Goal: Task Accomplishment & Management: Manage account settings

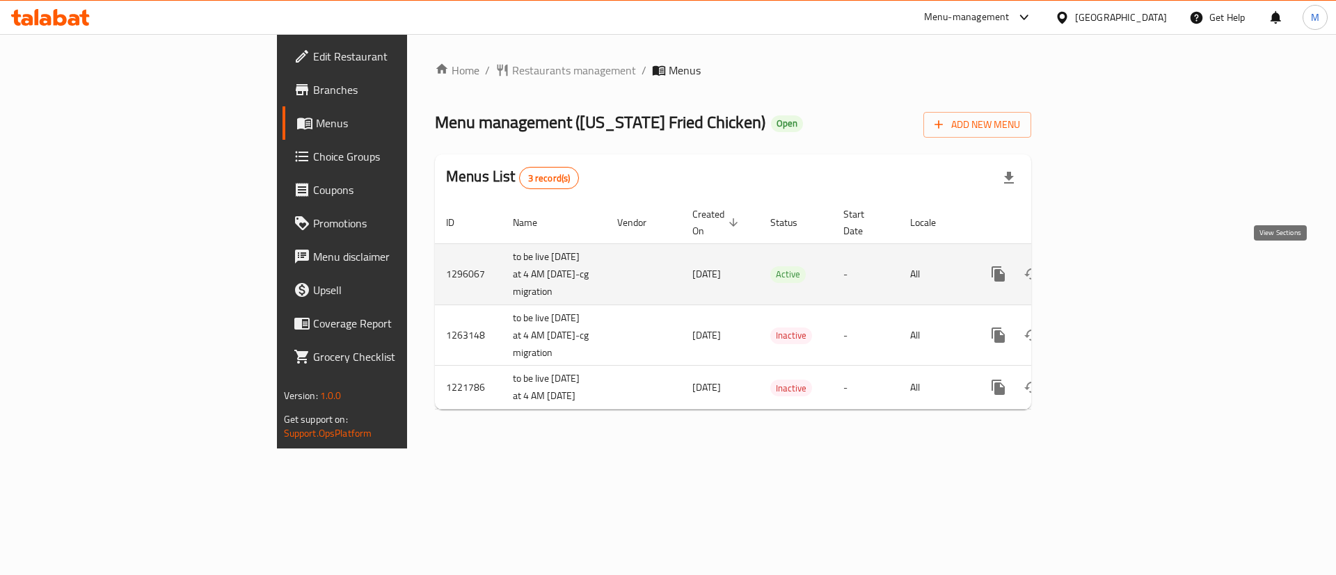
click at [1107, 266] on icon "enhanced table" at bounding box center [1098, 274] width 17 height 17
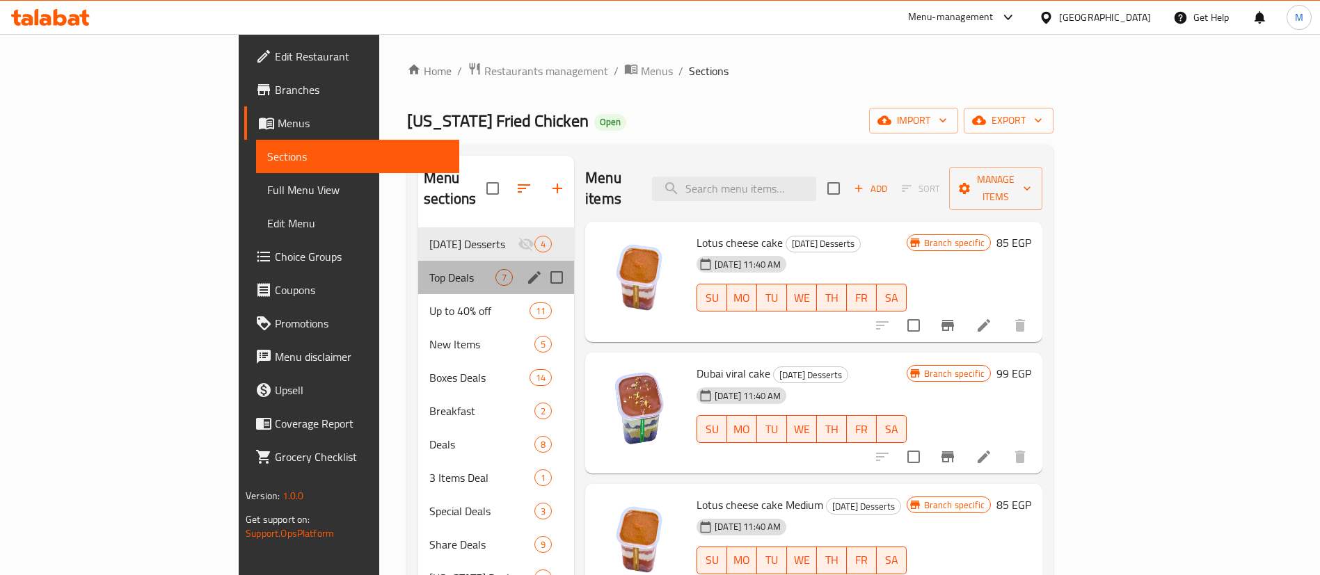
click at [418, 261] on div "Top Deals 7" at bounding box center [496, 277] width 156 height 33
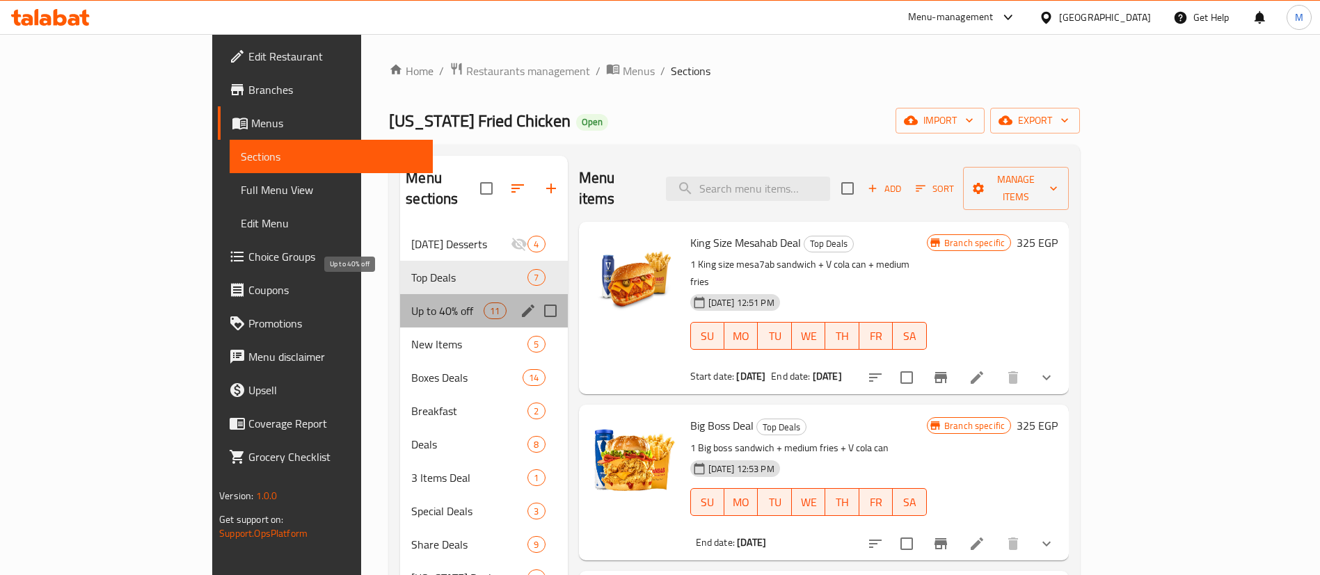
click at [411, 303] on span "Up to 40% off" at bounding box center [447, 311] width 72 height 17
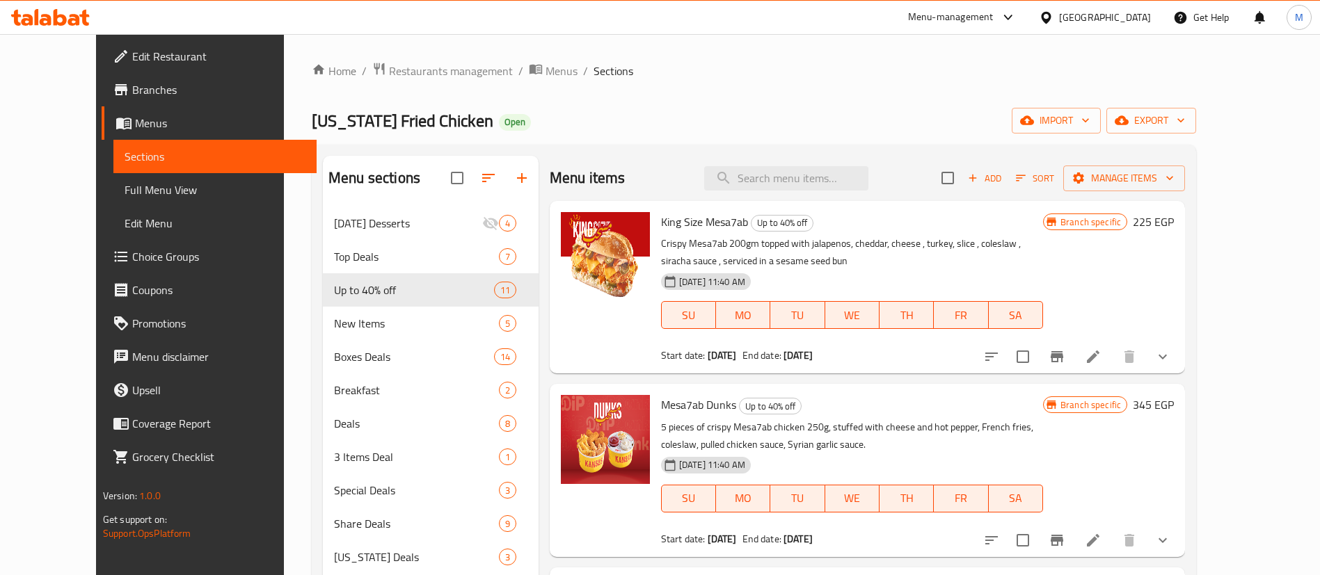
click at [1171, 349] on icon "show more" at bounding box center [1162, 357] width 17 height 17
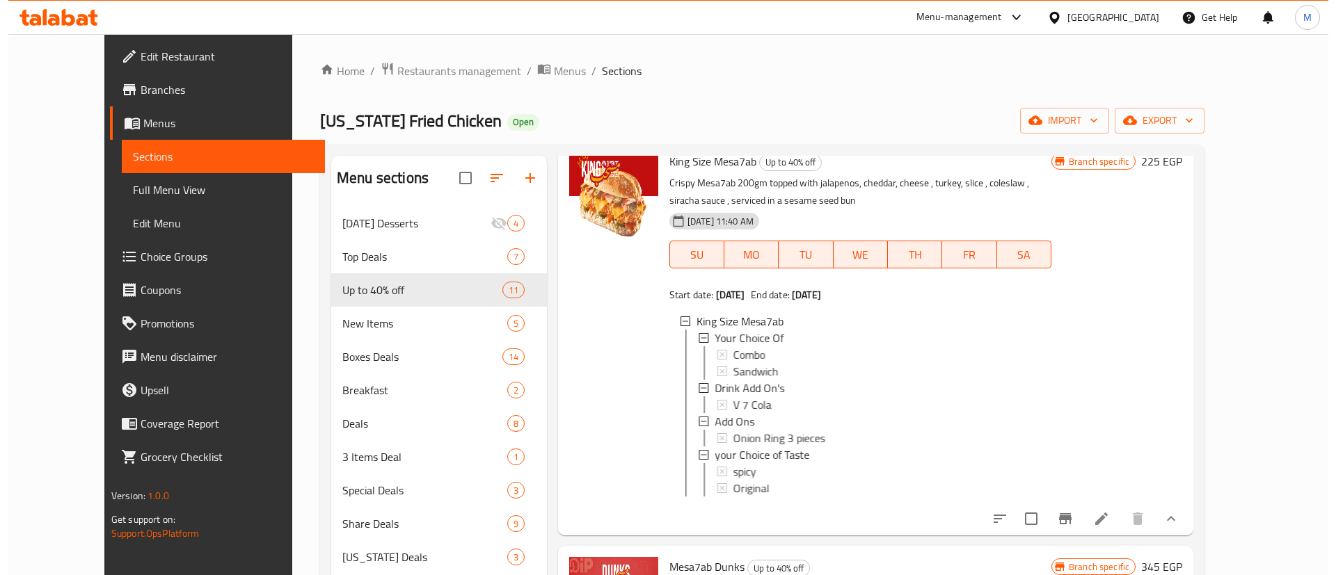
scroll to position [68, 0]
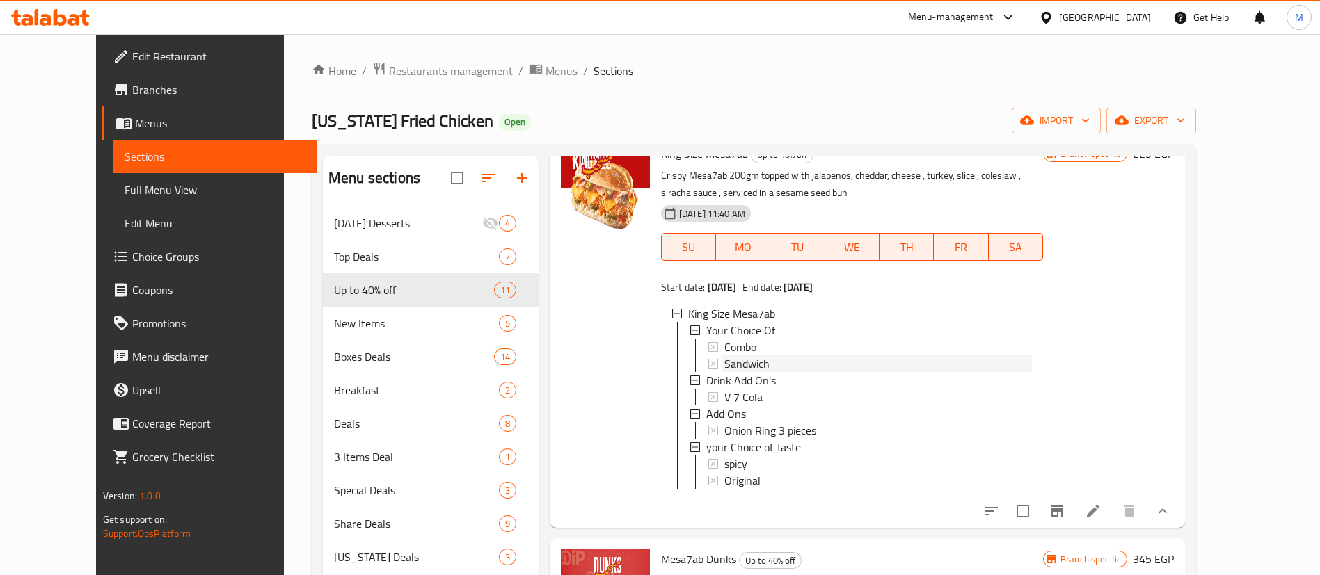
click at [753, 361] on div "Sandwich" at bounding box center [878, 364] width 308 height 17
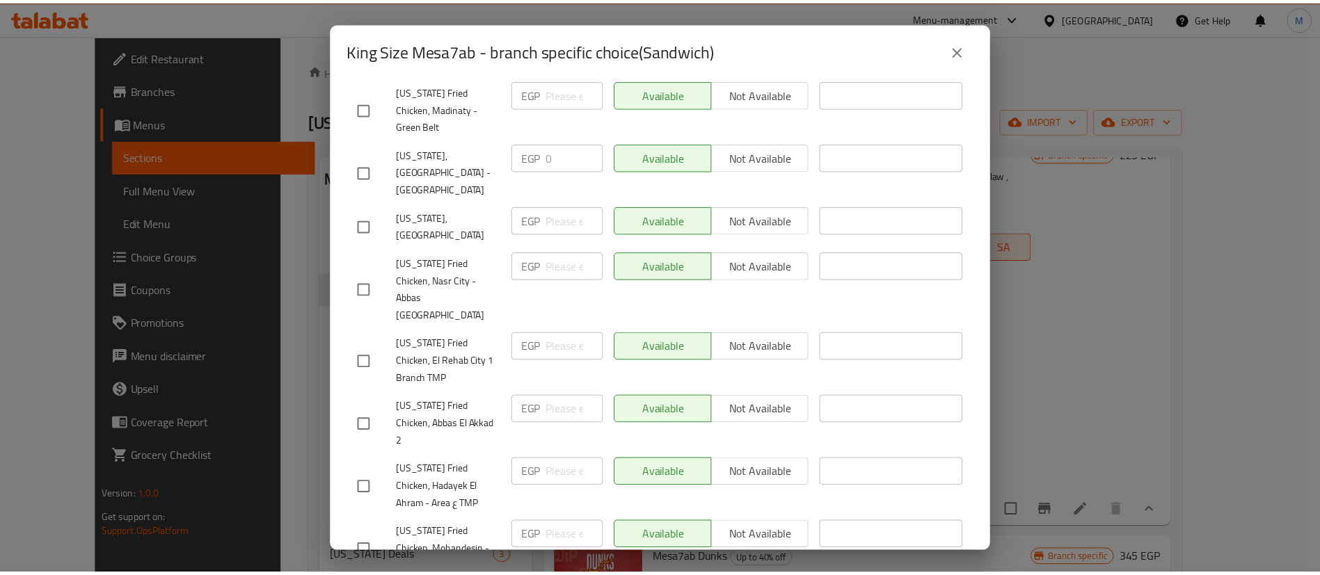
scroll to position [1177, 0]
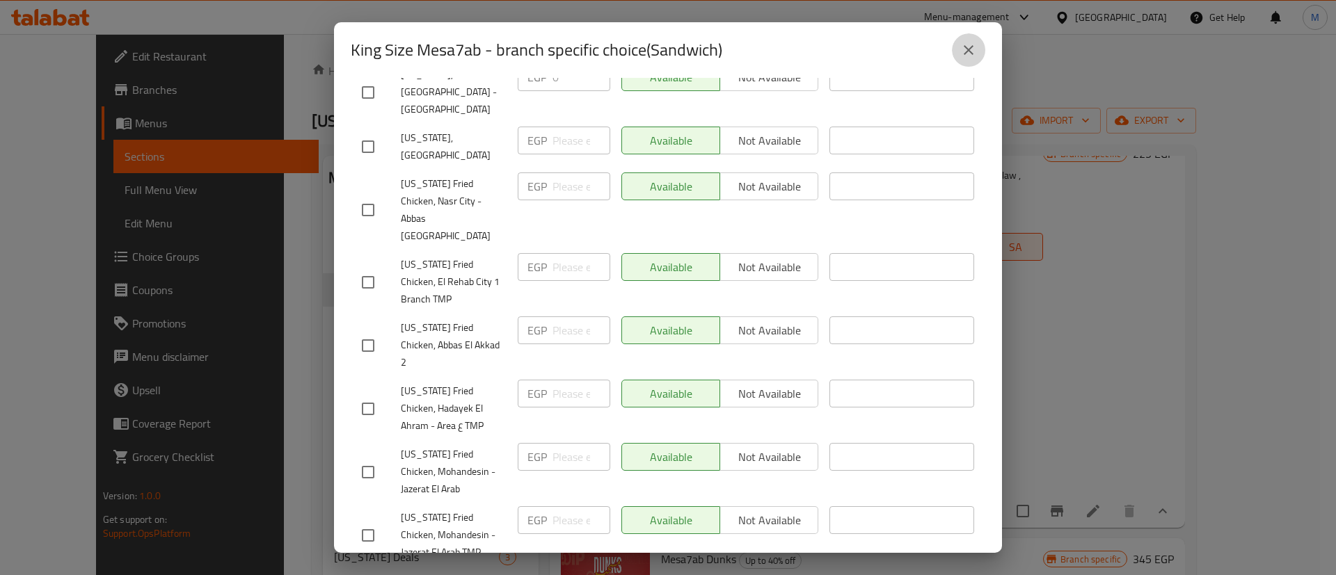
click at [964, 48] on icon "close" at bounding box center [968, 50] width 17 height 17
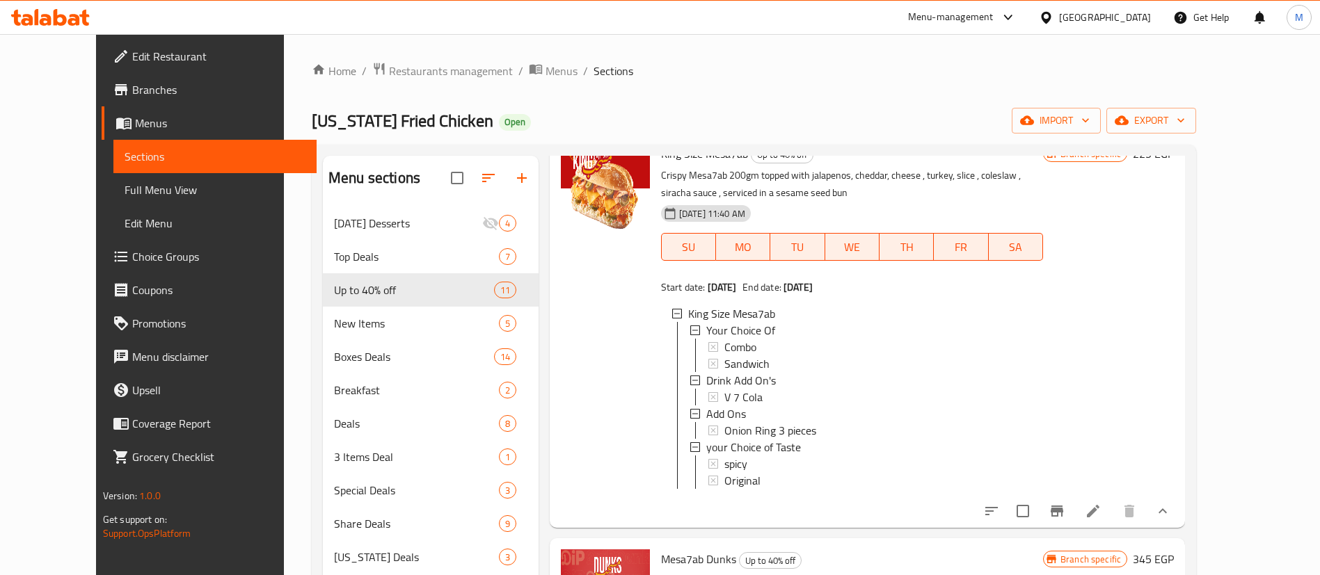
scroll to position [0, 0]
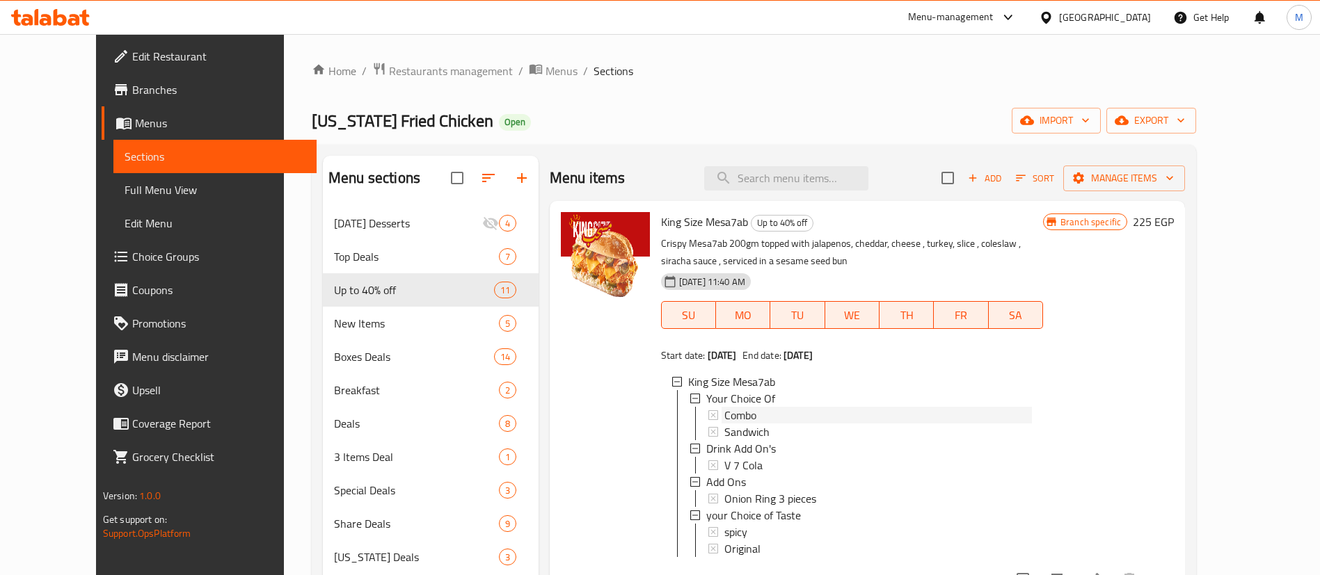
click at [747, 407] on div "Combo" at bounding box center [878, 415] width 308 height 17
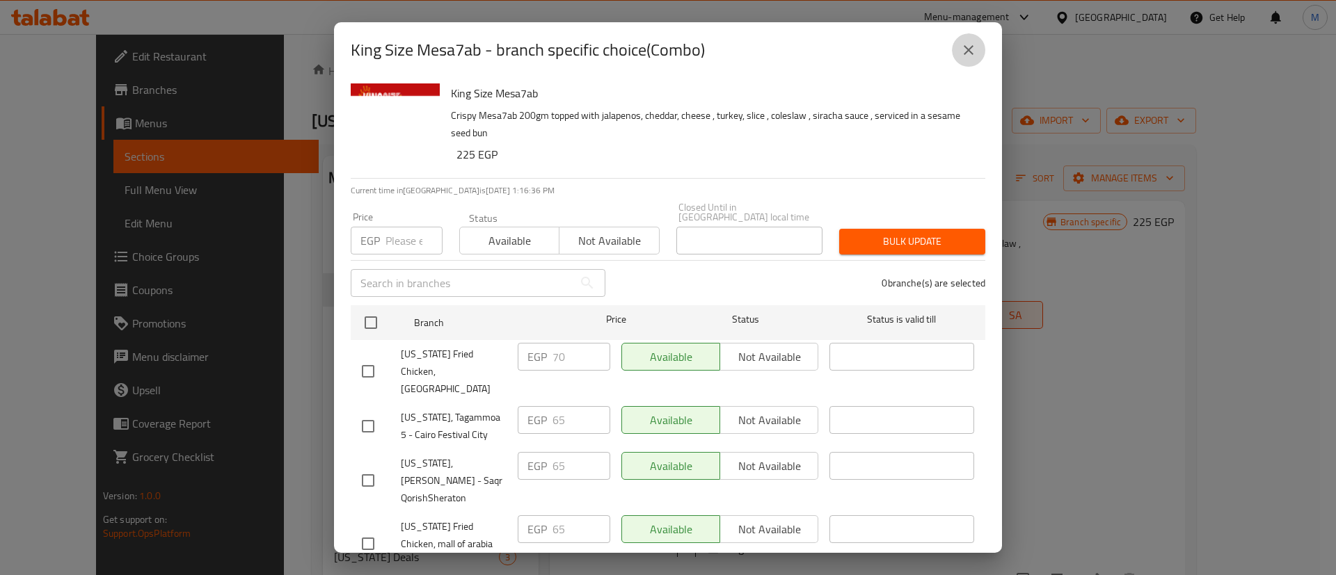
click at [960, 46] on button "close" at bounding box center [968, 49] width 33 height 33
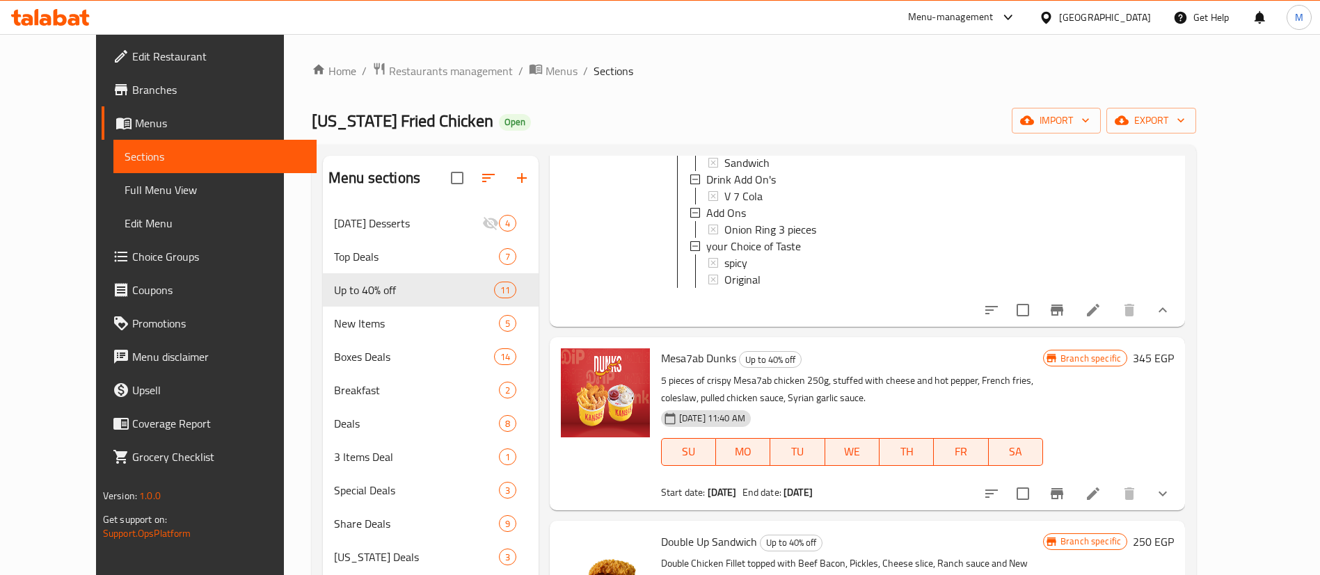
scroll to position [280, 0]
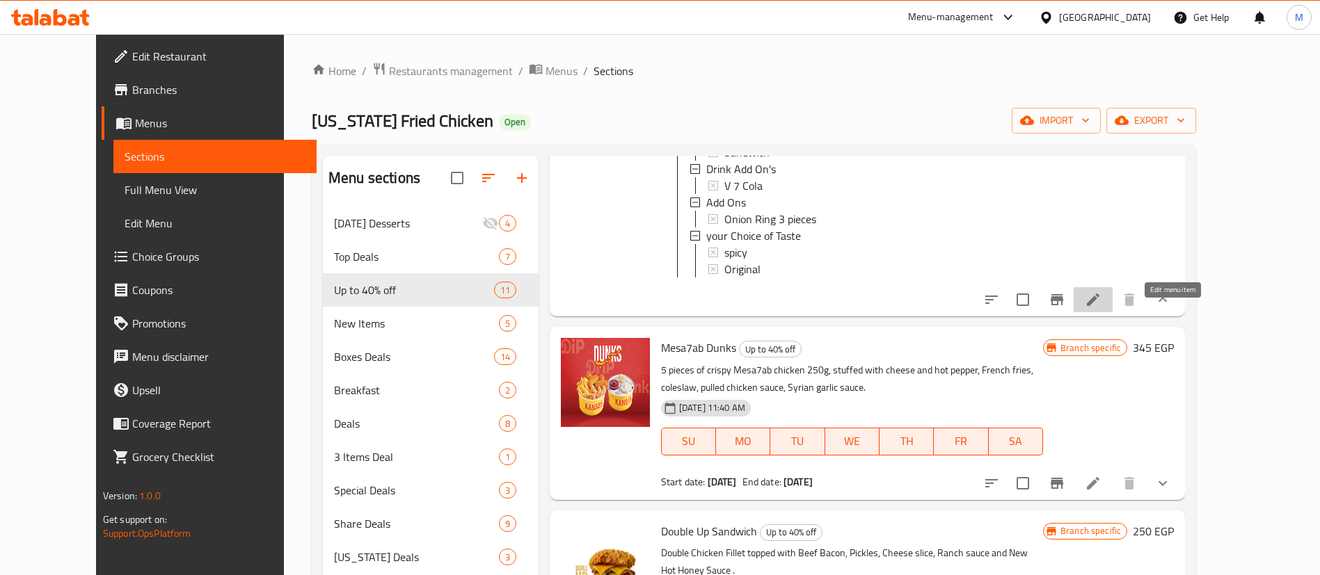
click at [1099, 306] on icon at bounding box center [1093, 300] width 13 height 13
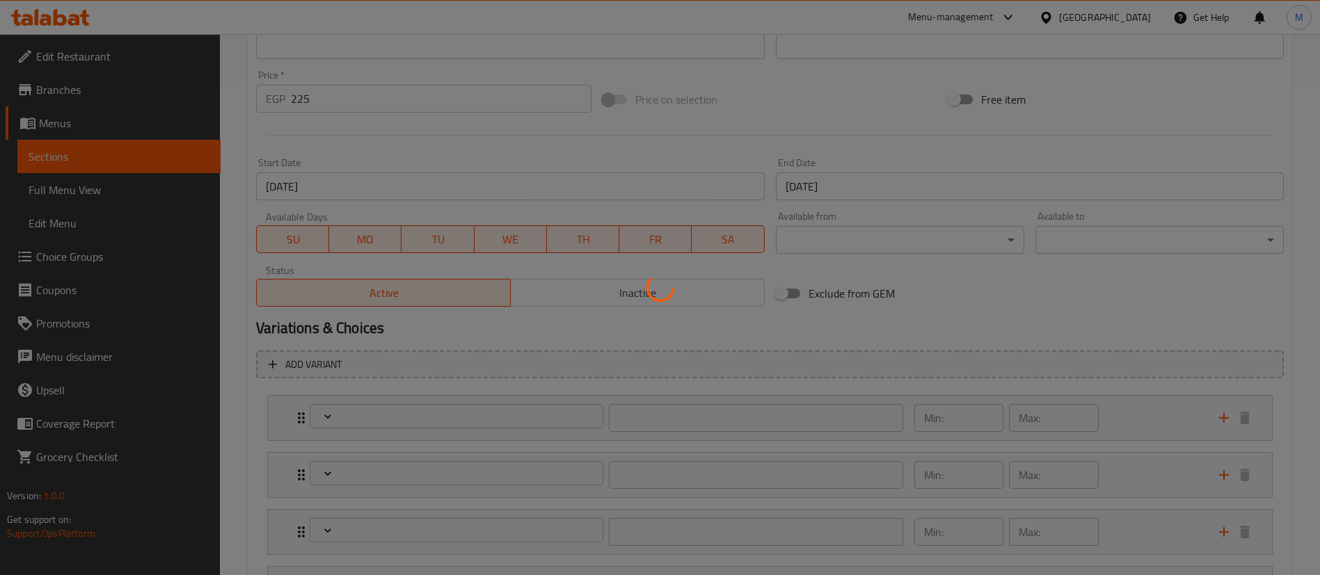
type input "اختيارك من:"
type input "1"
type input "اضافات"
type input "0"
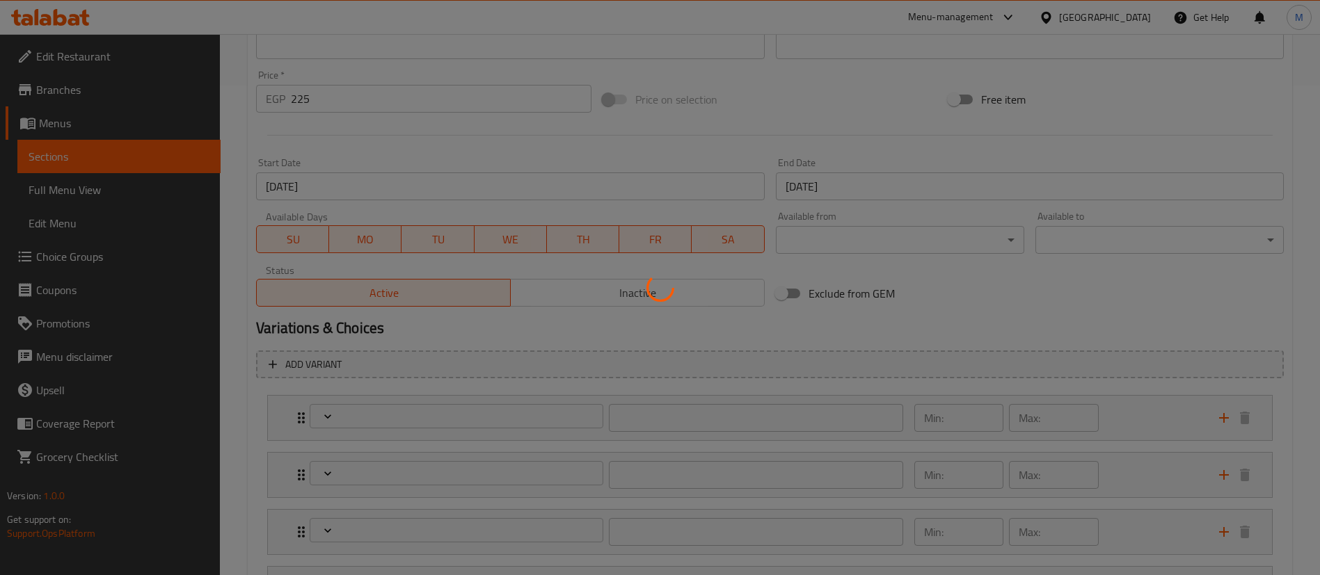
type input "1"
type input "اضافة"
type input "0"
type input "1"
type input "اختيارك للطعم"
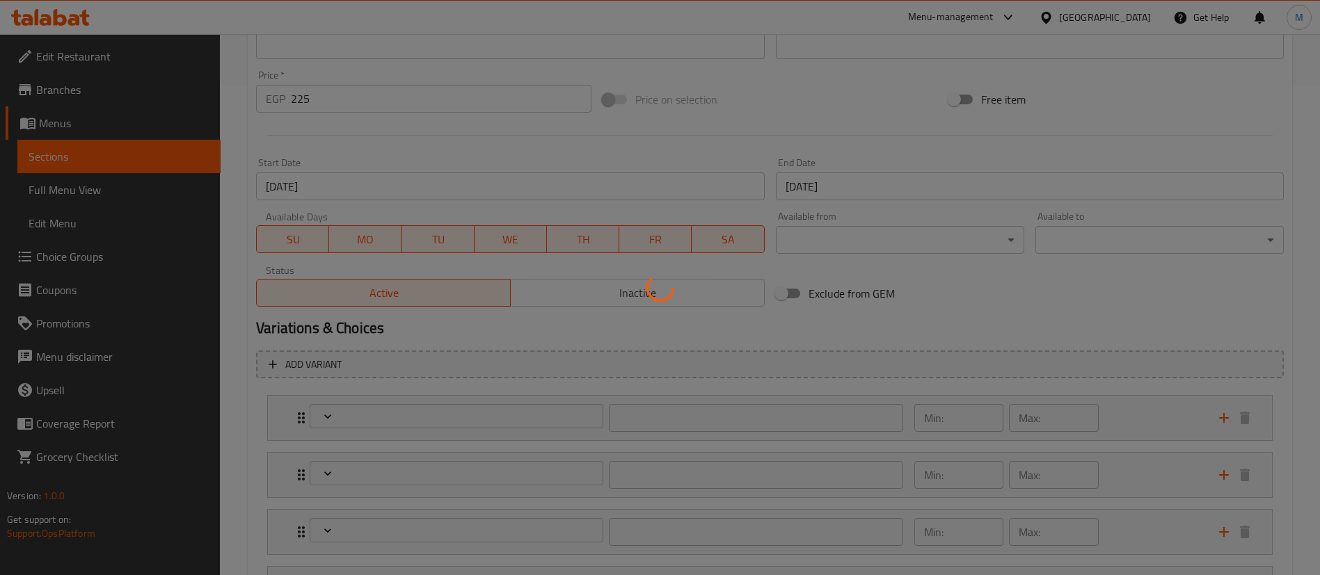
type input "1"
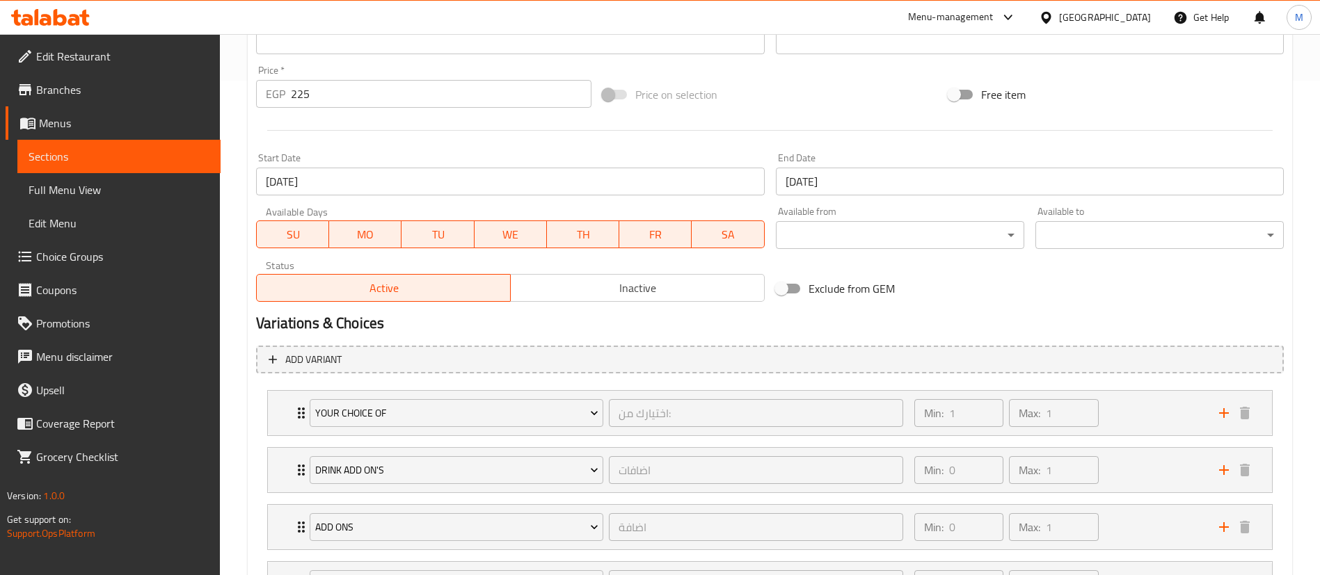
scroll to position [622, 0]
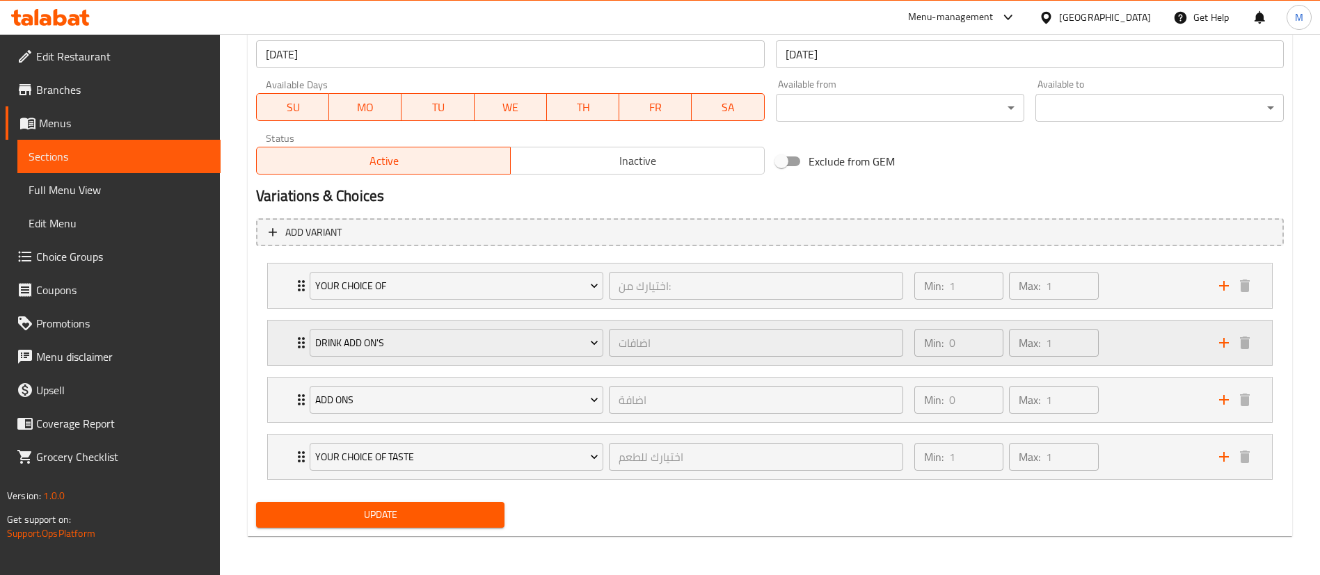
click at [298, 351] on icon "Expand" at bounding box center [301, 343] width 17 height 17
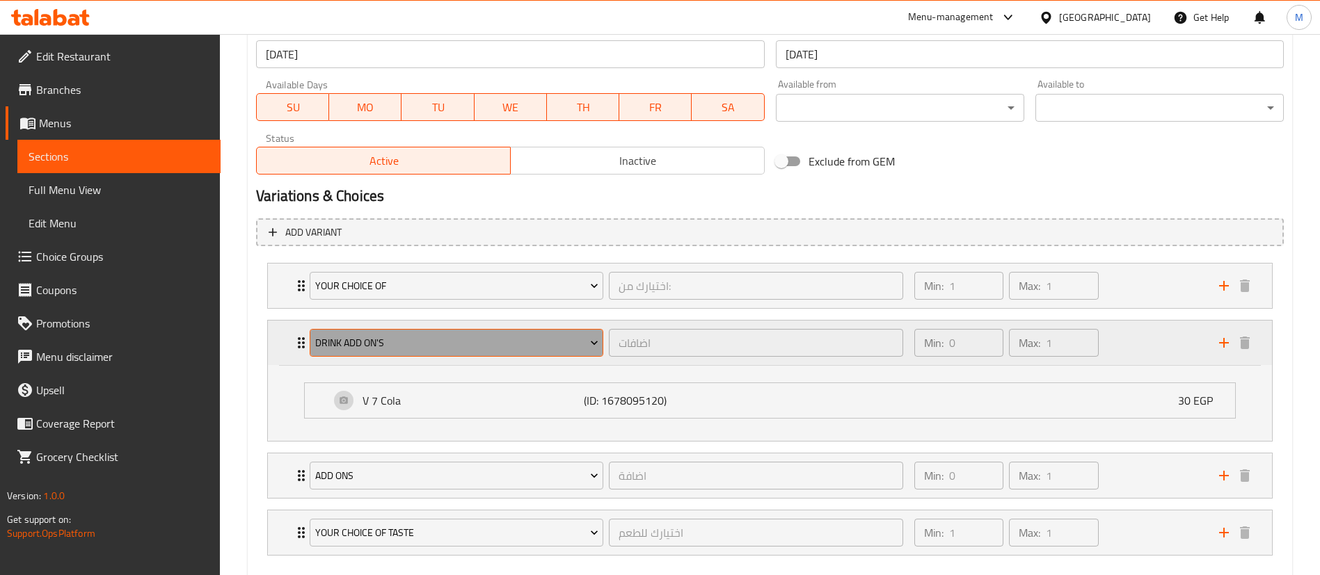
click at [514, 337] on span "Drink Add On's" at bounding box center [456, 343] width 283 height 17
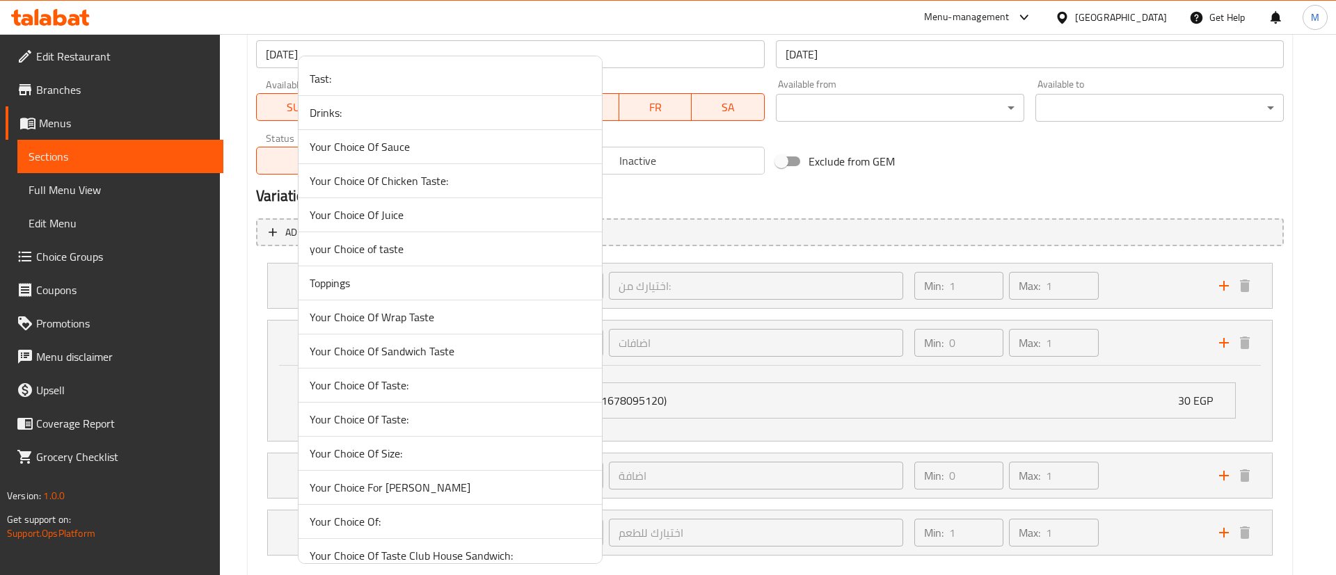
click at [486, 386] on span "Your Choice Of Taste:" at bounding box center [450, 385] width 281 height 17
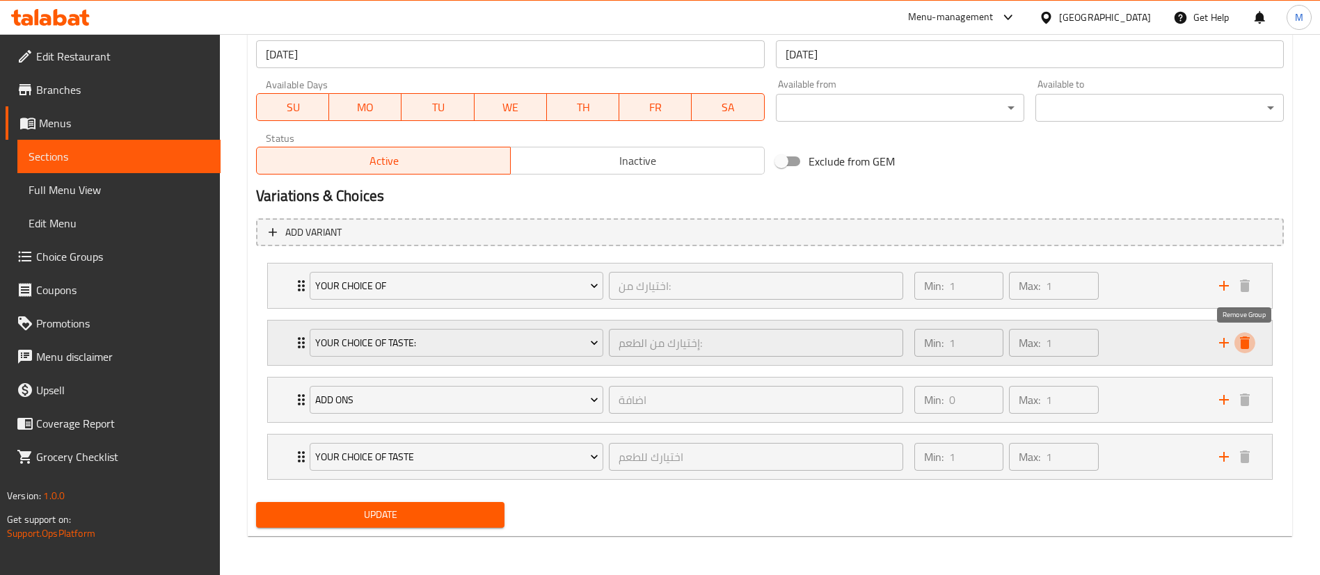
click at [1240, 342] on icon "delete" at bounding box center [1245, 343] width 17 height 17
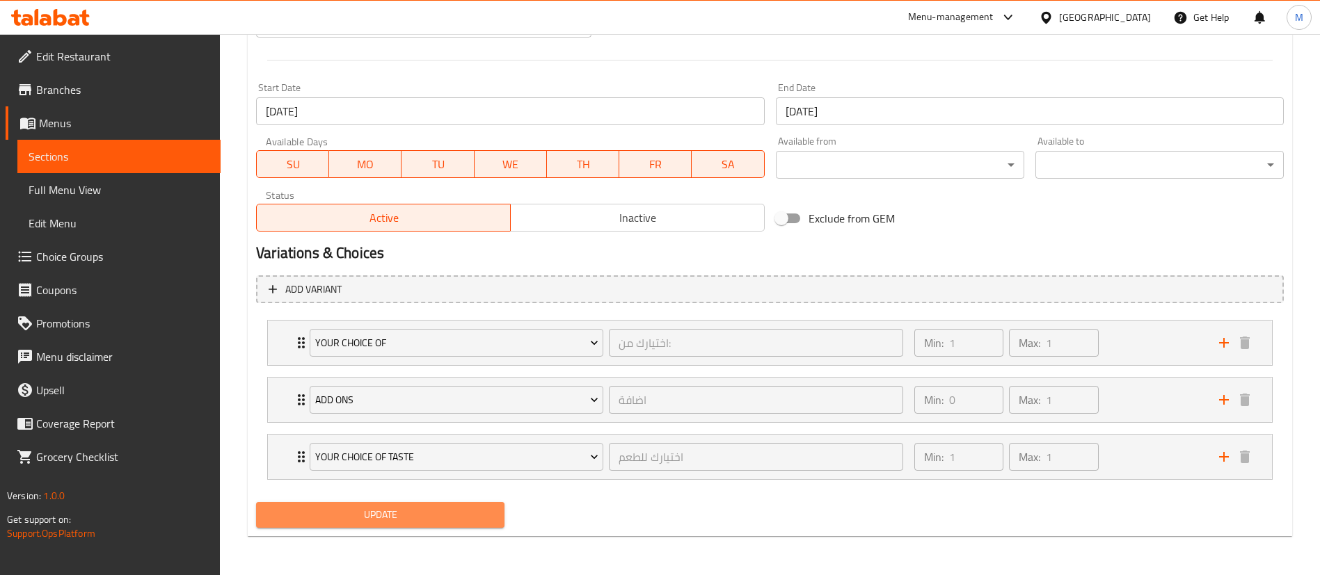
click at [392, 511] on span "Update" at bounding box center [380, 515] width 226 height 17
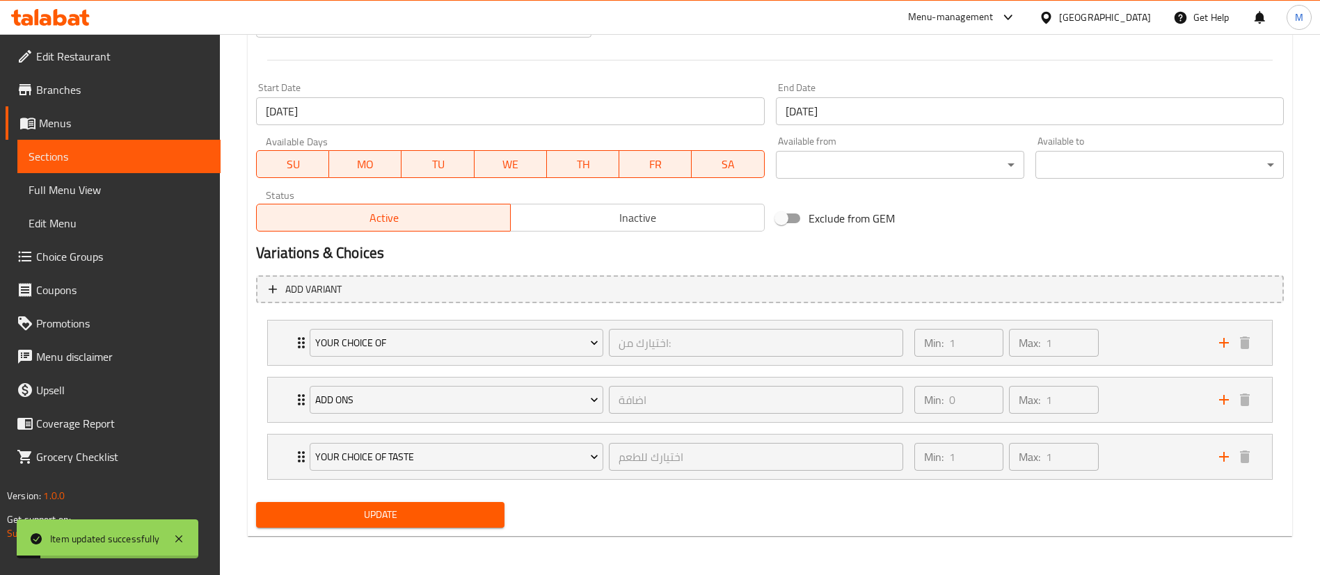
click at [299, 338] on icon "Expand" at bounding box center [301, 342] width 7 height 11
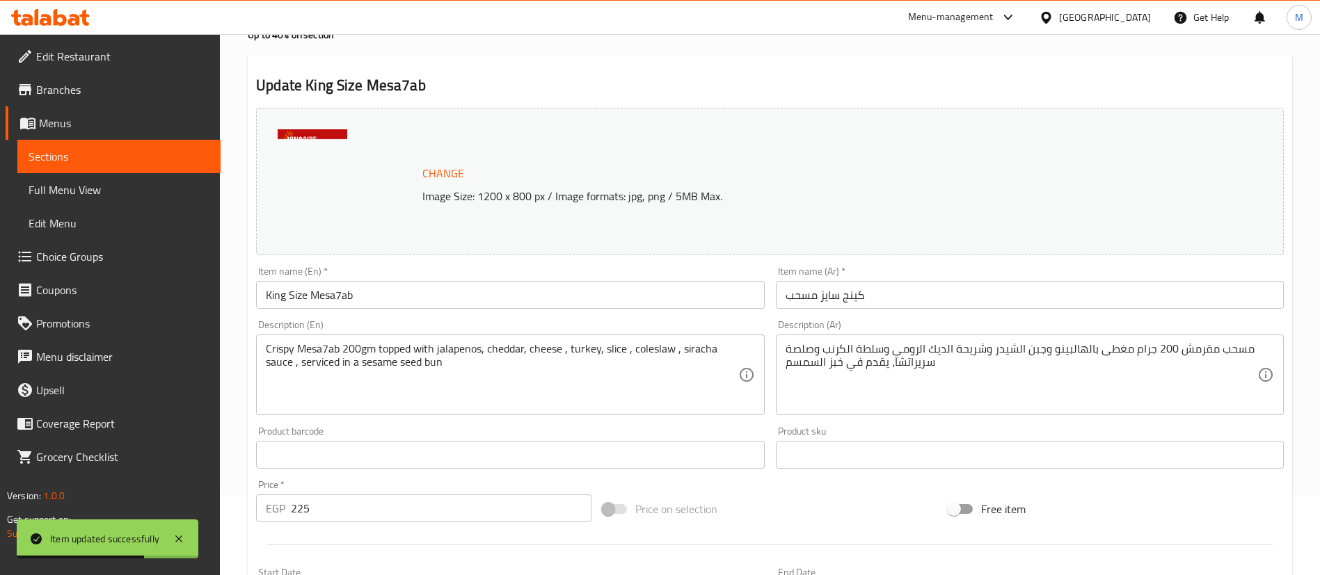
scroll to position [688, 0]
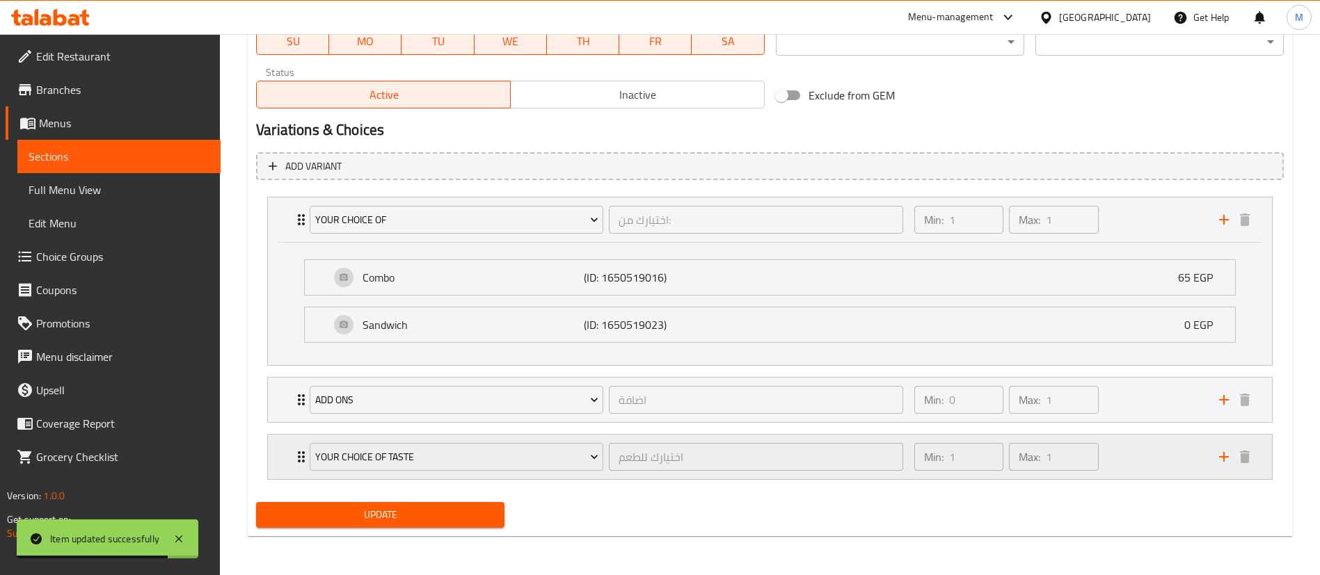
click at [280, 242] on div "your Choice of Taste اختيارك للطعم ​ Min: 1 ​ Max: 1 ​" at bounding box center [770, 220] width 1004 height 45
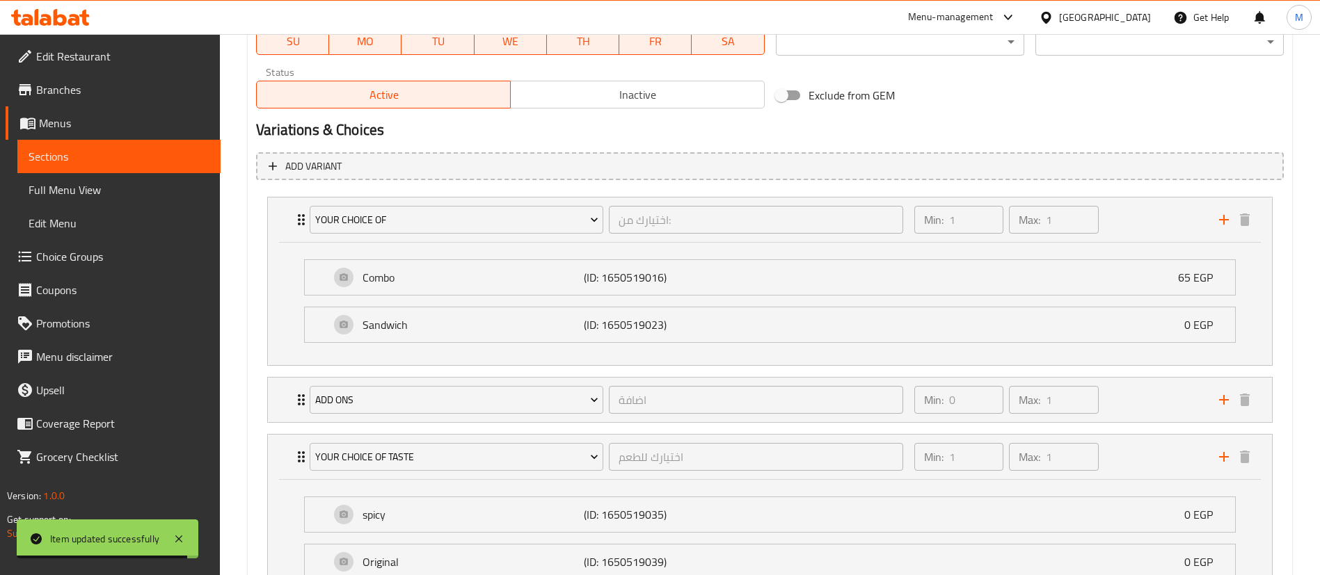
click at [284, 422] on div "Add Ons اضافة ​ Min: 0 ​ Max: 1 ​ Onion Ring 3 pieces (ID: 1650519029) 35 EGP N…" at bounding box center [770, 400] width 1006 height 46
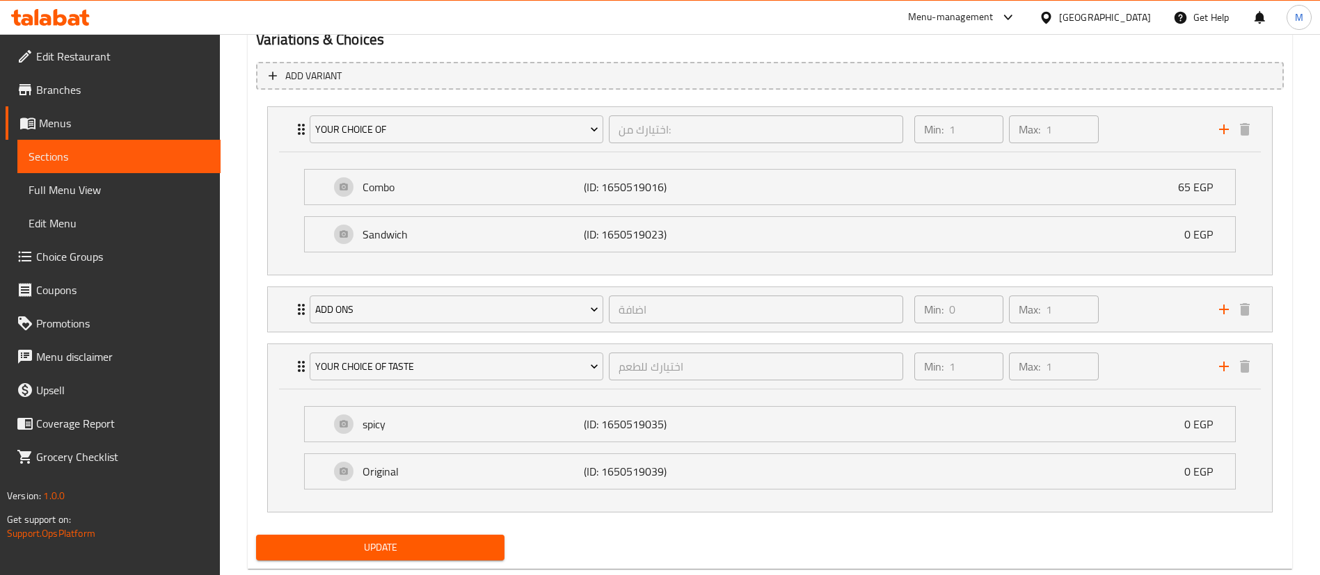
scroll to position [811, 0]
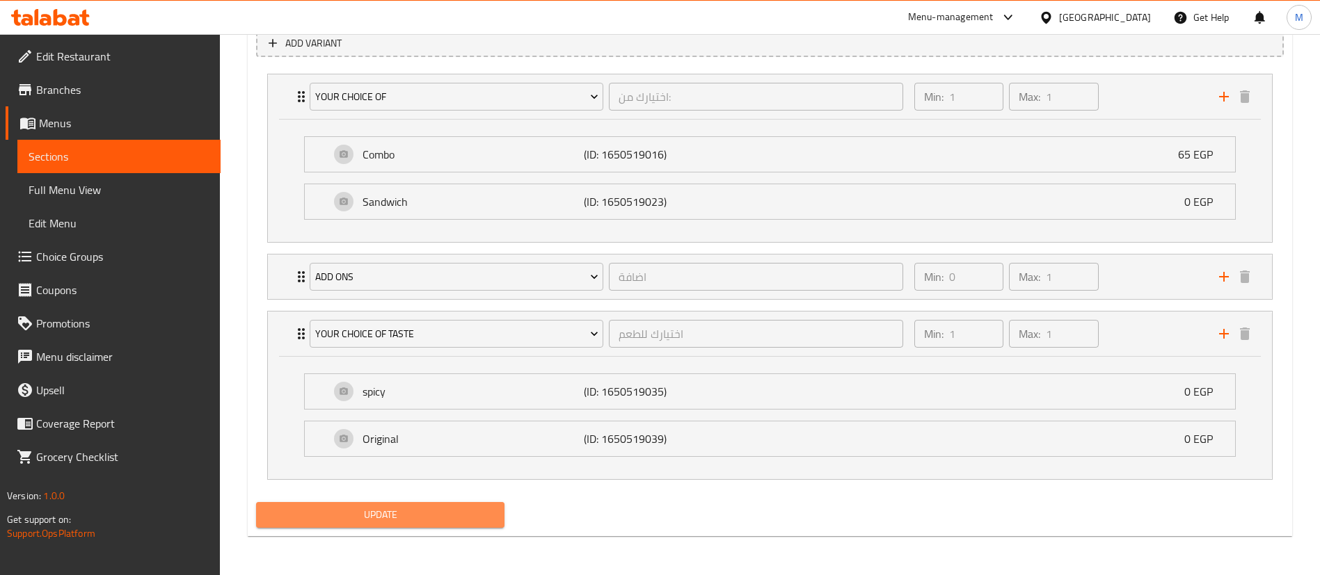
click at [402, 521] on span "Update" at bounding box center [380, 515] width 226 height 17
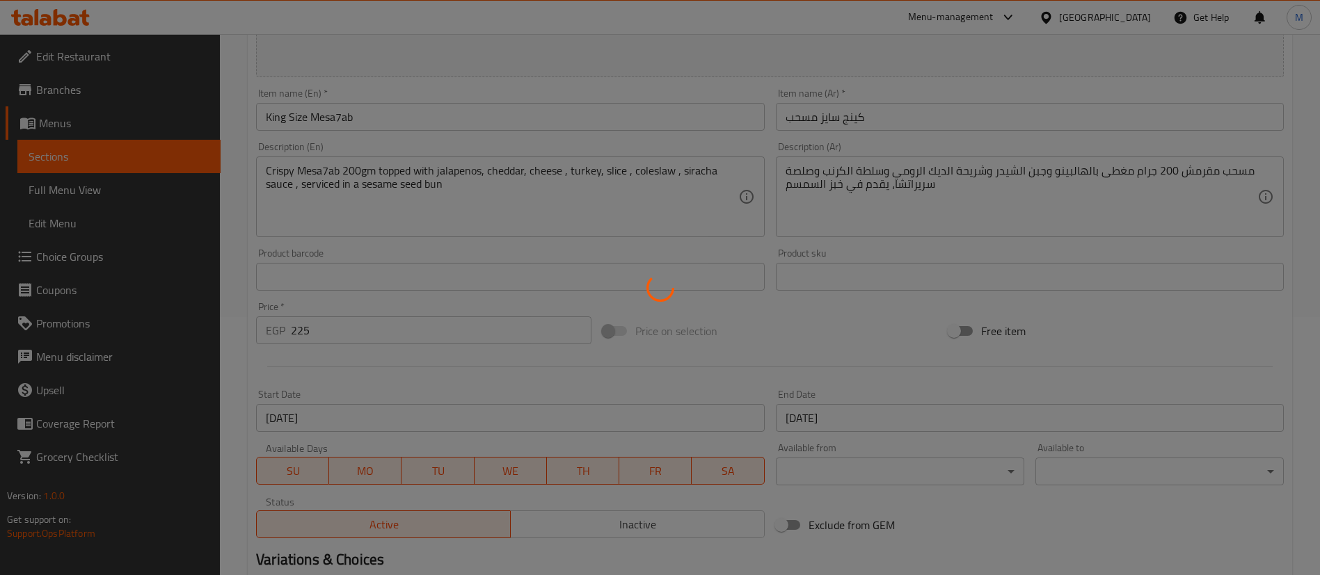
scroll to position [0, 0]
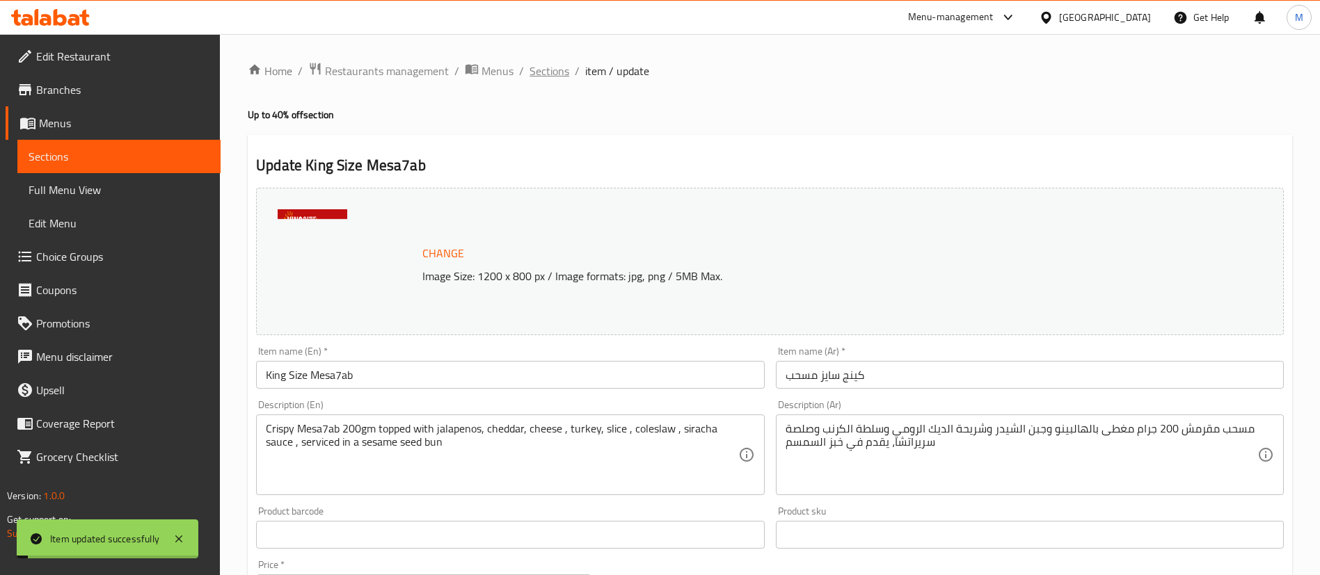
click at [550, 72] on span "Sections" at bounding box center [550, 71] width 40 height 17
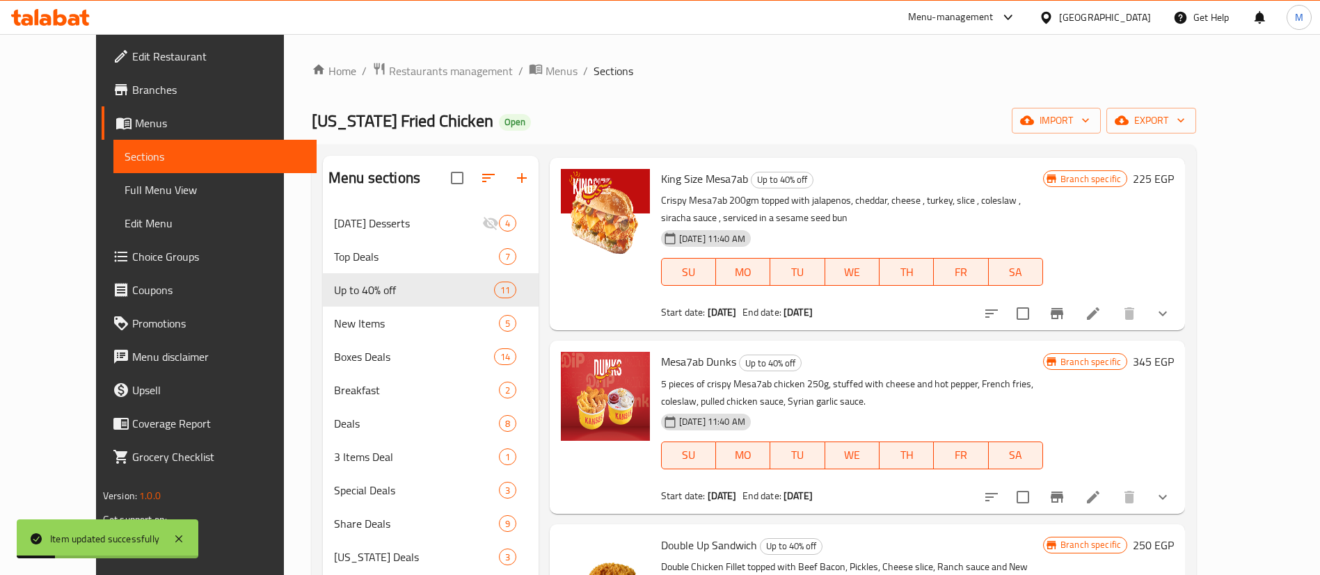
scroll to position [51, 0]
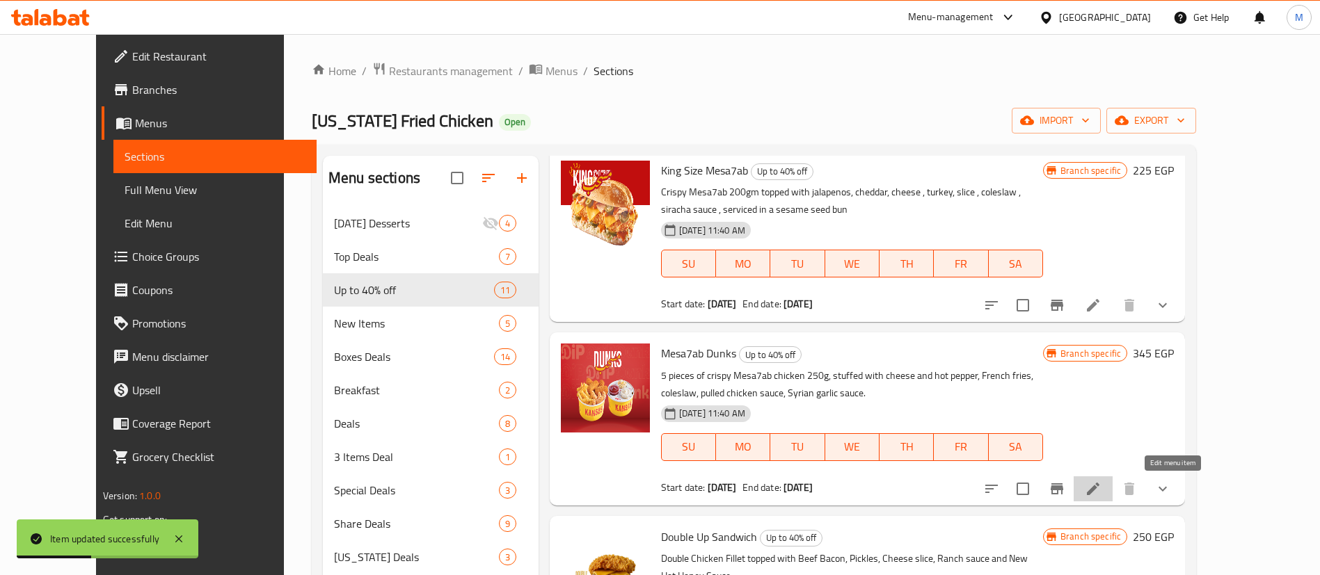
click at [1102, 491] on icon at bounding box center [1093, 489] width 17 height 17
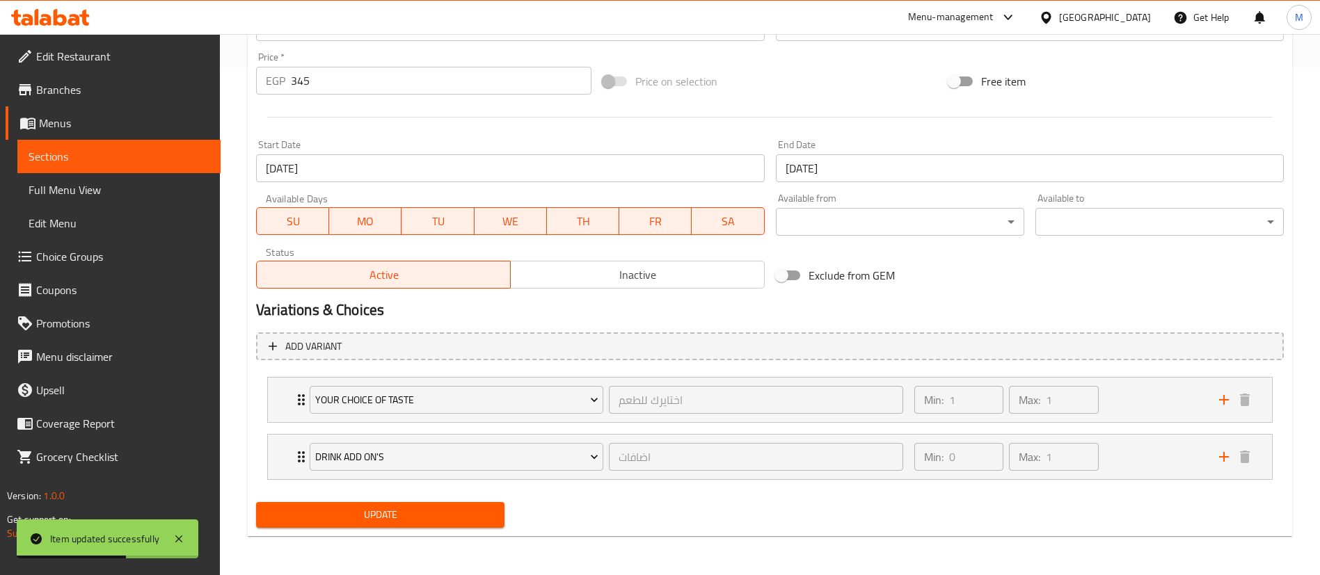
scroll to position [459, 0]
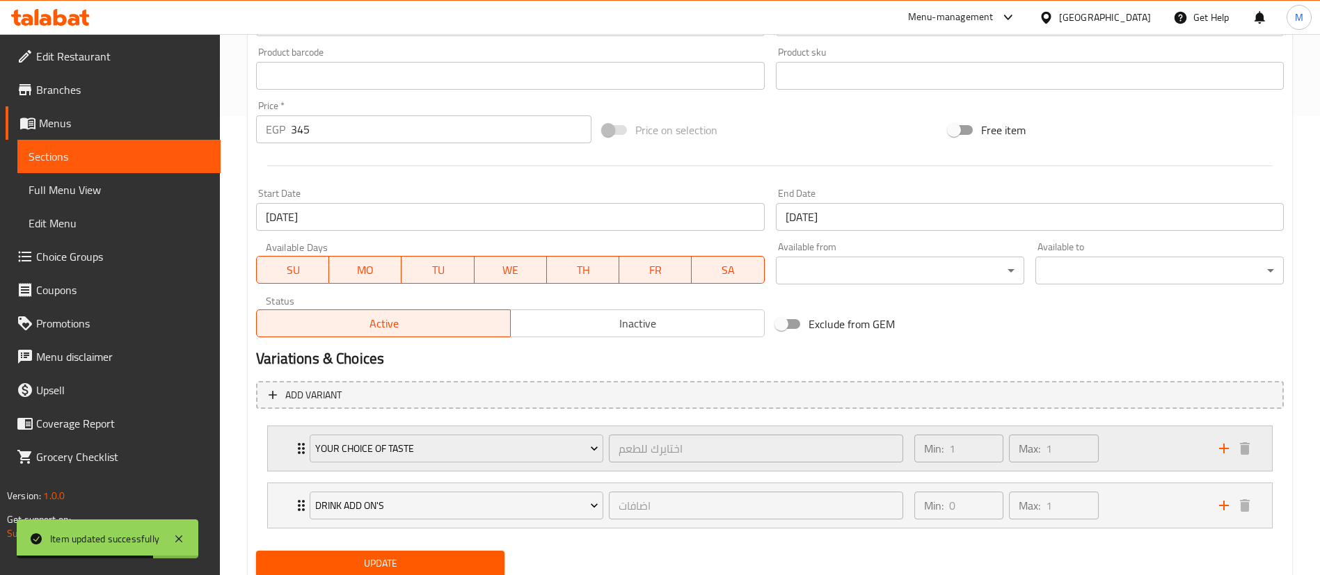
click at [309, 443] on div "your Choice of taste" at bounding box center [456, 448] width 299 height 33
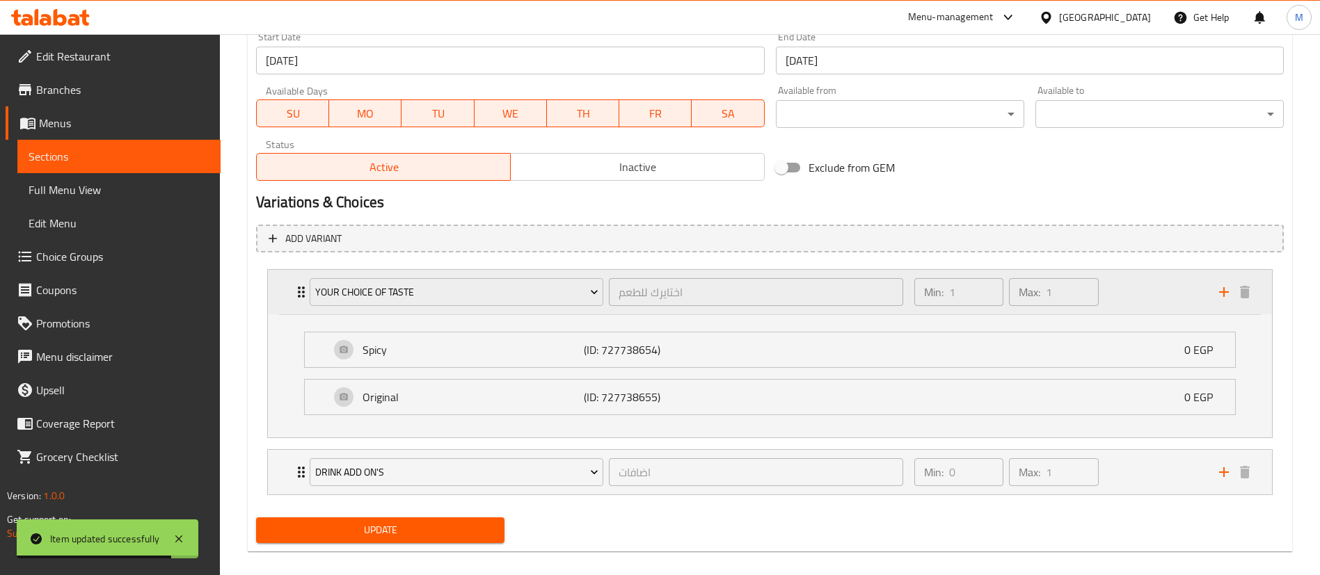
scroll to position [631, 0]
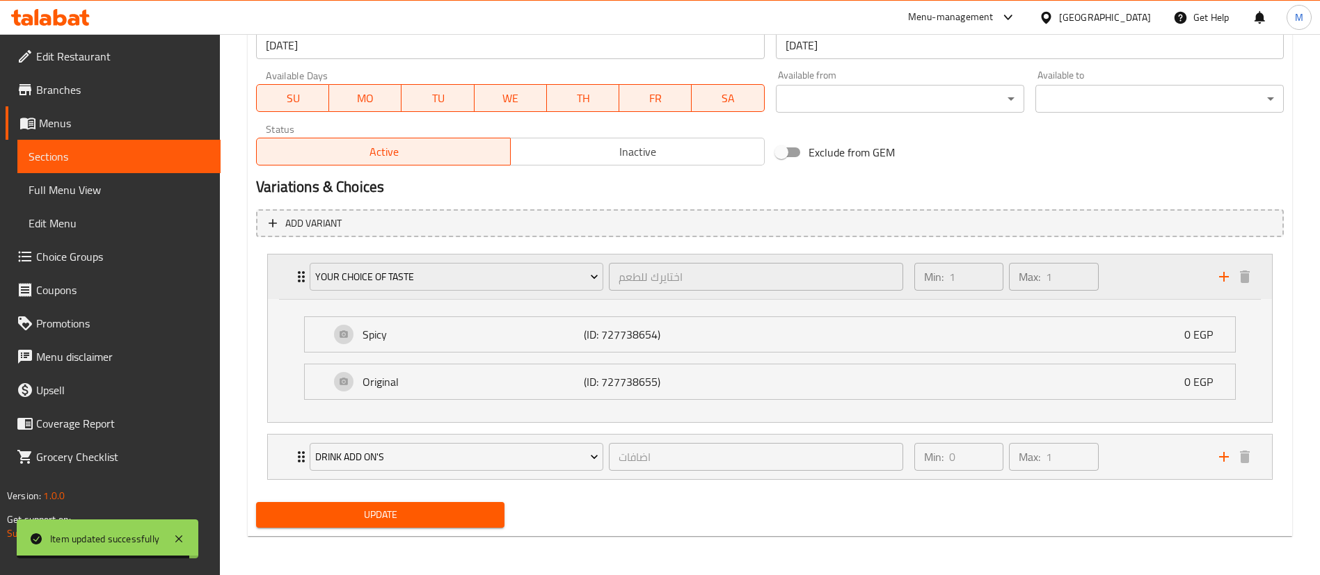
click at [309, 443] on div "Drink Add On's" at bounding box center [456, 456] width 299 height 33
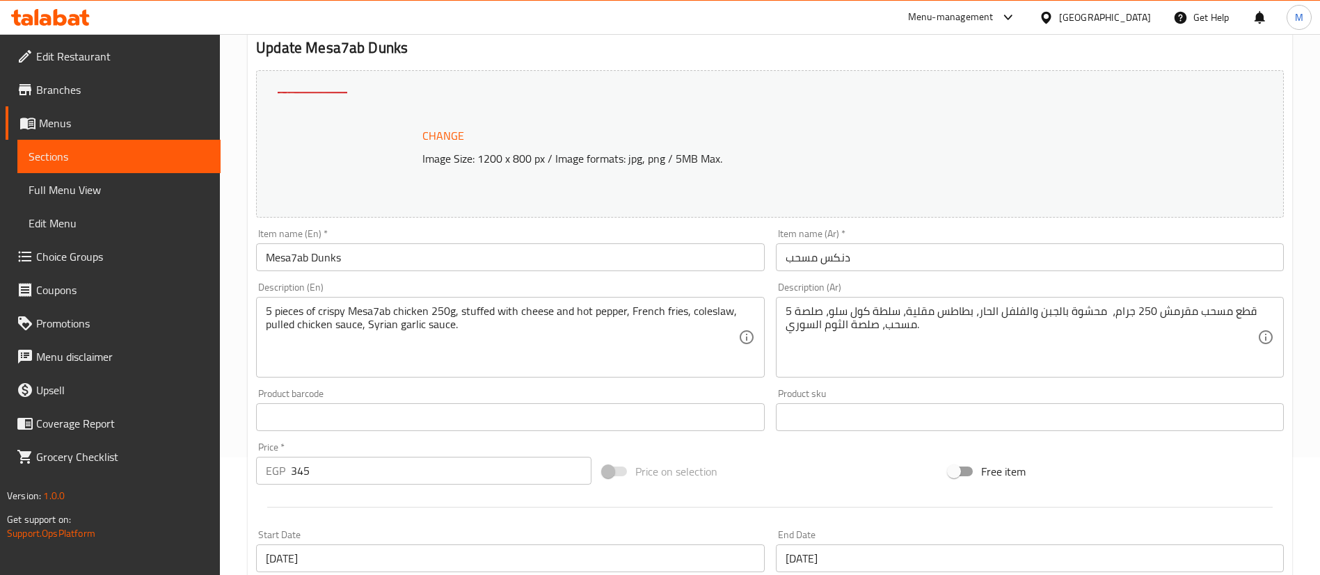
scroll to position [0, 0]
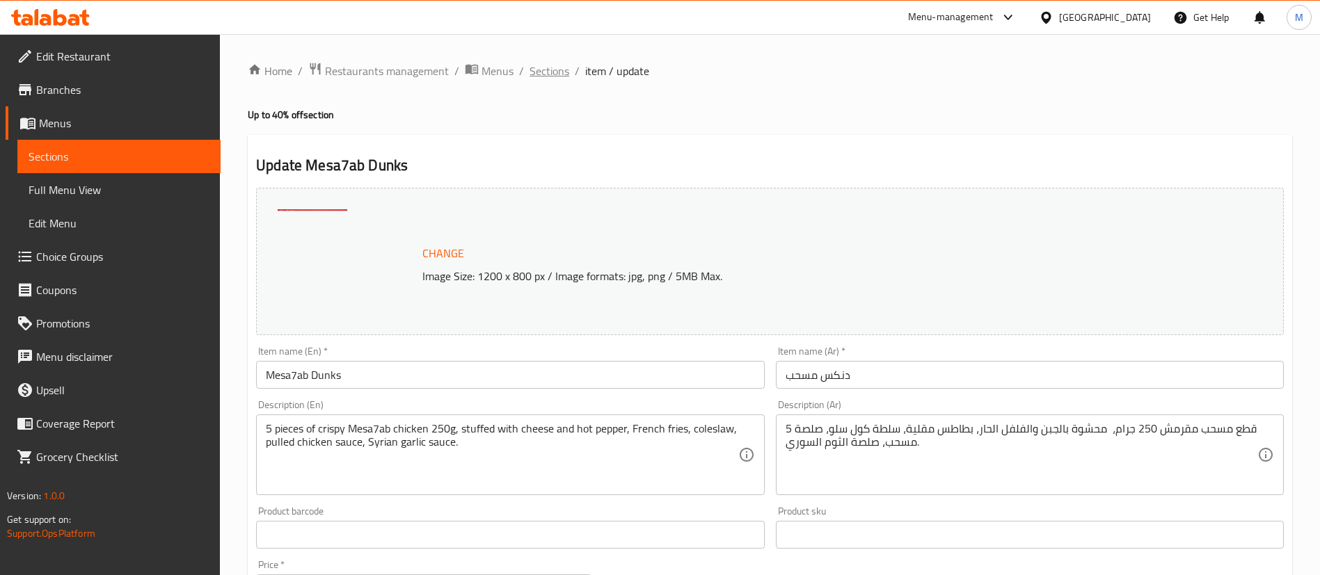
click at [548, 69] on span "Sections" at bounding box center [550, 71] width 40 height 17
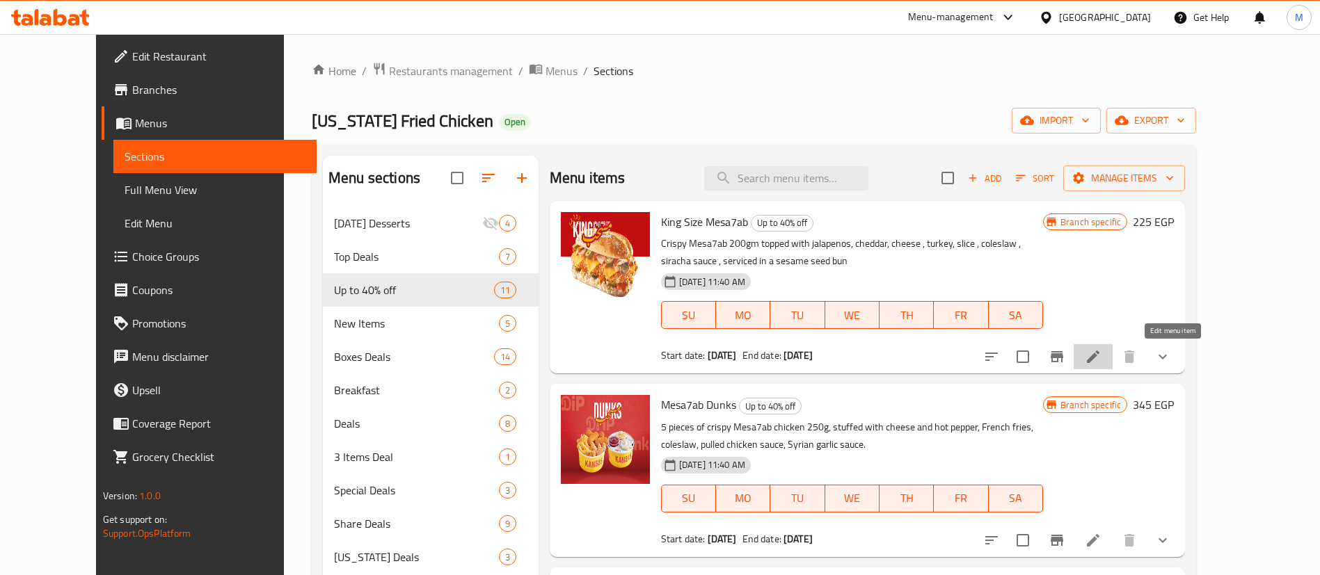
click at [1102, 360] on icon at bounding box center [1093, 357] width 17 height 17
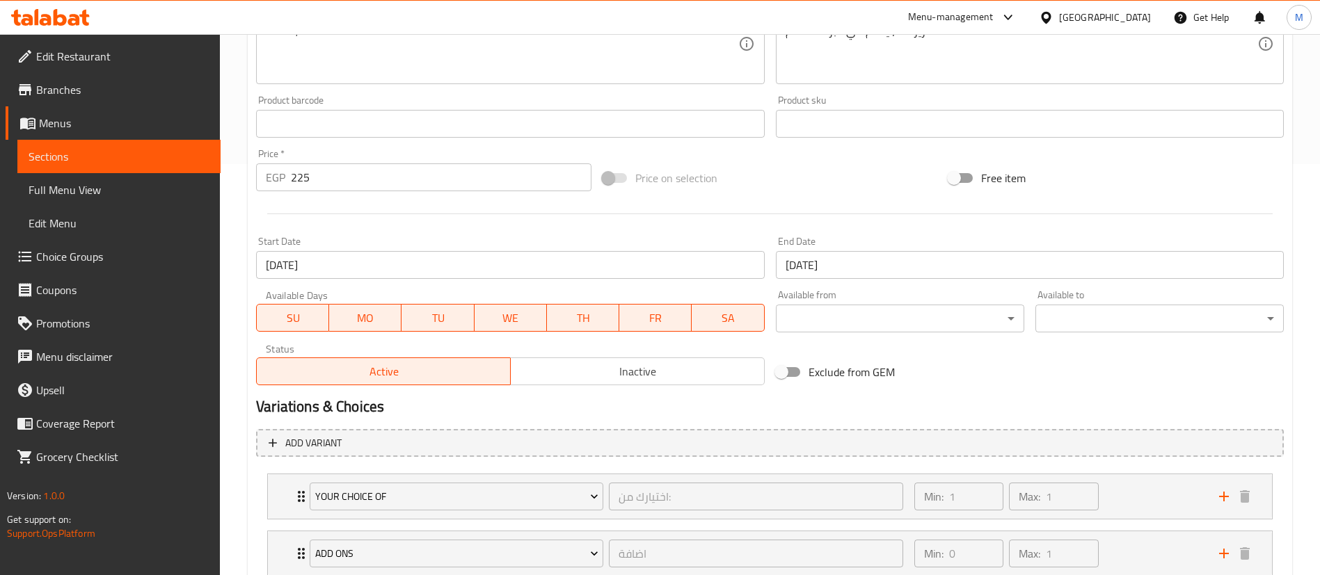
scroll to position [565, 0]
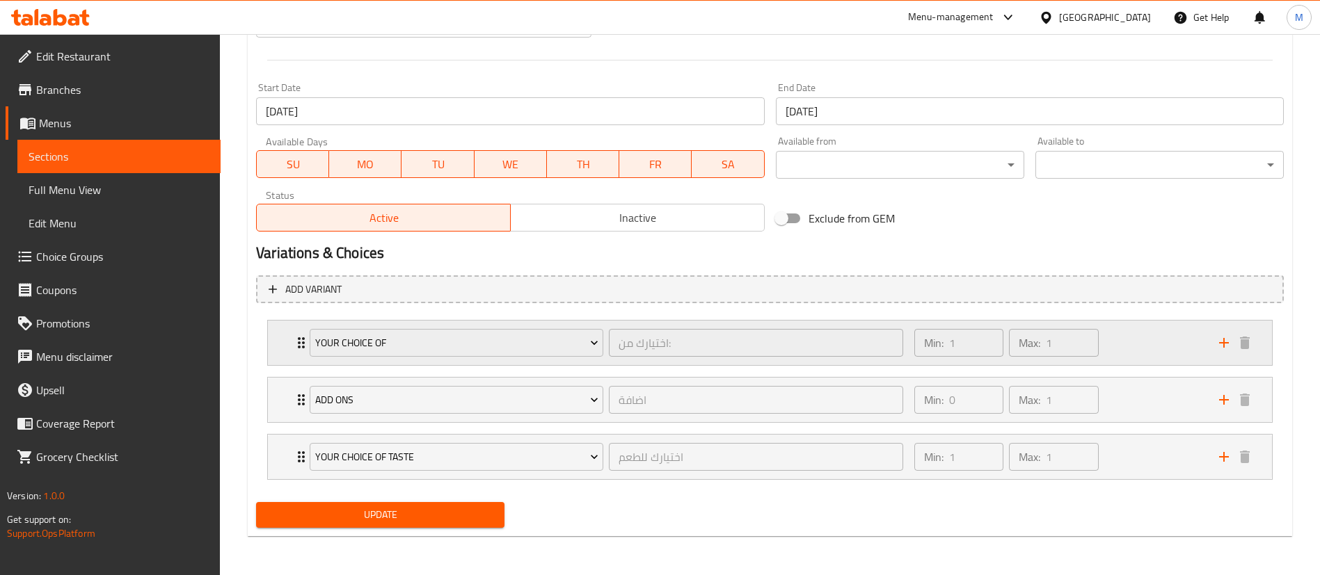
click at [287, 343] on div "Your Choice Of اختيارك من: ​ Min: 1 ​ Max: 1 ​" at bounding box center [770, 343] width 1004 height 45
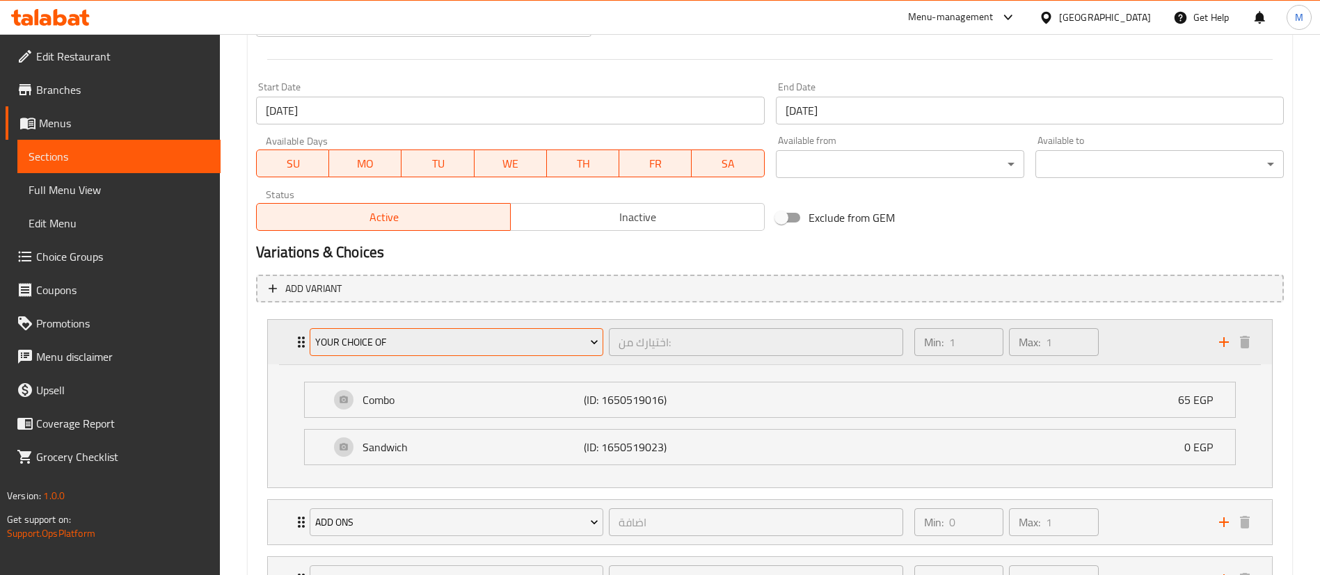
scroll to position [576, 0]
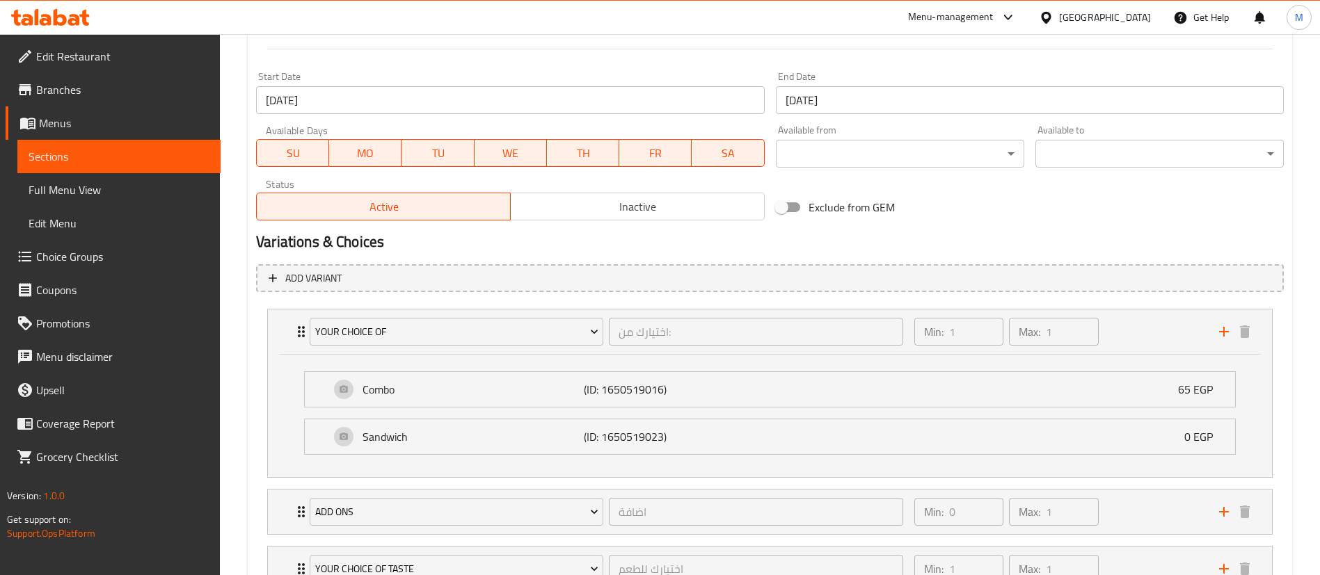
click at [242, 337] on div "Home / Restaurants management / Menus / Sections / item / update Up to 40% off …" at bounding box center [770, 73] width 1100 height 1230
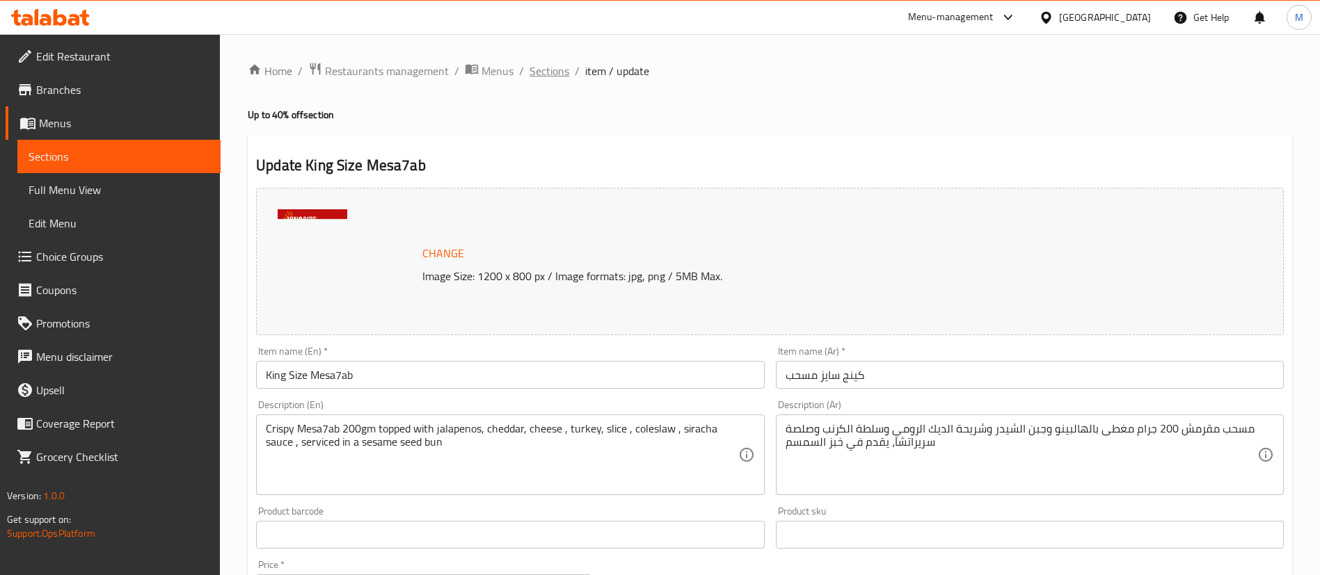
click at [534, 67] on span "Sections" at bounding box center [550, 71] width 40 height 17
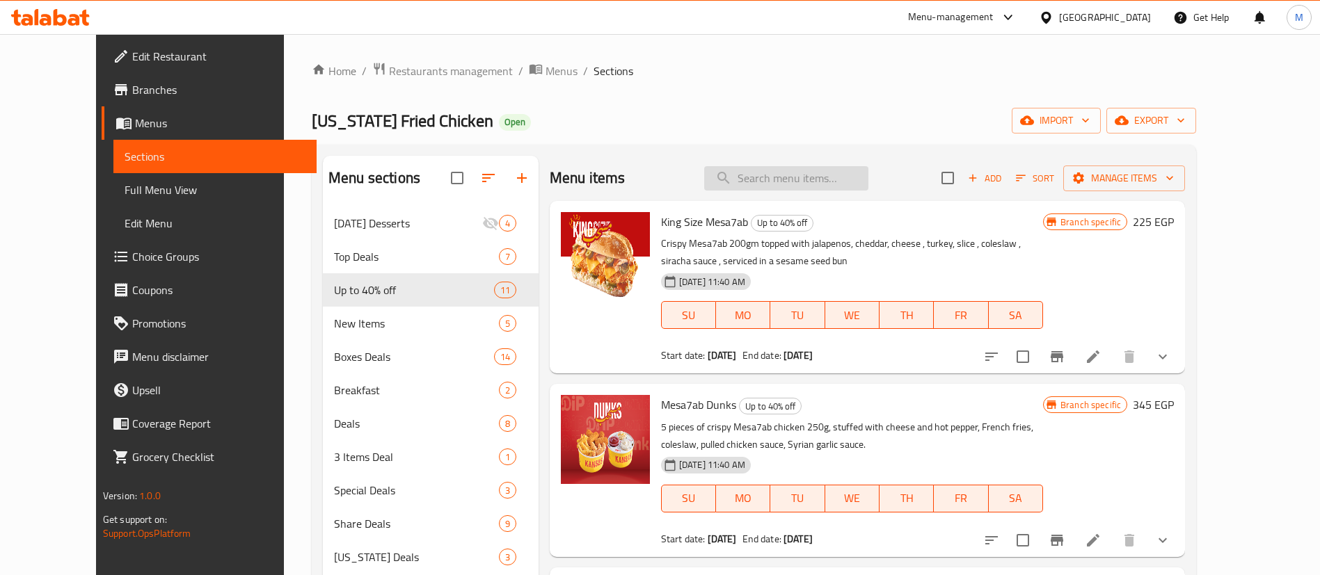
click at [831, 177] on input "search" at bounding box center [786, 178] width 164 height 24
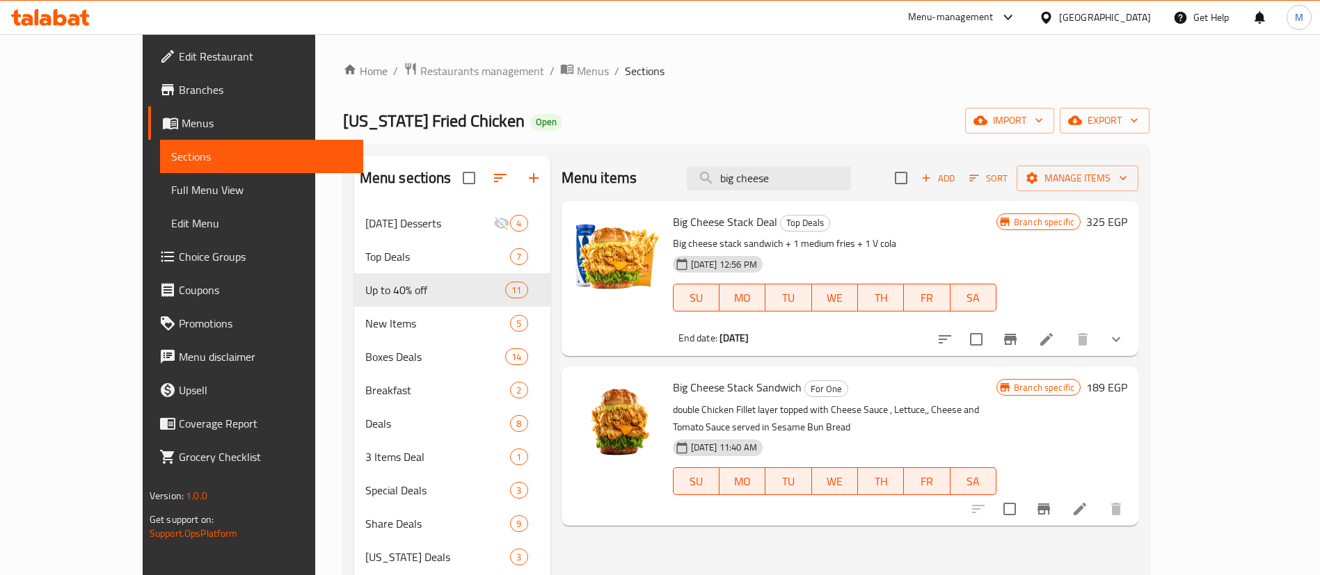
click at [1139, 335] on div "Big Cheese Stack Deal Top Deals Big cheese stack sandwich + 1 medium fries + 1 …" at bounding box center [851, 278] width 578 height 155
click at [1124, 340] on icon "show more" at bounding box center [1116, 339] width 17 height 17
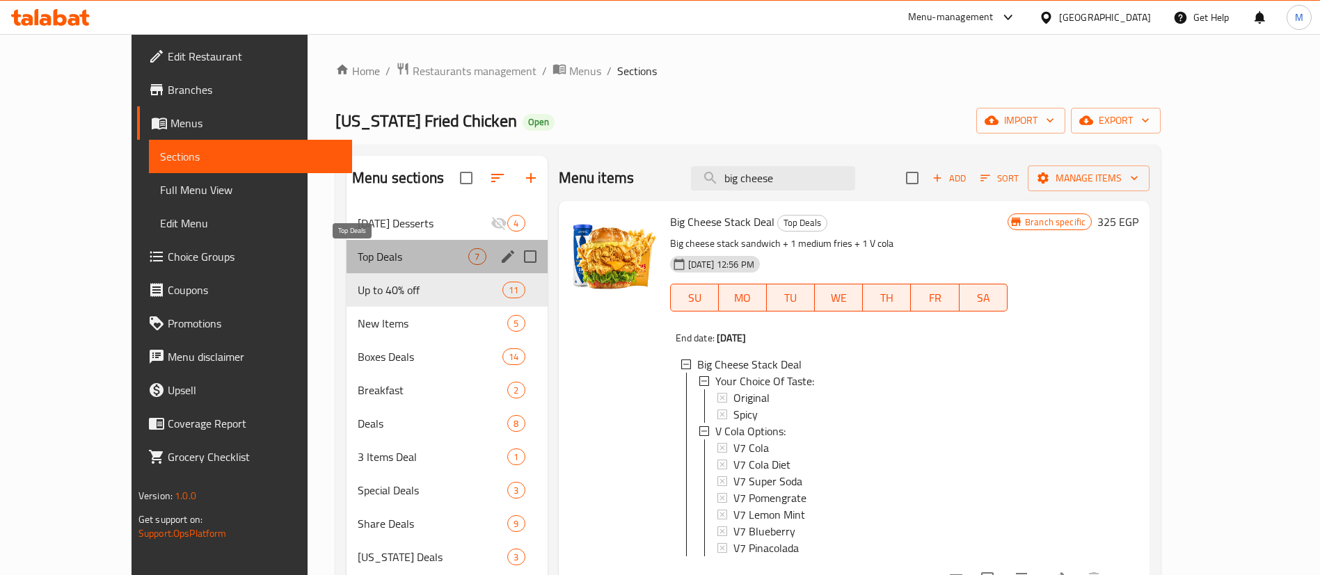
click at [381, 251] on span "Top Deals" at bounding box center [413, 256] width 111 height 17
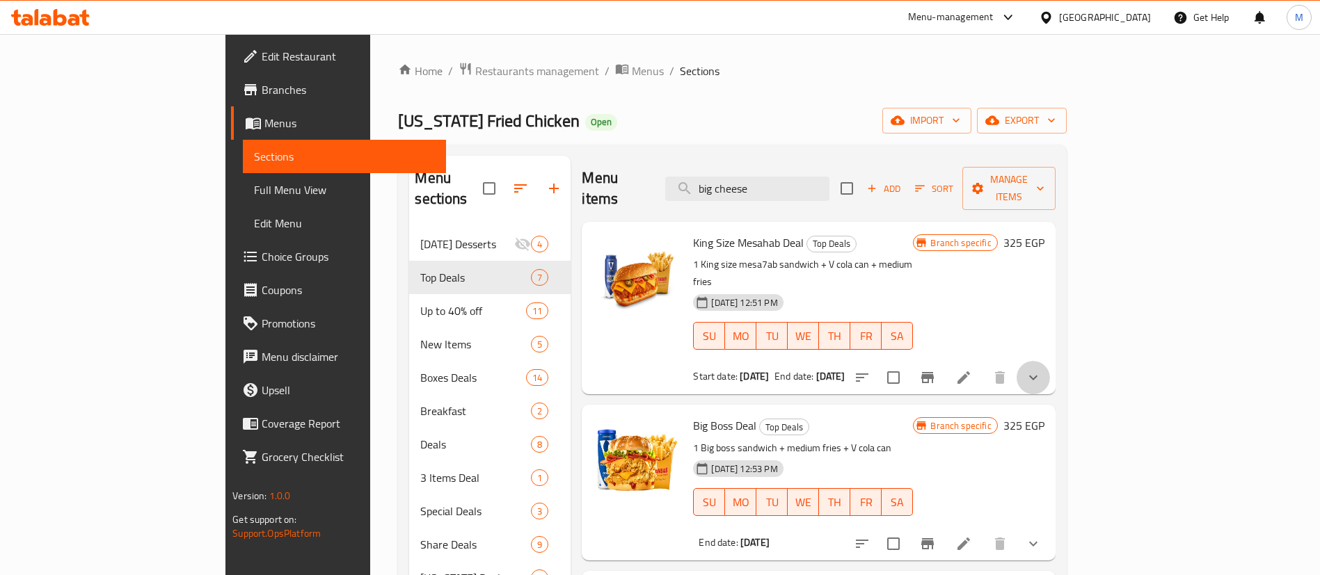
click at [1050, 361] on button "show more" at bounding box center [1033, 377] width 33 height 33
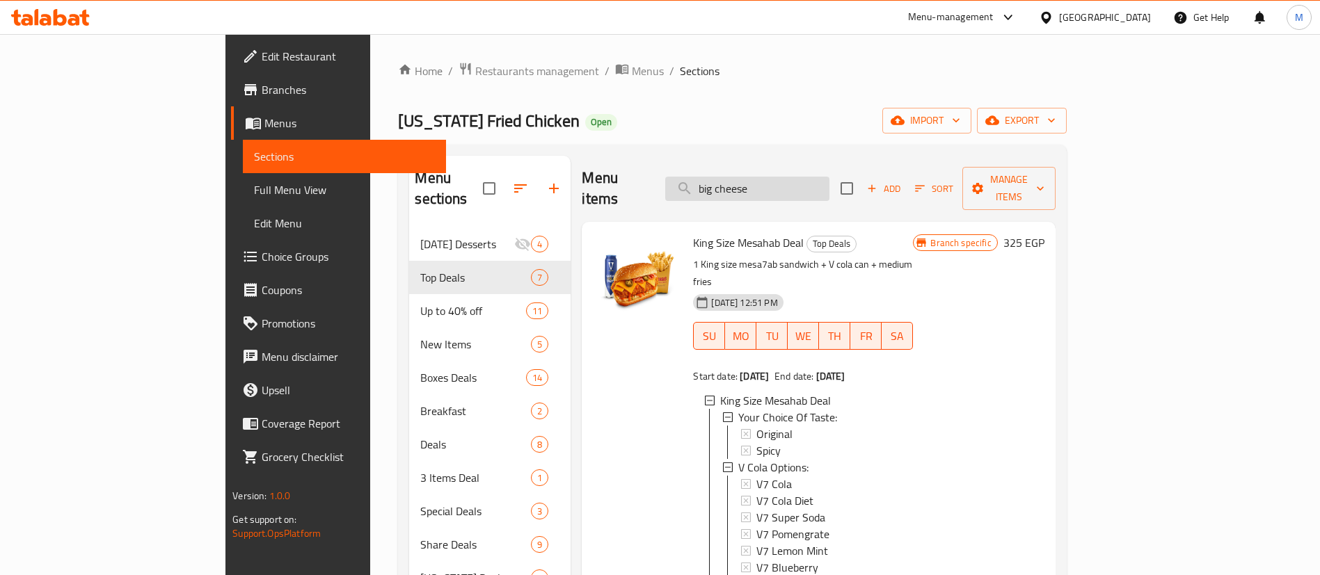
drag, startPoint x: 841, startPoint y: 198, endPoint x: 855, endPoint y: 182, distance: 21.3
click at [855, 182] on div "Menu items big cheese Add Sort Manage items" at bounding box center [818, 189] width 473 height 66
click at [829, 182] on input "big cheese" at bounding box center [747, 189] width 164 height 24
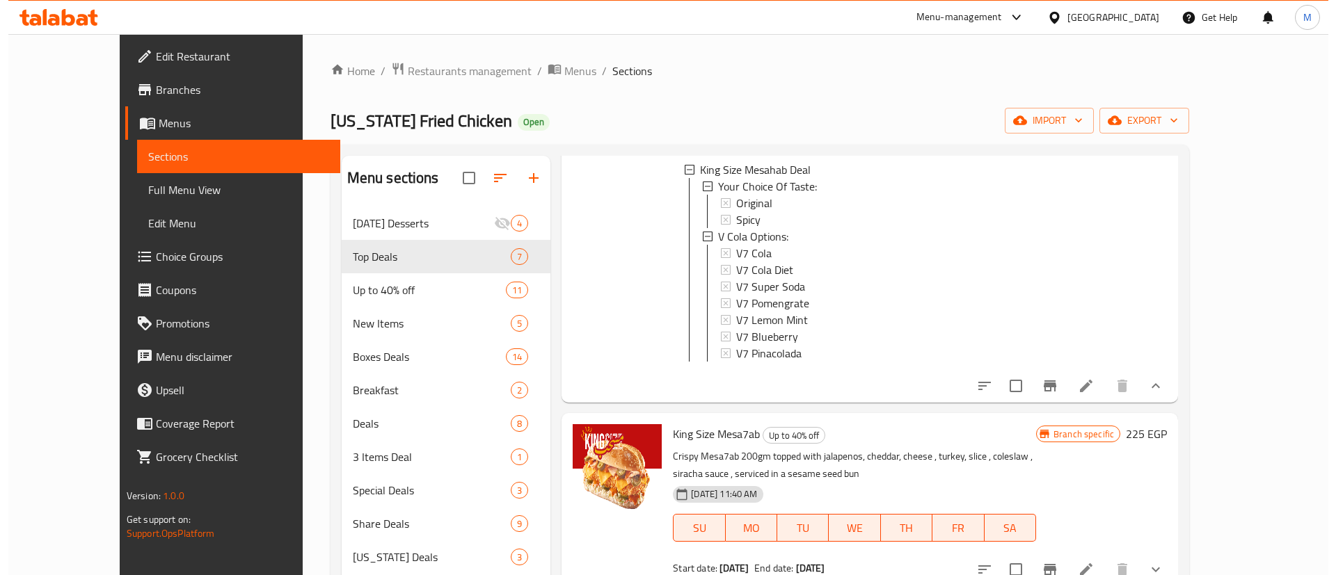
scroll to position [195, 0]
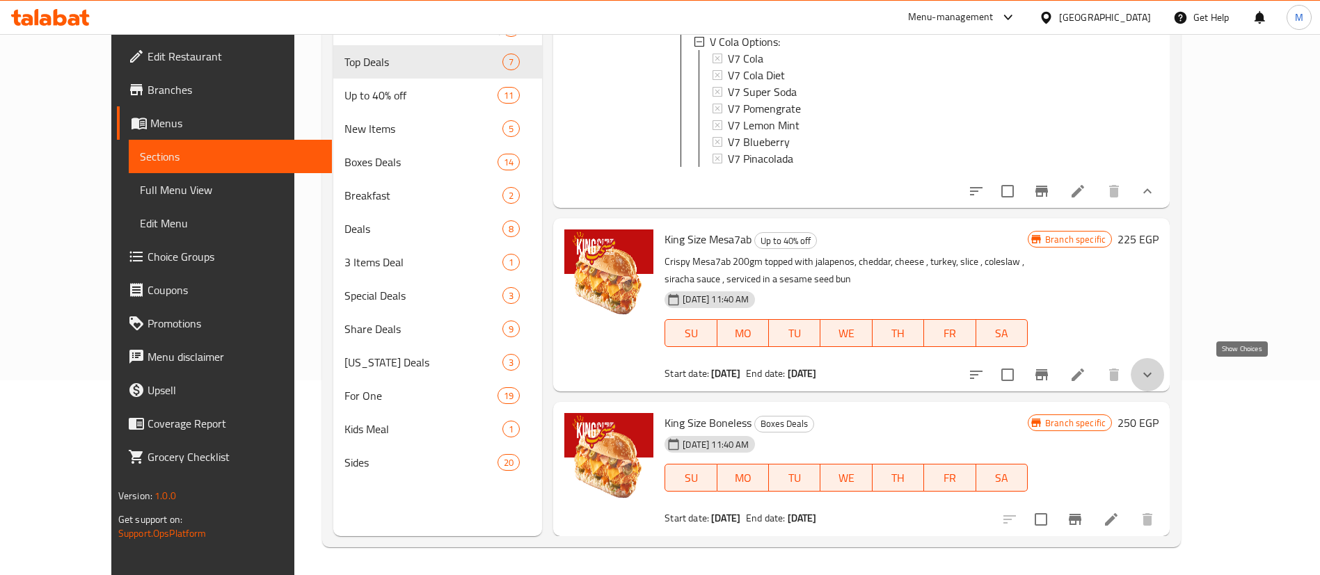
click at [1156, 374] on icon "show more" at bounding box center [1147, 375] width 17 height 17
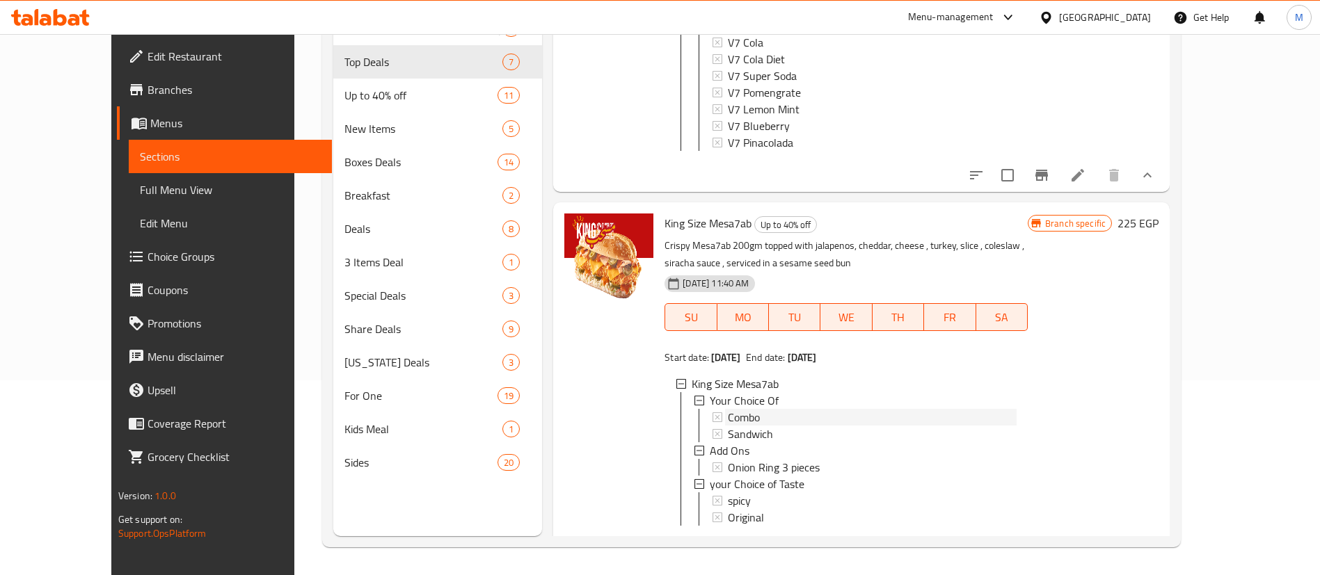
click at [743, 426] on div "Combo" at bounding box center [872, 417] width 289 height 17
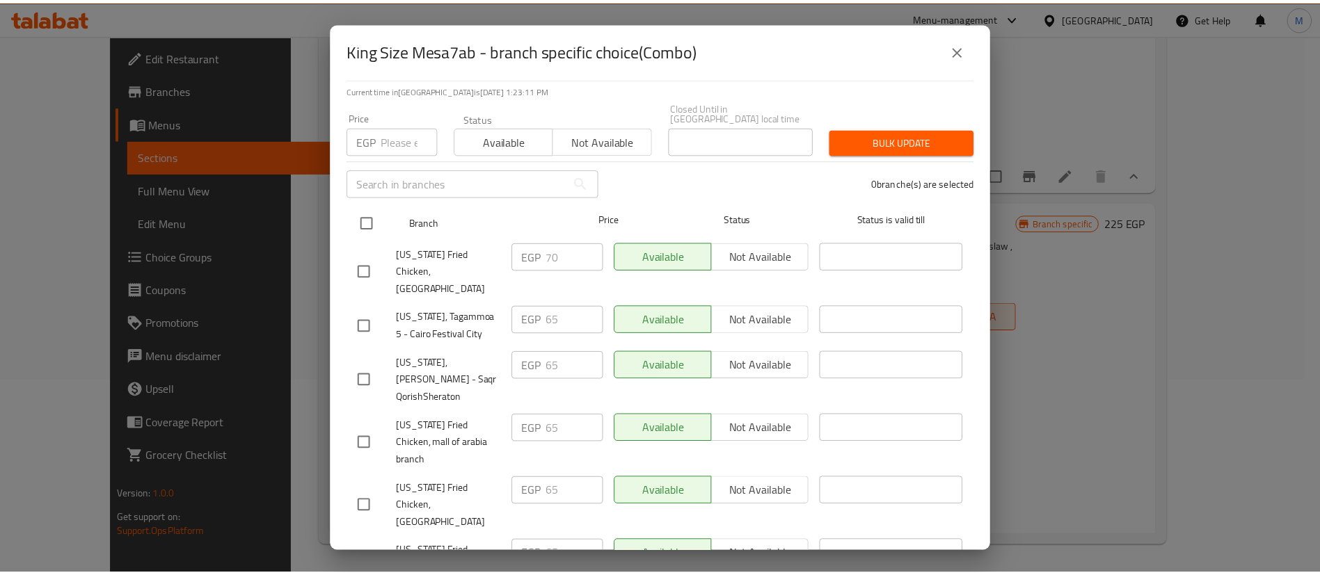
scroll to position [104, 0]
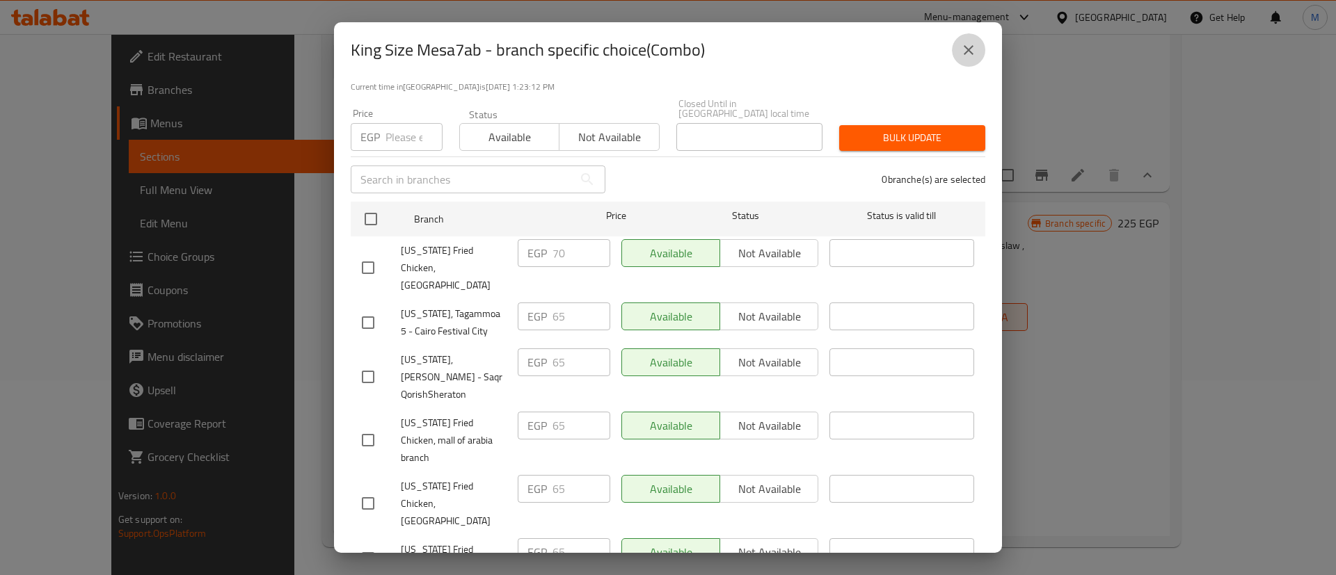
click at [978, 54] on button "close" at bounding box center [968, 49] width 33 height 33
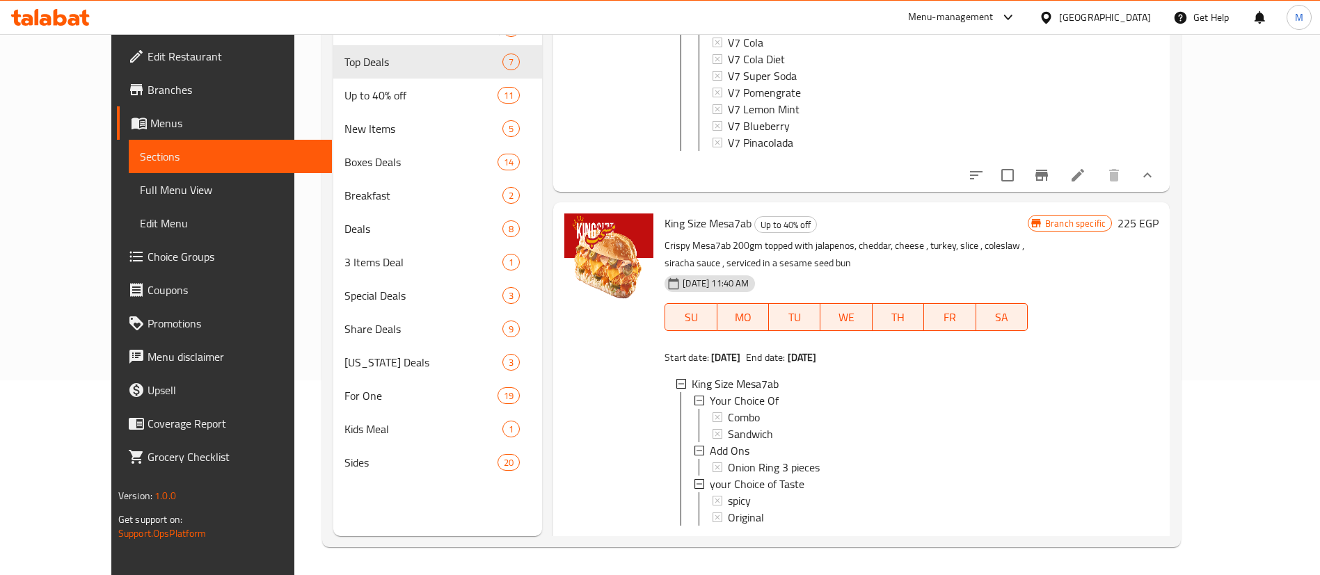
click at [680, 234] on span "King Size Mesa7ab" at bounding box center [708, 223] width 87 height 21
copy h6 "King Size Mesa7ab"
click at [680, 234] on span "King Size Mesa7ab" at bounding box center [708, 223] width 87 height 21
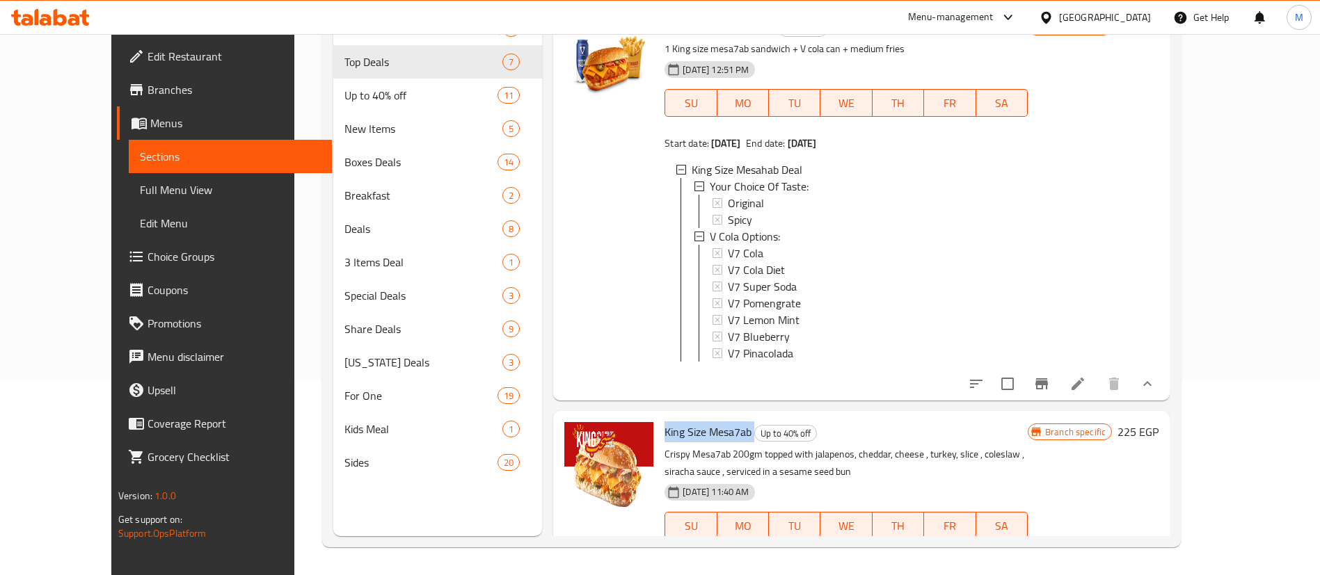
scroll to position [0, 0]
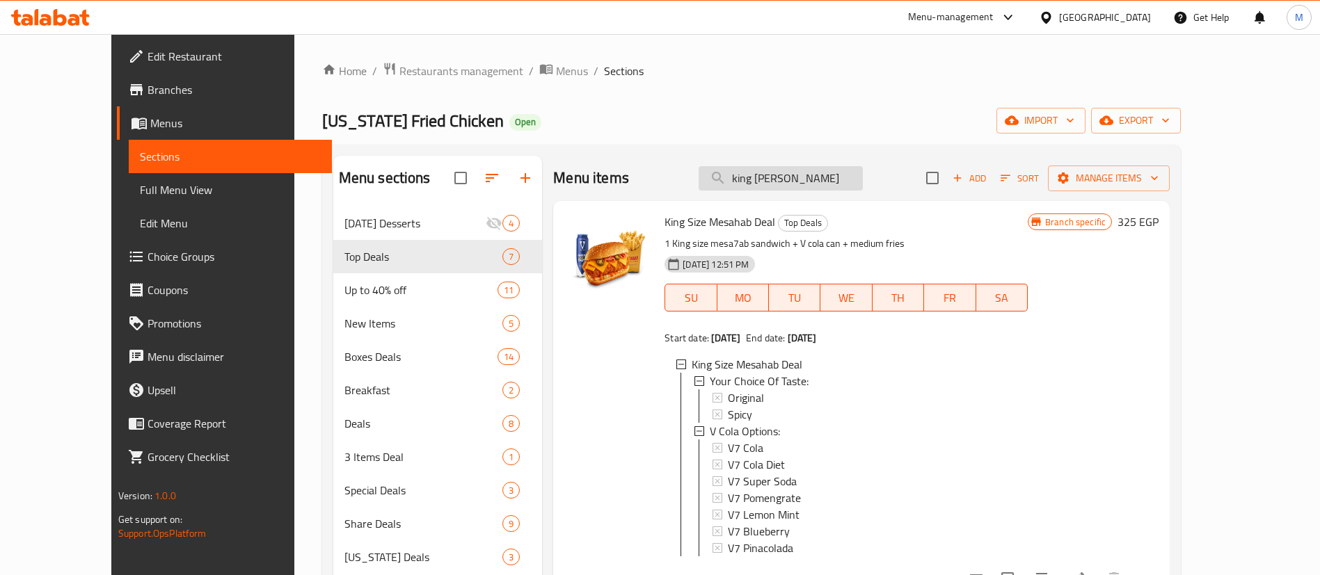
click at [835, 175] on input "king [PERSON_NAME]" at bounding box center [781, 178] width 164 height 24
click at [835, 175] on input "d" at bounding box center [781, 178] width 164 height 24
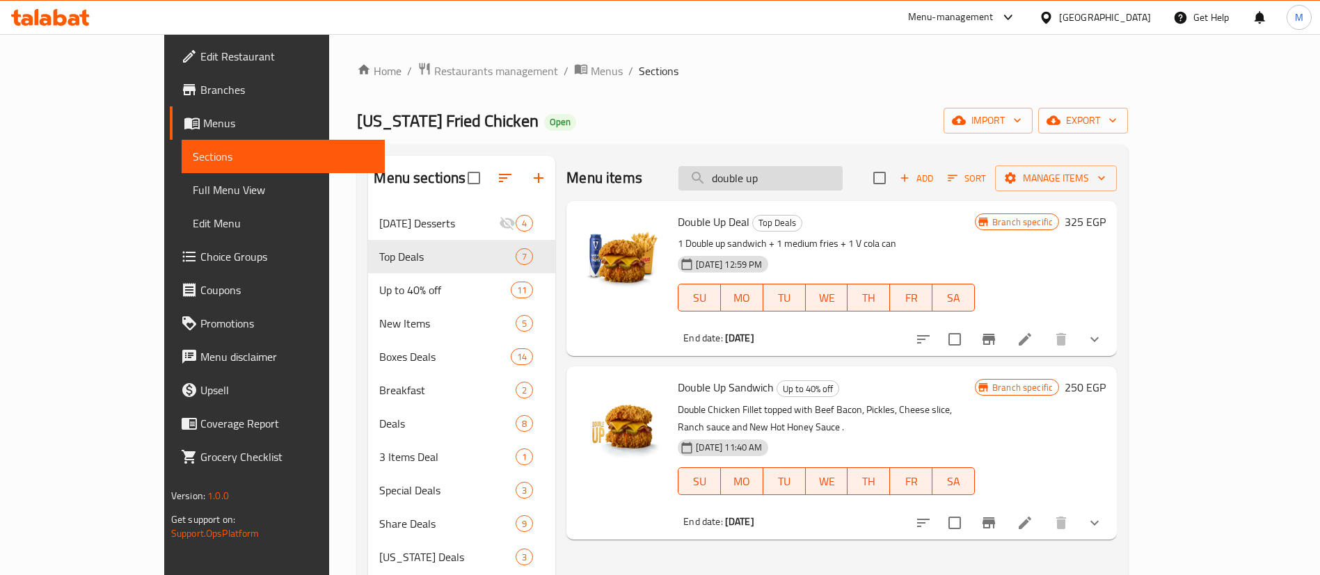
type input "double up"
click at [1103, 333] on icon "show more" at bounding box center [1094, 339] width 17 height 17
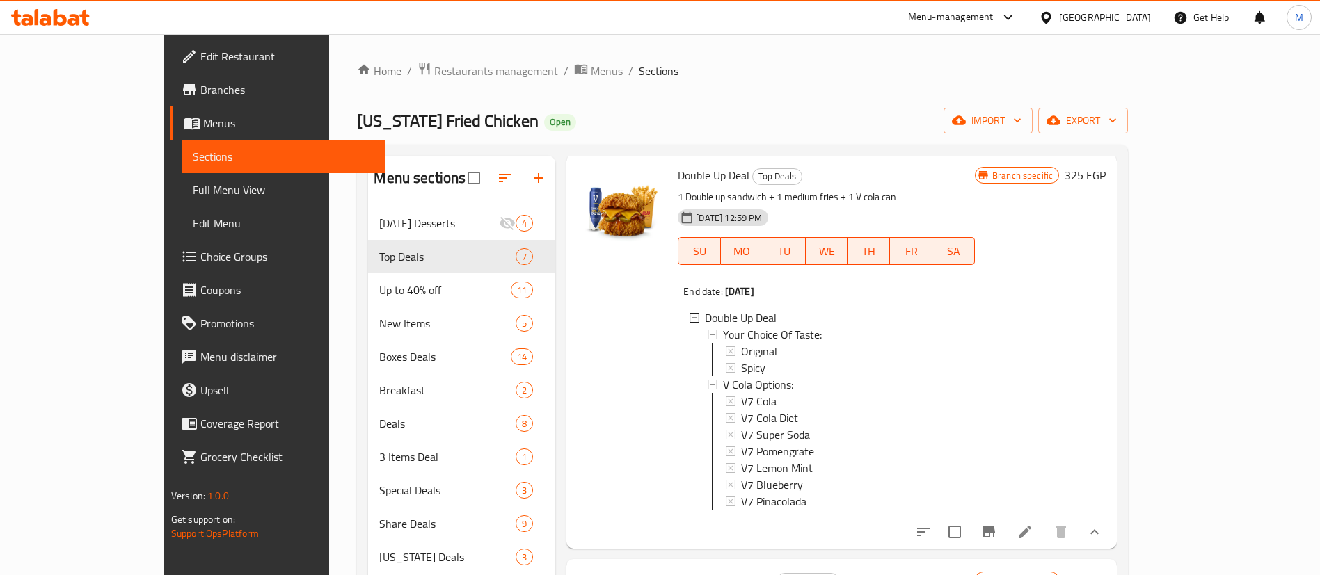
scroll to position [195, 0]
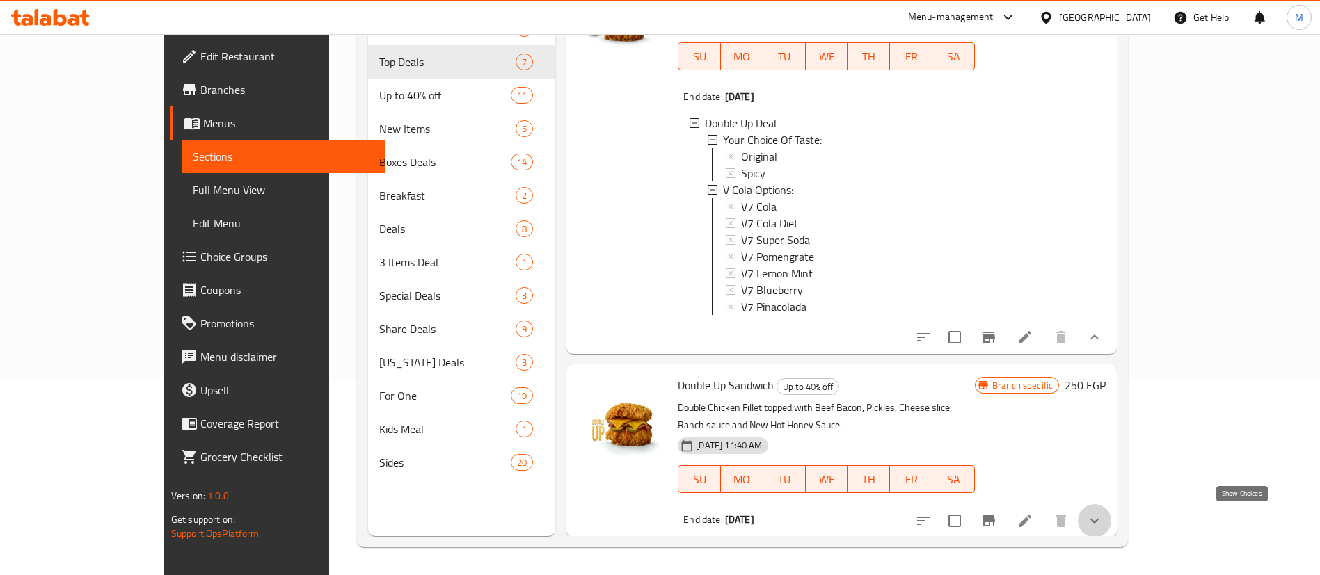
click at [1103, 516] on icon "show more" at bounding box center [1094, 521] width 17 height 17
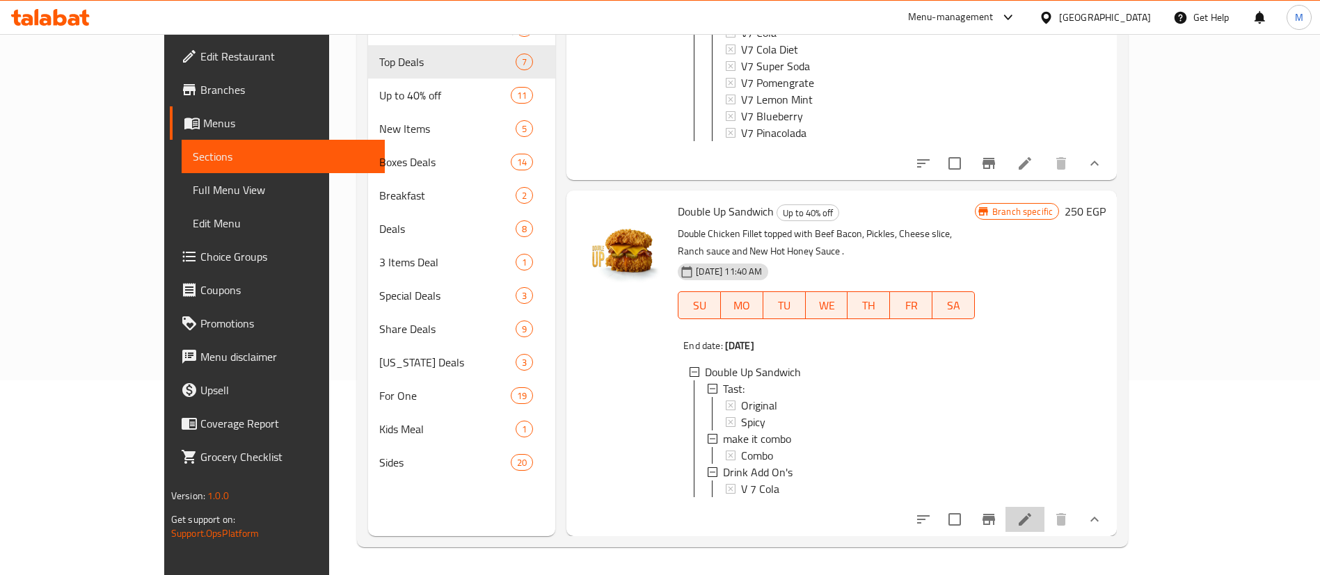
click at [1044, 529] on li at bounding box center [1025, 519] width 39 height 25
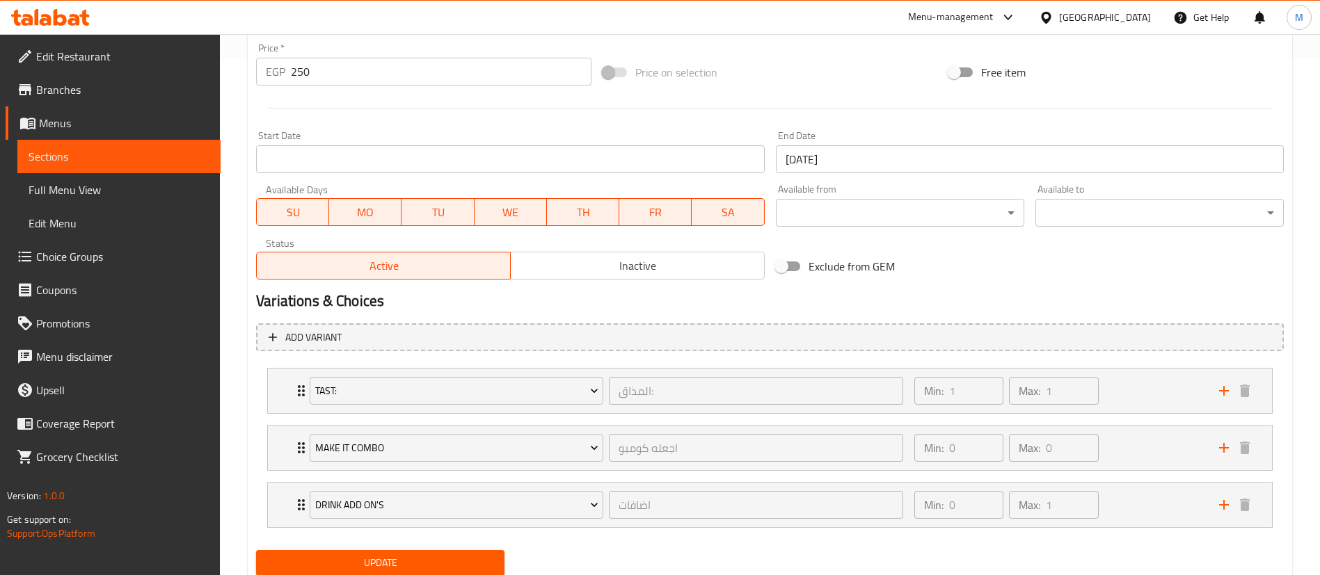
scroll to position [565, 0]
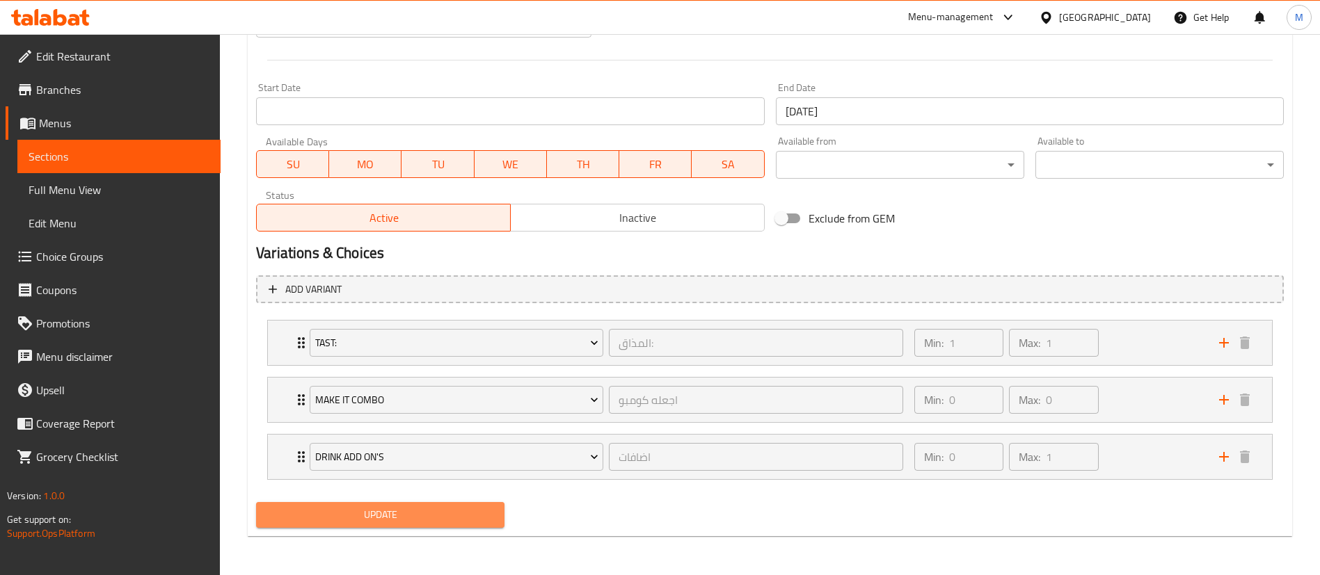
click at [408, 509] on span "Update" at bounding box center [380, 515] width 226 height 17
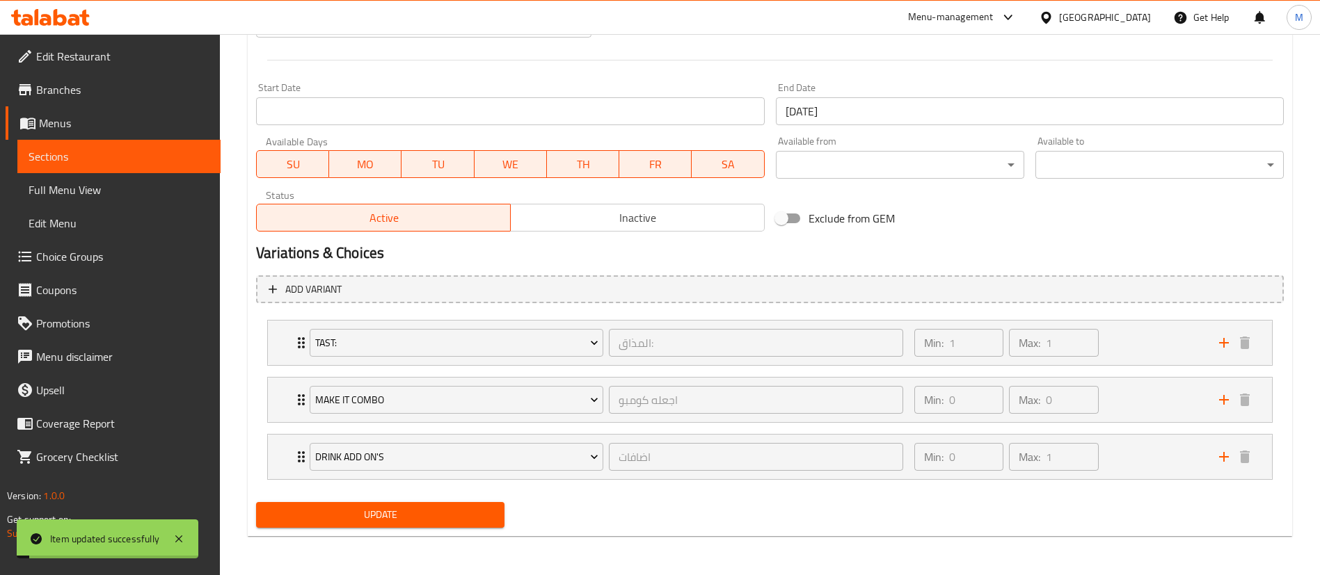
click at [285, 365] on div "make it combo اجعله كومبو ​ Min: 0 ​ Max: 0 ​" at bounding box center [770, 343] width 1004 height 45
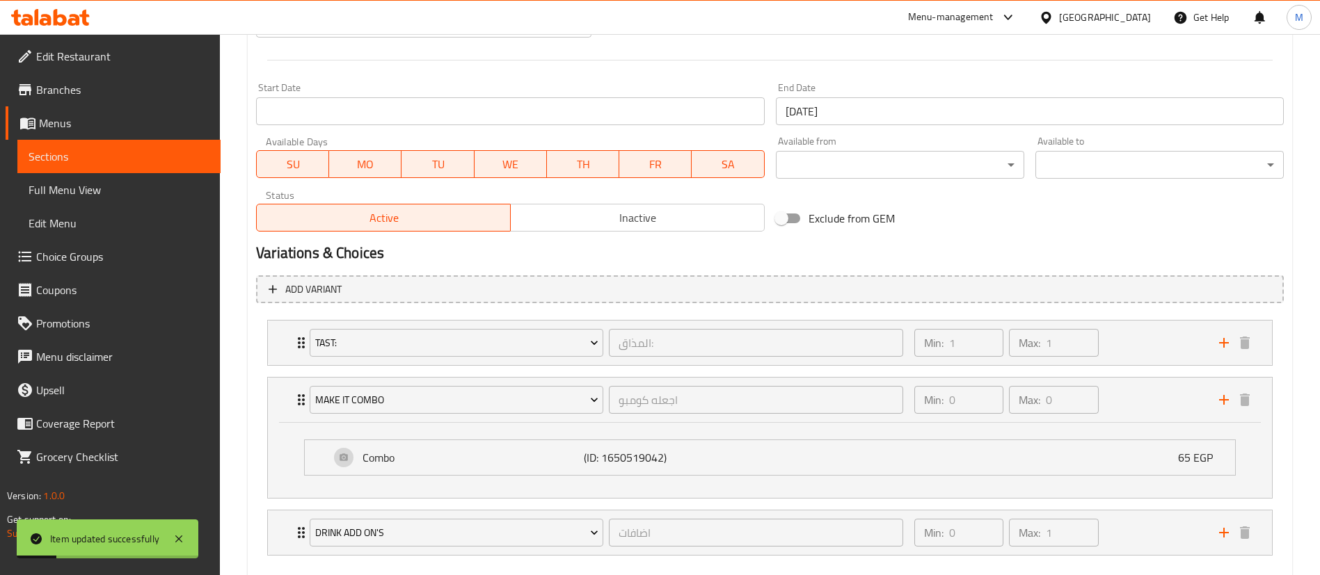
scroll to position [0, 0]
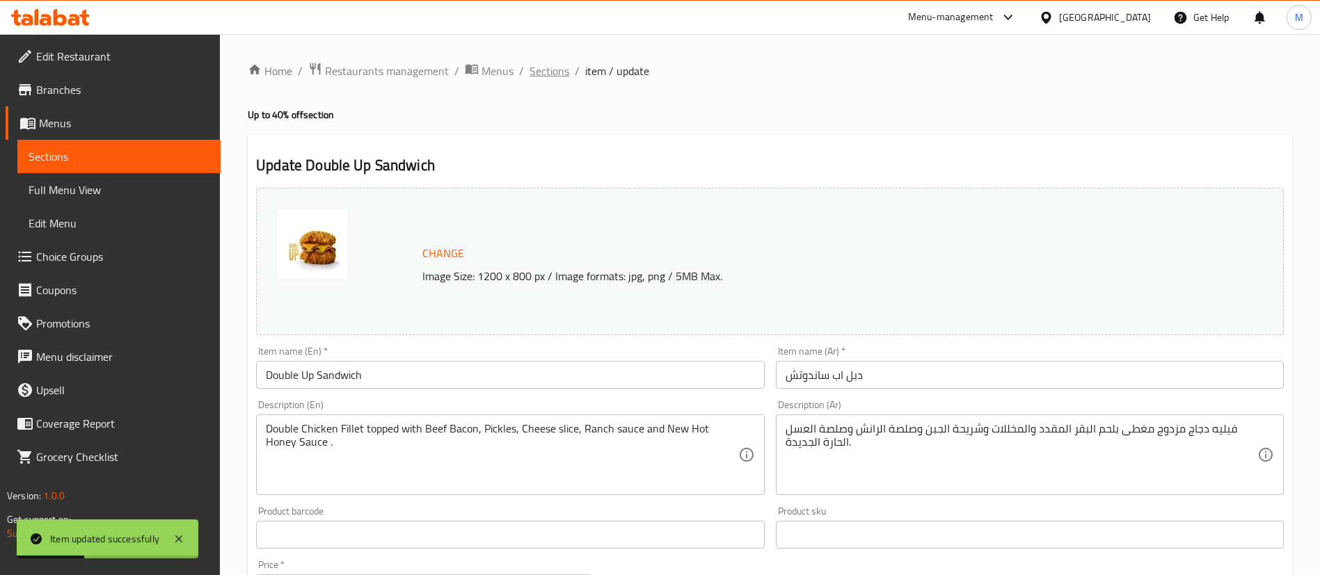
click at [546, 77] on span "Sections" at bounding box center [550, 71] width 40 height 17
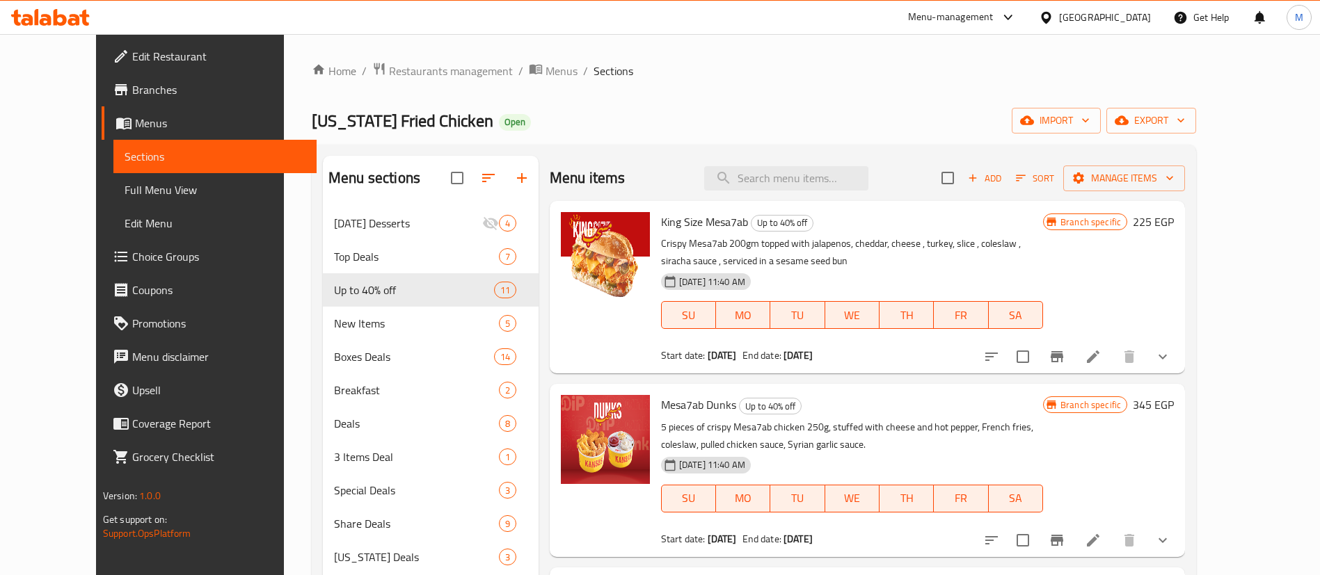
click at [873, 262] on p "Crispy Mesa7ab 200gm topped with jalapenos, cheddar, cheese , turkey, slice , c…" at bounding box center [852, 252] width 382 height 35
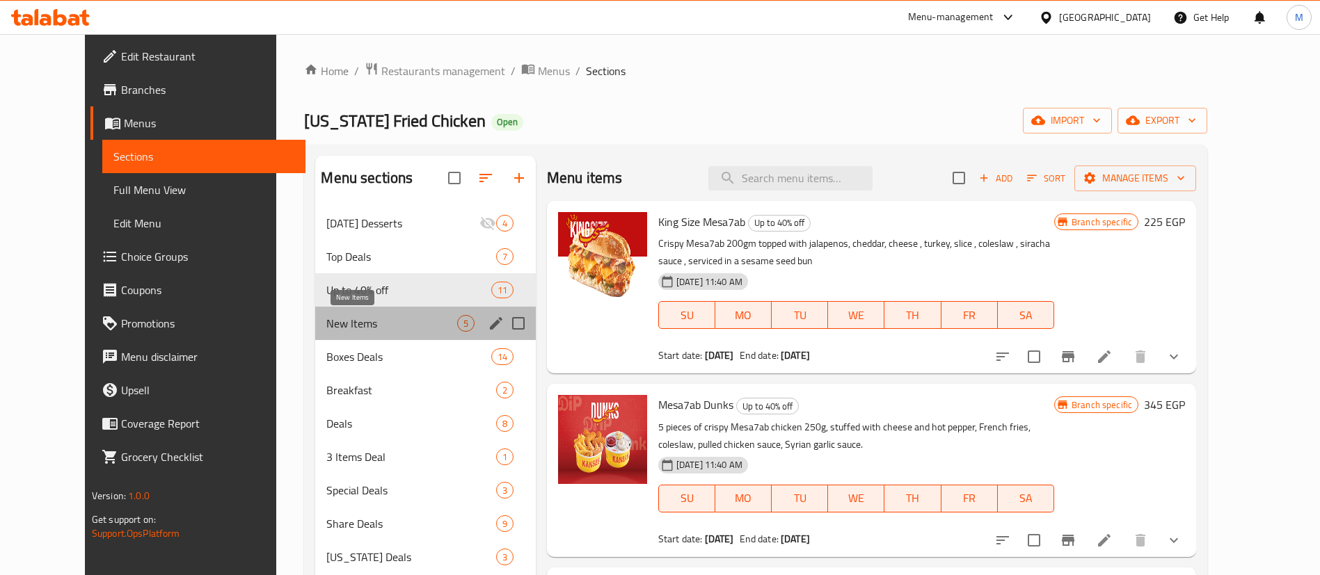
click at [423, 326] on span "New Items" at bounding box center [391, 323] width 130 height 17
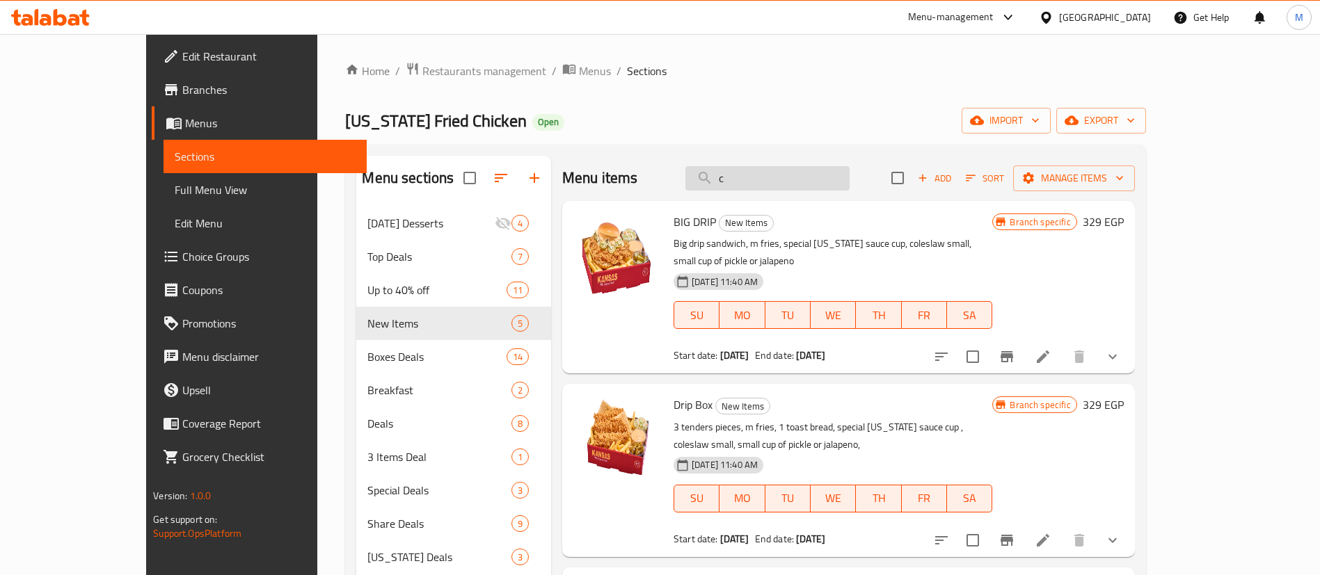
click at [850, 182] on input "c" at bounding box center [767, 178] width 164 height 24
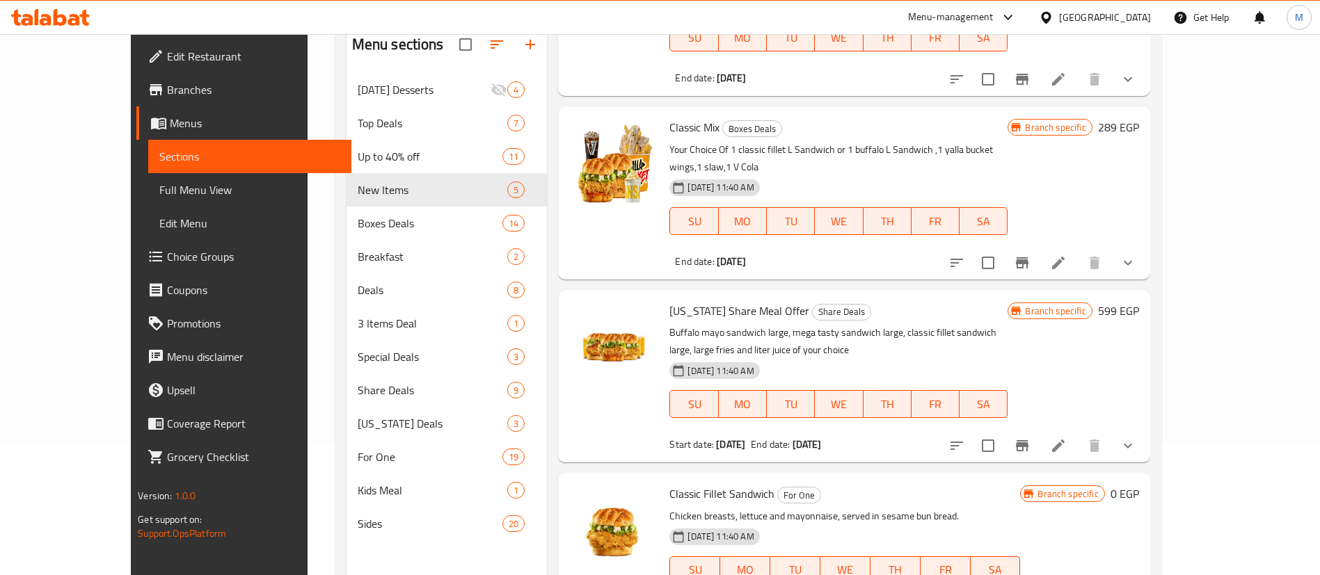
scroll to position [195, 0]
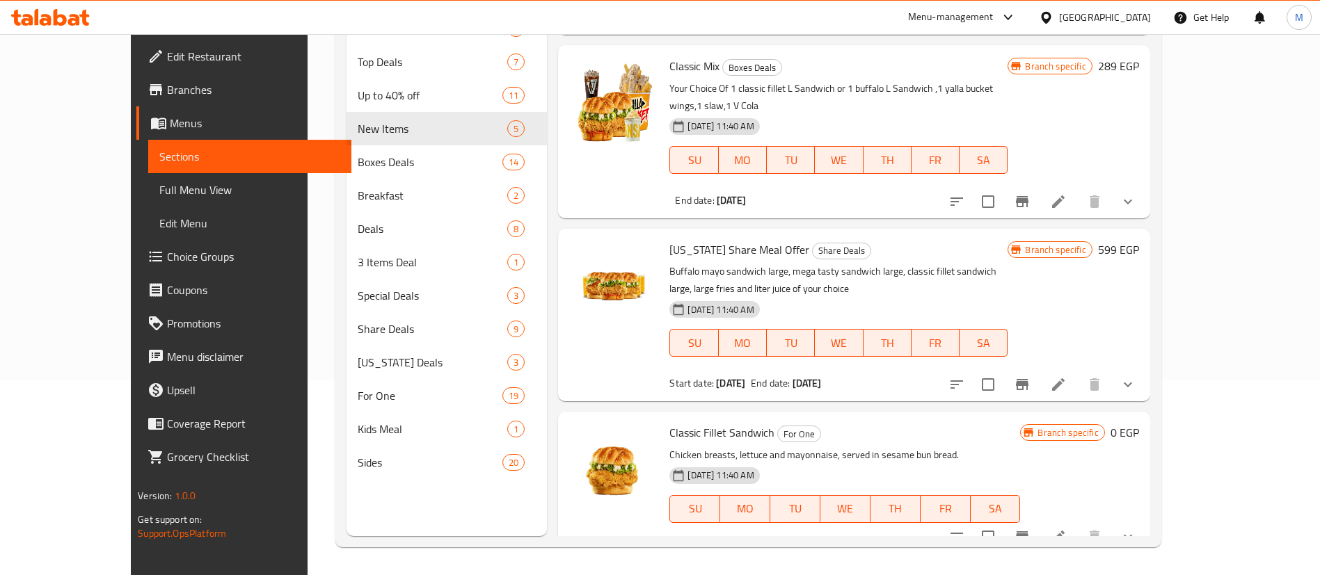
type input "classic fillet"
click at [1145, 520] on button "show more" at bounding box center [1127, 536] width 33 height 33
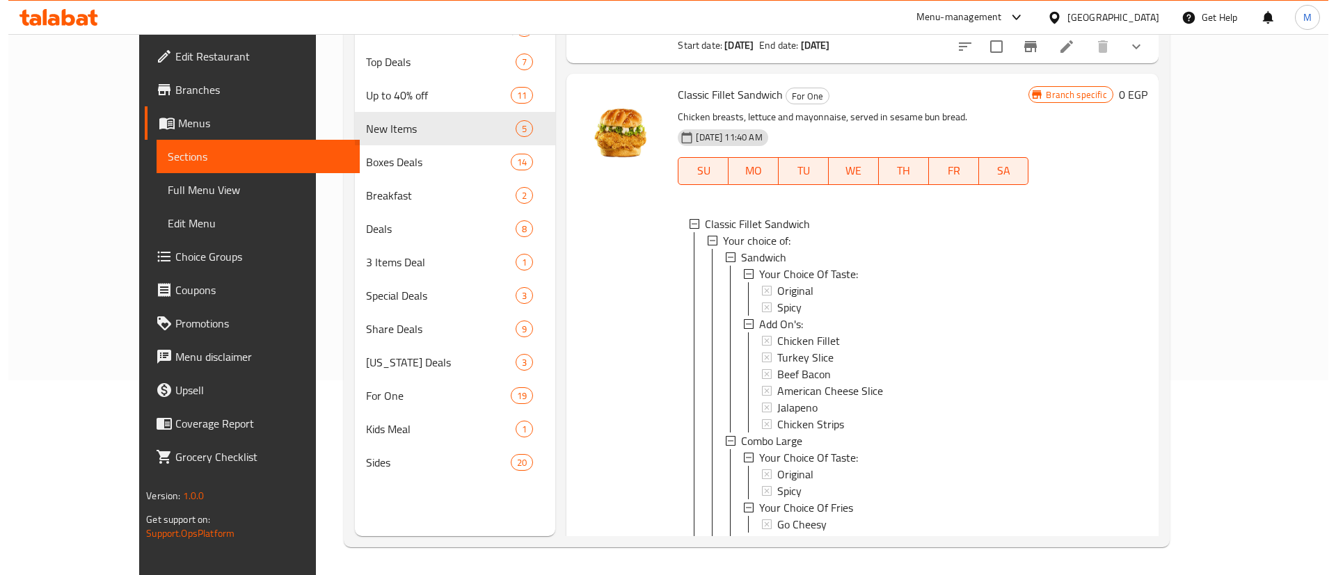
scroll to position [466, 0]
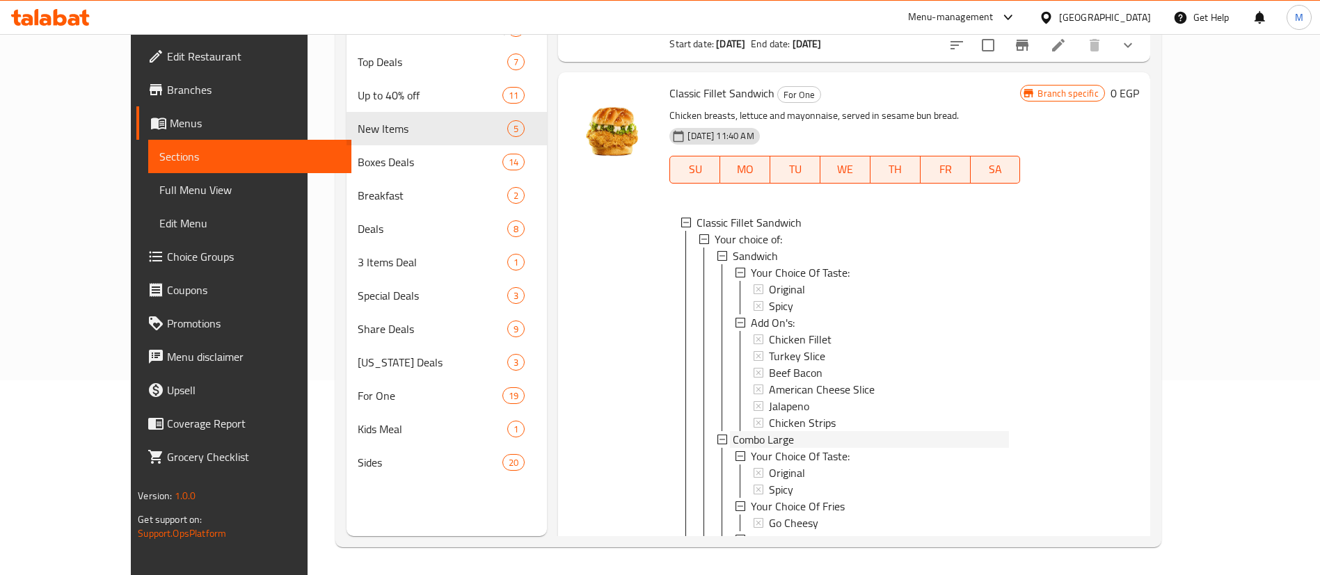
click at [742, 431] on span "Combo Large" at bounding box center [763, 439] width 61 height 17
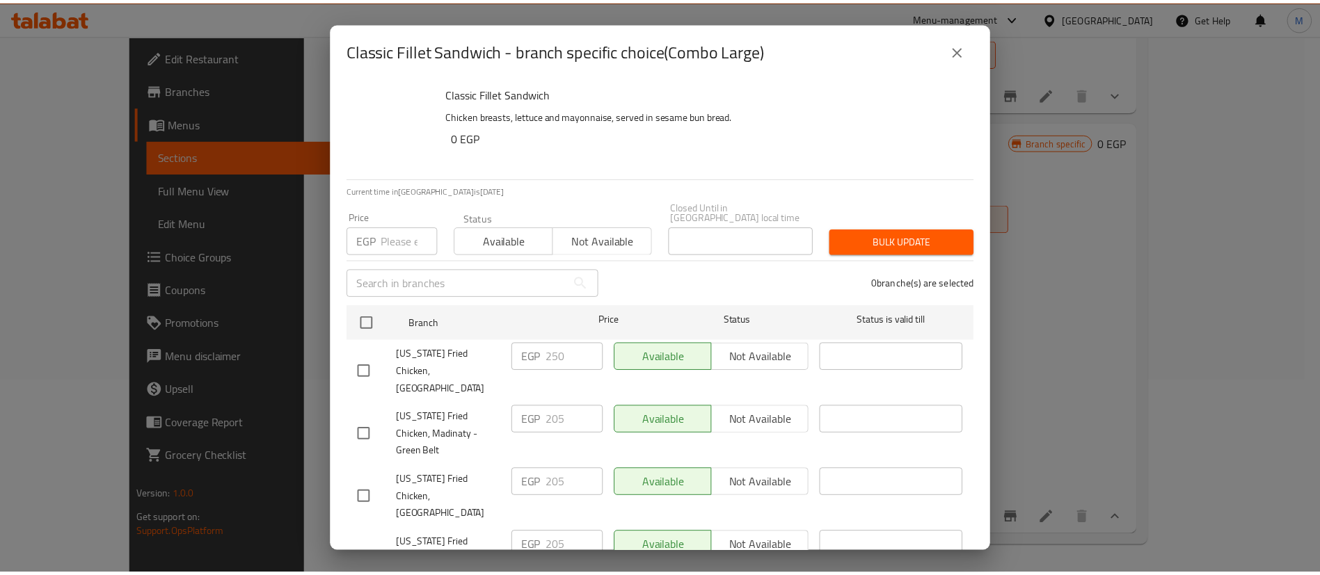
scroll to position [415, 0]
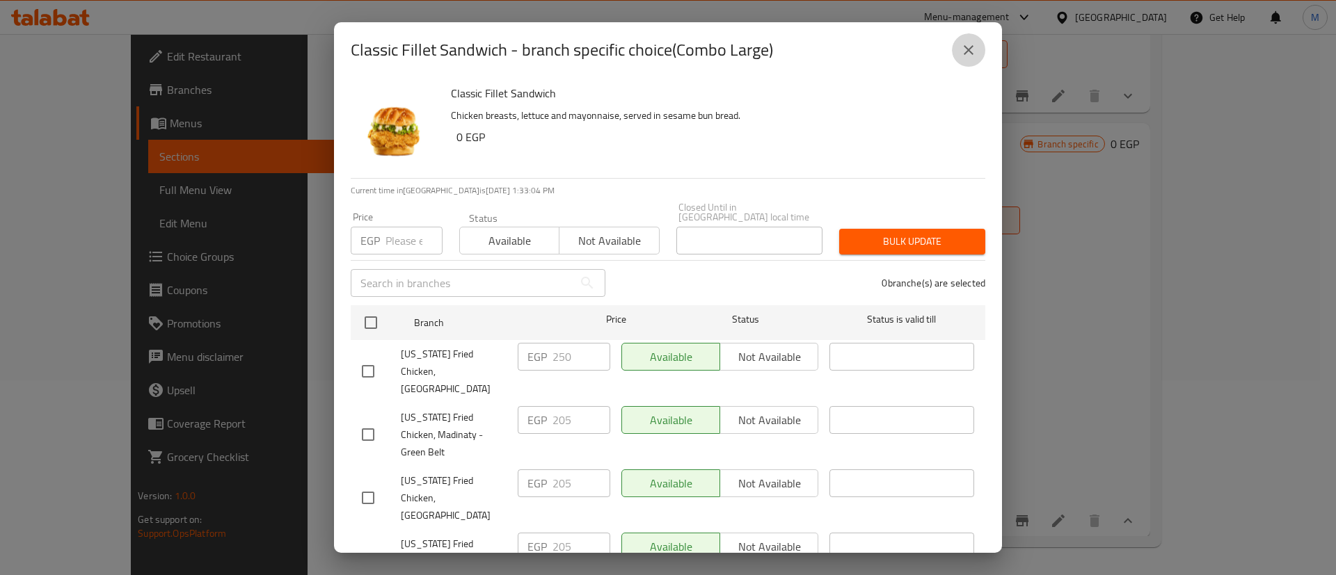
click at [962, 49] on icon "close" at bounding box center [968, 50] width 17 height 17
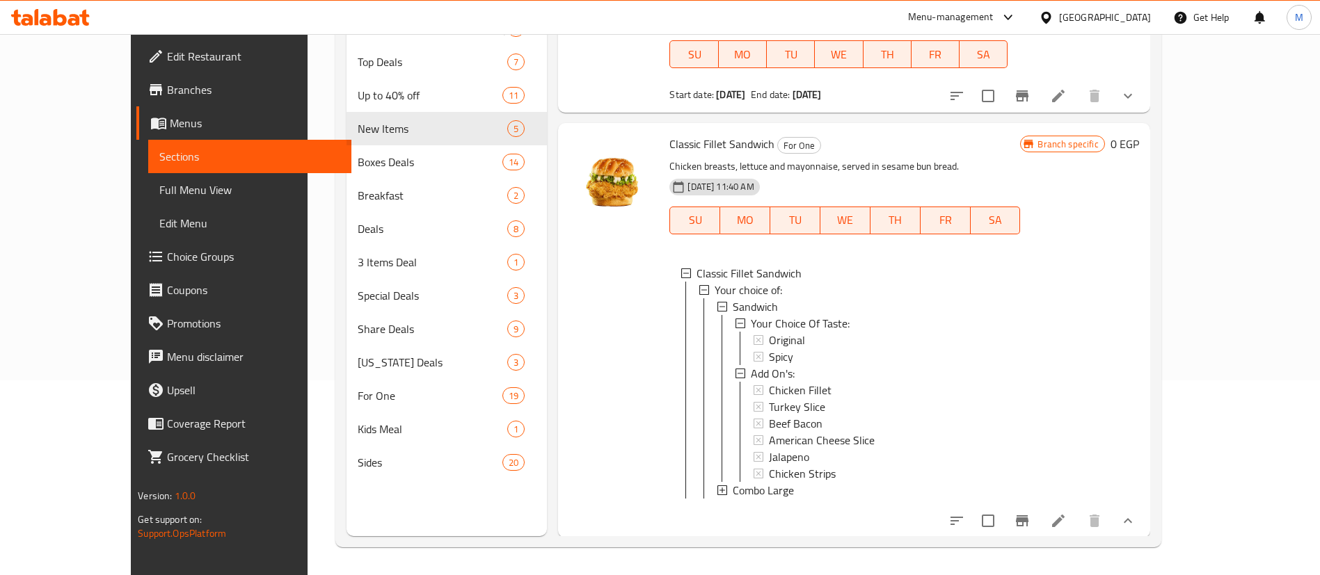
click at [753, 482] on span "Combo Large" at bounding box center [763, 490] width 61 height 17
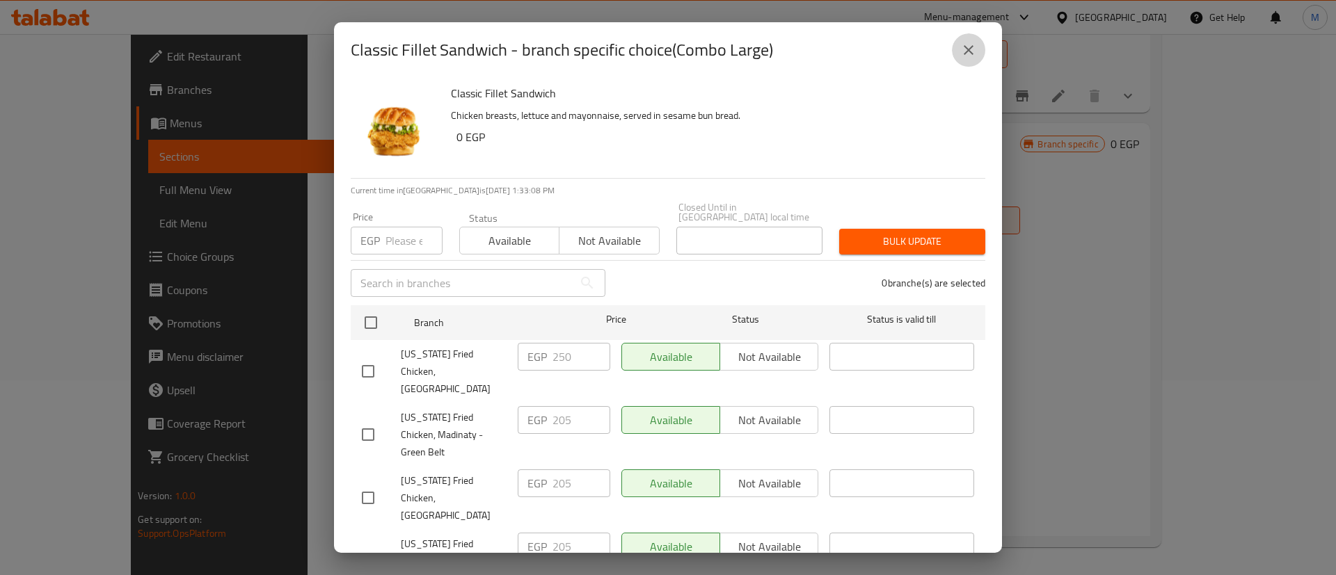
click at [968, 48] on icon "close" at bounding box center [968, 50] width 17 height 17
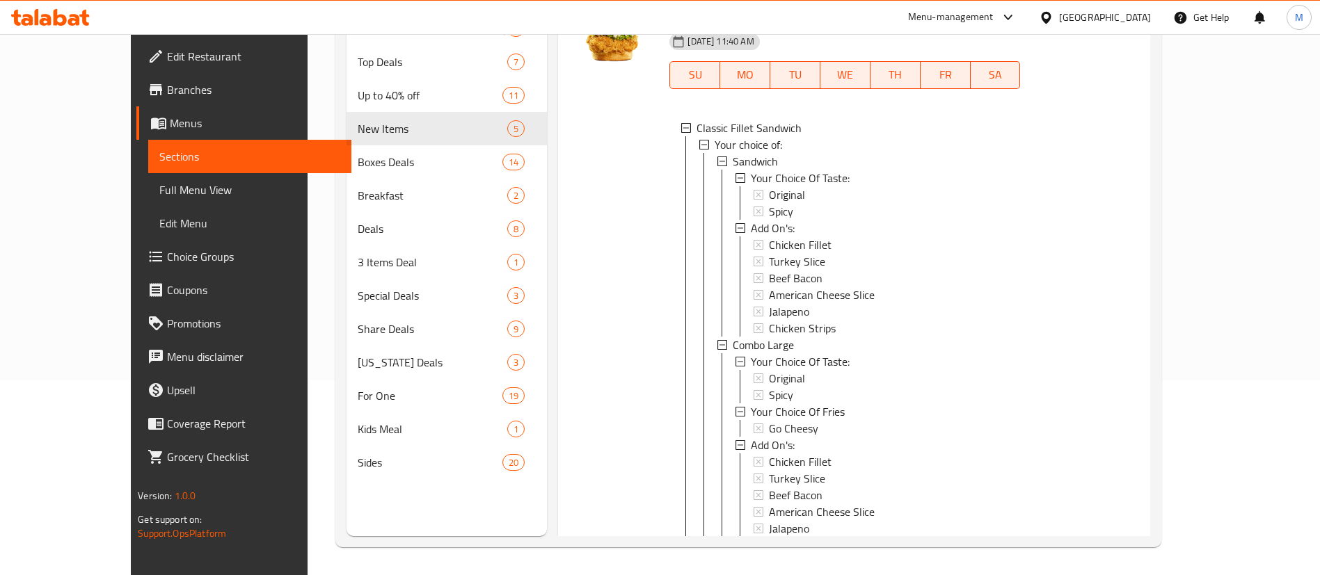
click at [753, 337] on span "Combo Large" at bounding box center [763, 345] width 61 height 17
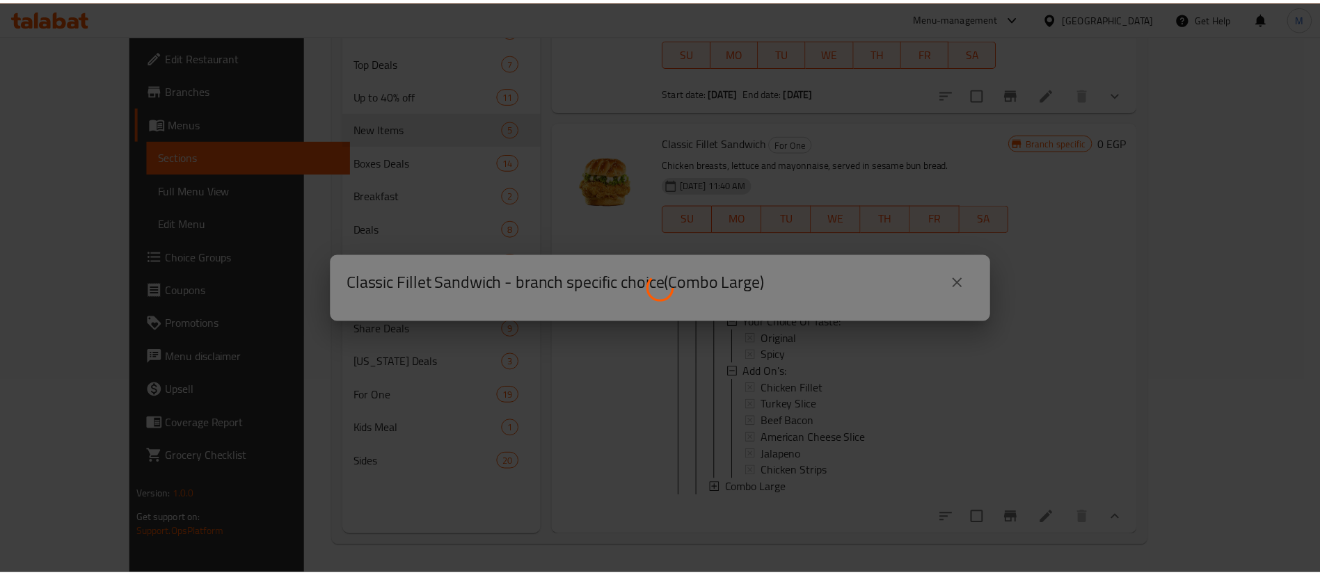
scroll to position [415, 0]
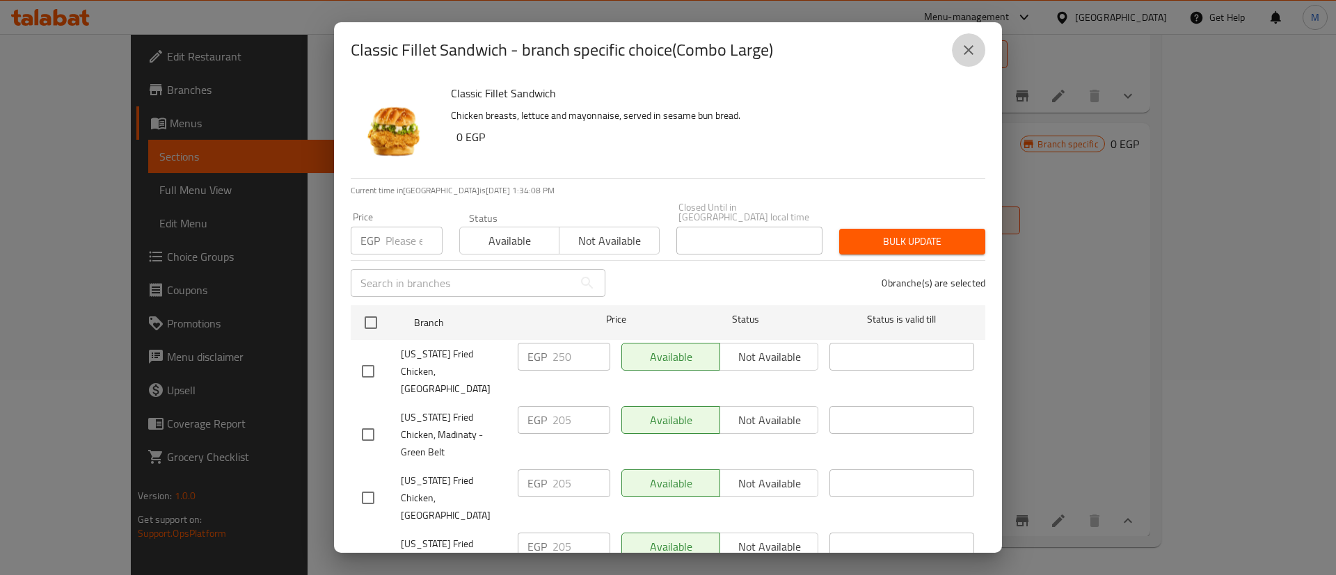
click at [967, 52] on icon "close" at bounding box center [968, 50] width 17 height 17
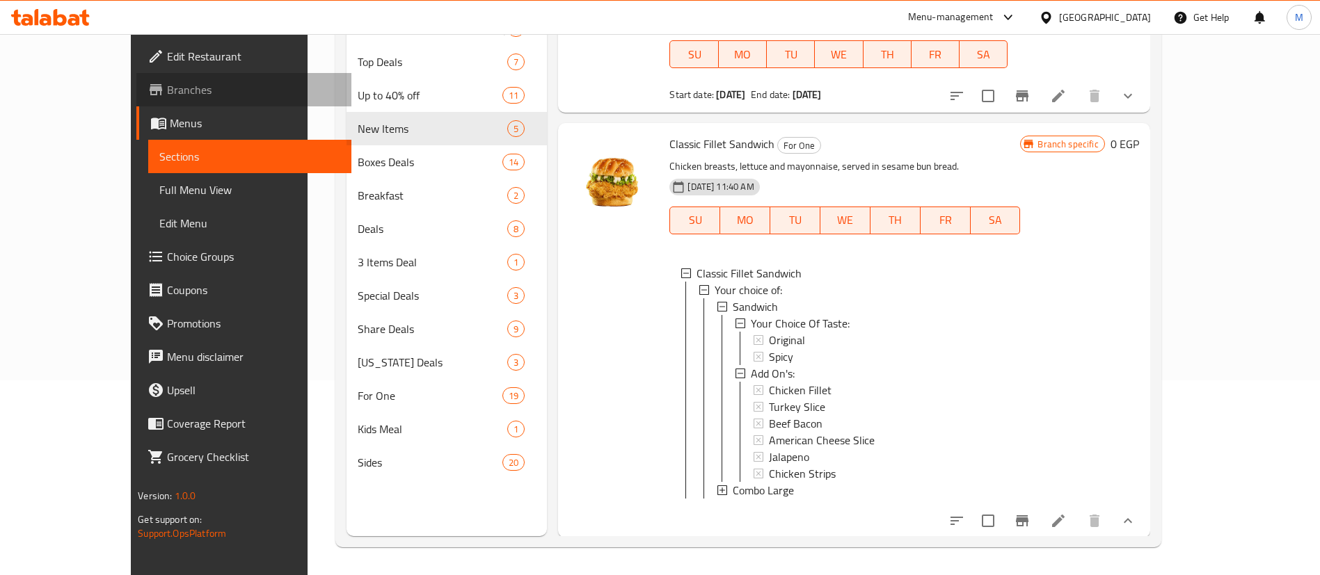
click at [167, 93] on span "Branches" at bounding box center [253, 89] width 173 height 17
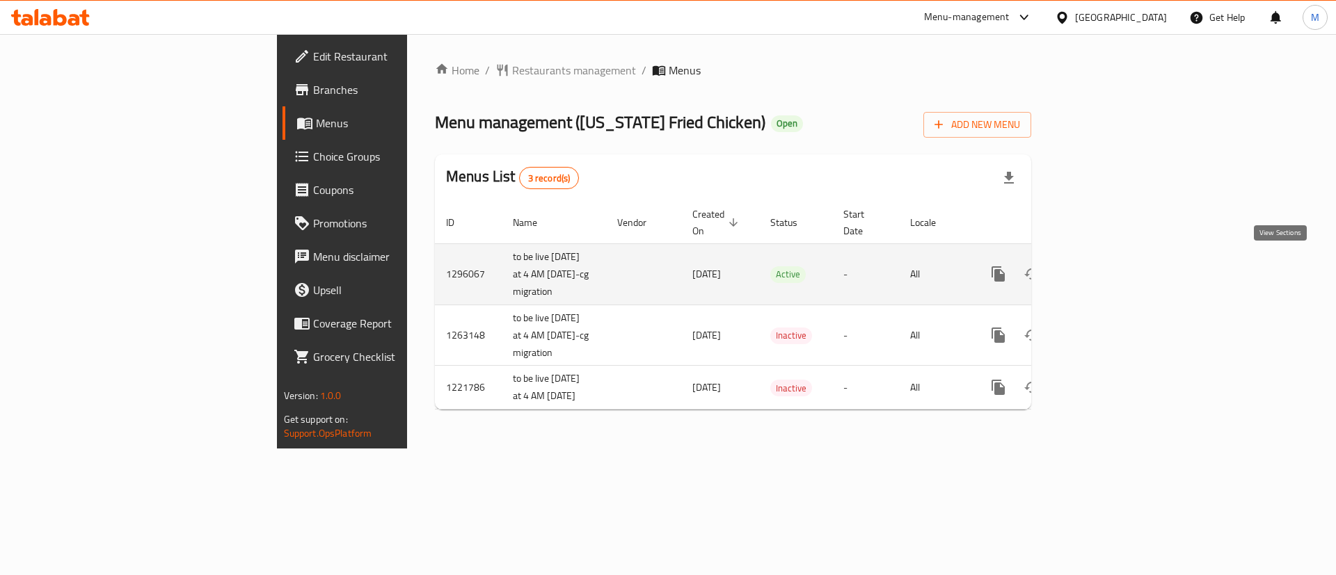
click at [1107, 266] on icon "enhanced table" at bounding box center [1098, 274] width 17 height 17
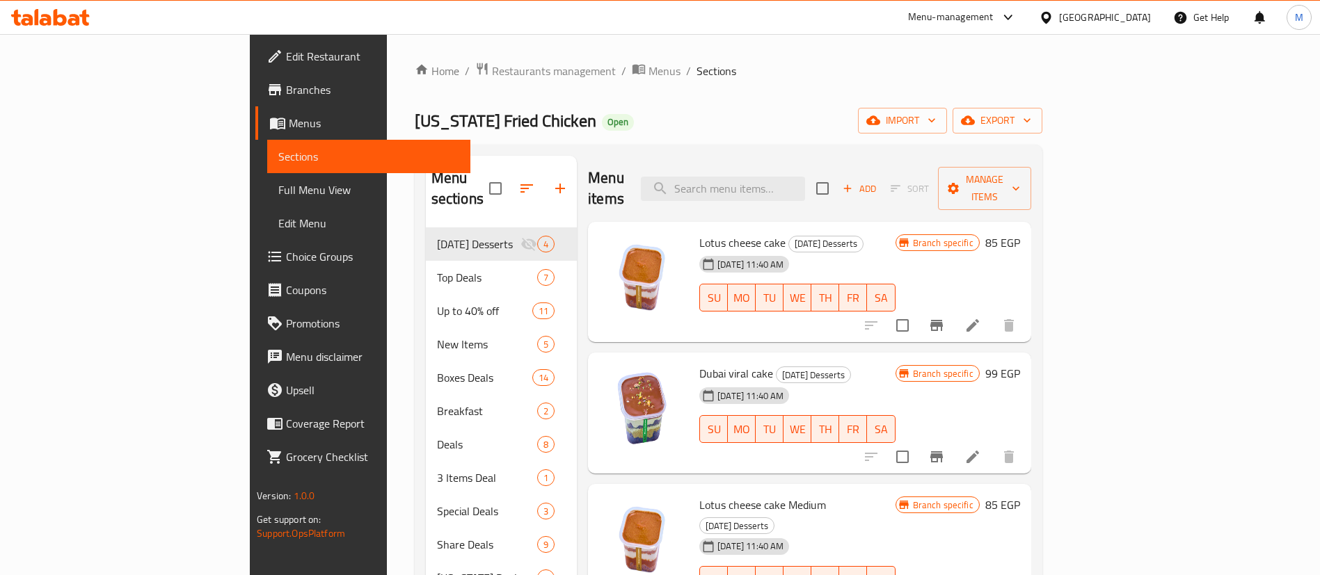
click at [286, 259] on span "Choice Groups" at bounding box center [372, 256] width 173 height 17
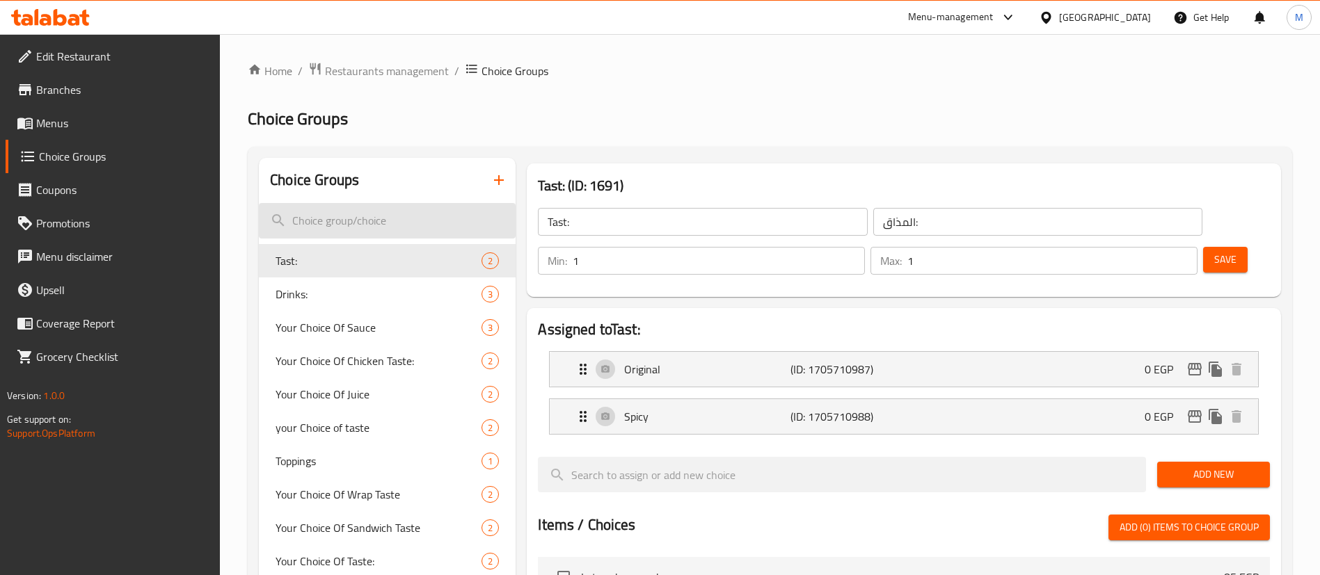
click at [383, 219] on input "search" at bounding box center [387, 220] width 257 height 35
click at [383, 219] on input "t" at bounding box center [387, 220] width 257 height 35
type input "t"
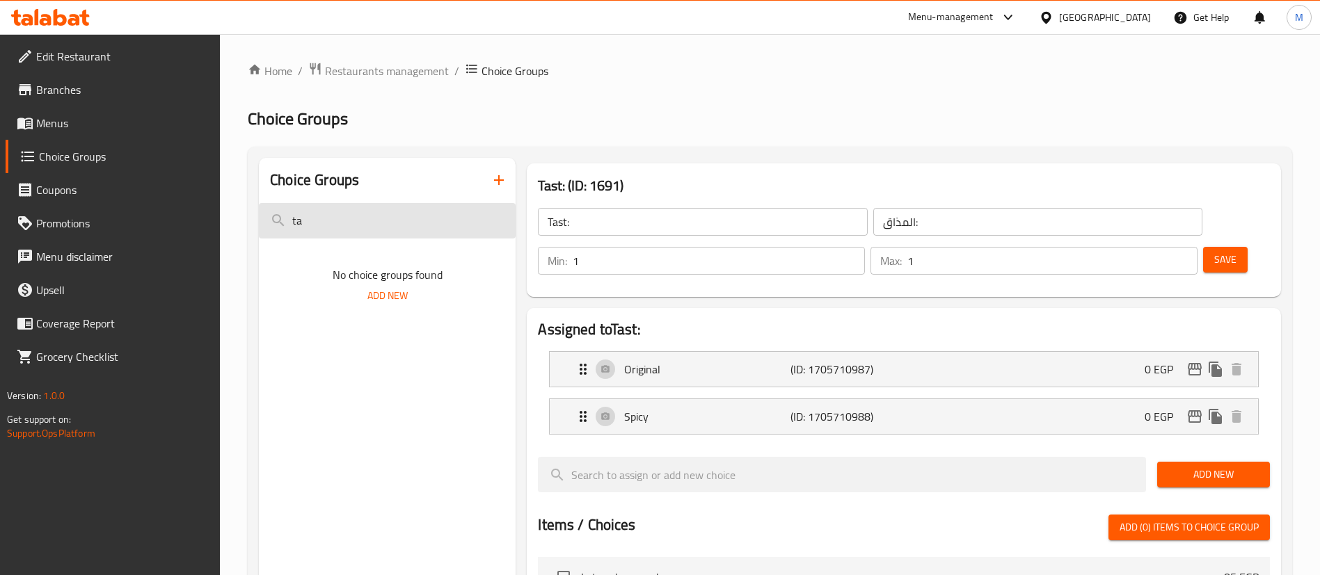
type input "t"
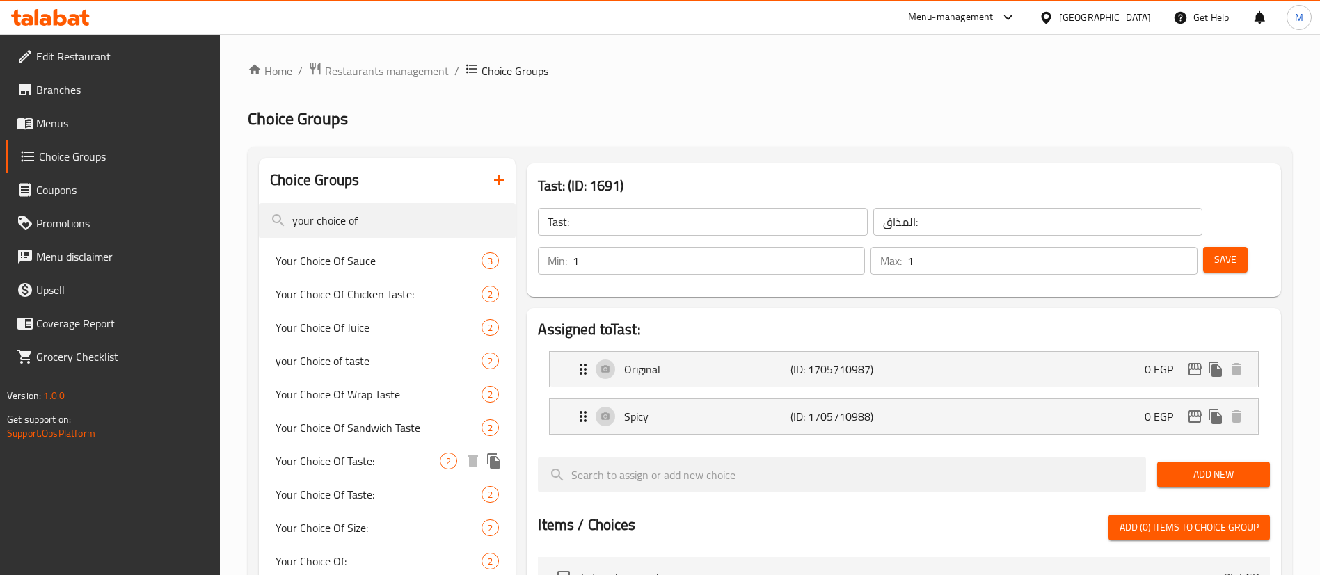
type input "your choice of"
click at [375, 462] on span "Your Choice Of Taste:" at bounding box center [358, 461] width 164 height 17
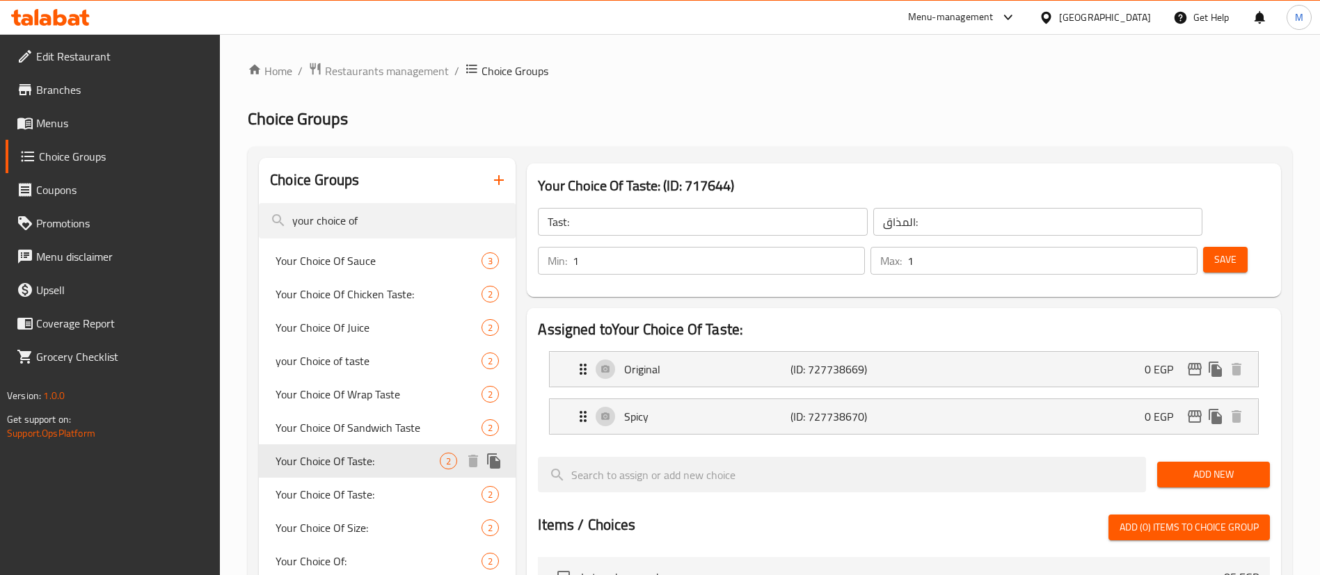
type input "Your Choice Of Taste:"
type input "إختيارك من الطعم:"
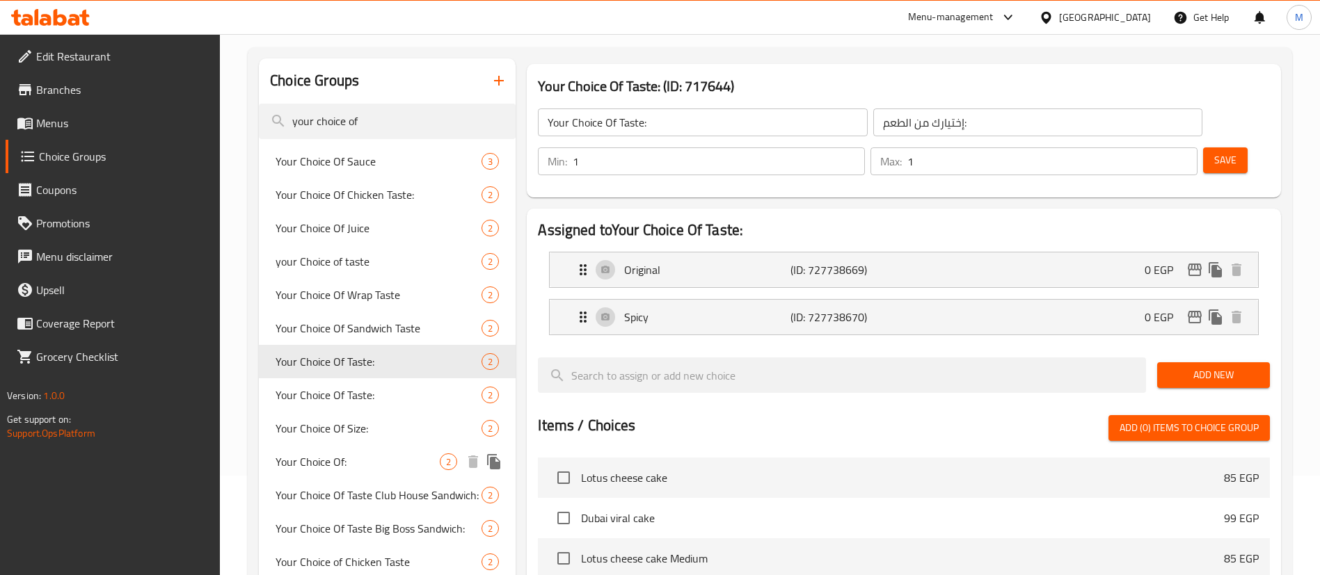
scroll to position [100, 0]
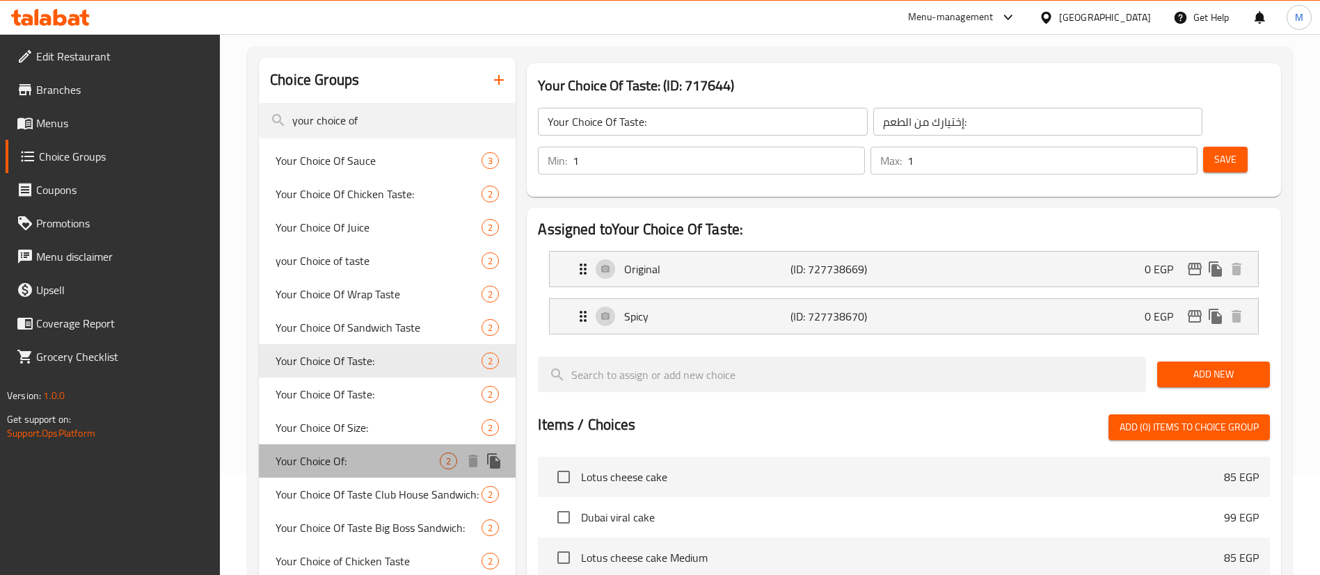
click at [371, 466] on span "Your Choice Of:" at bounding box center [358, 461] width 164 height 17
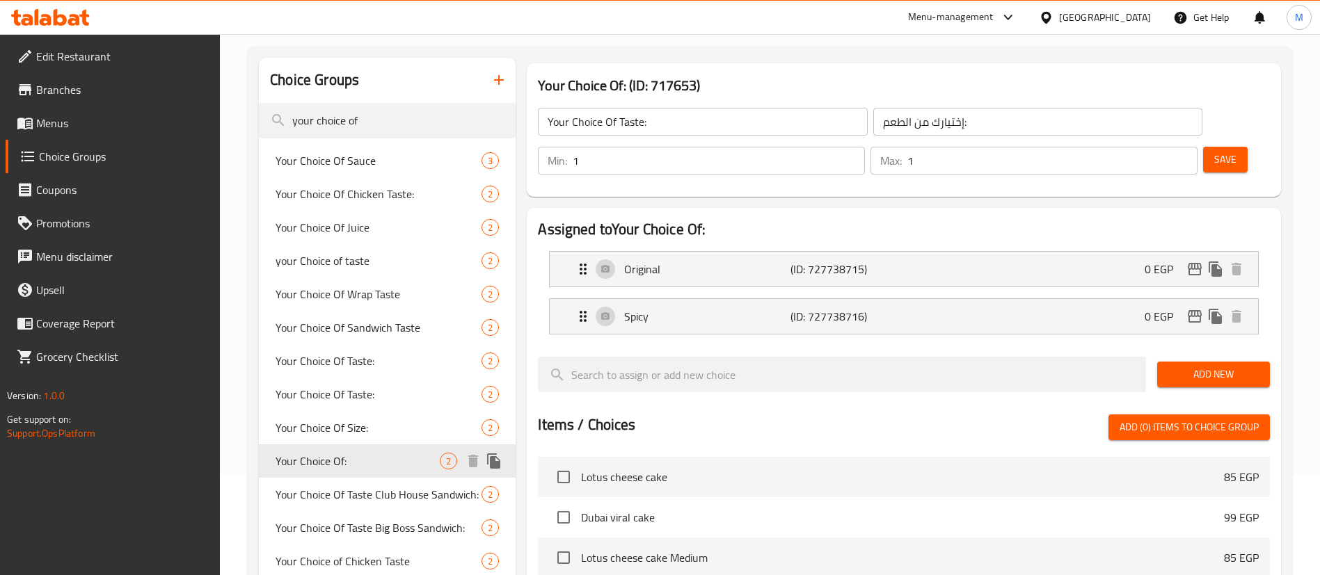
type input "Your Choice Of:"
type input "إختيارك من:"
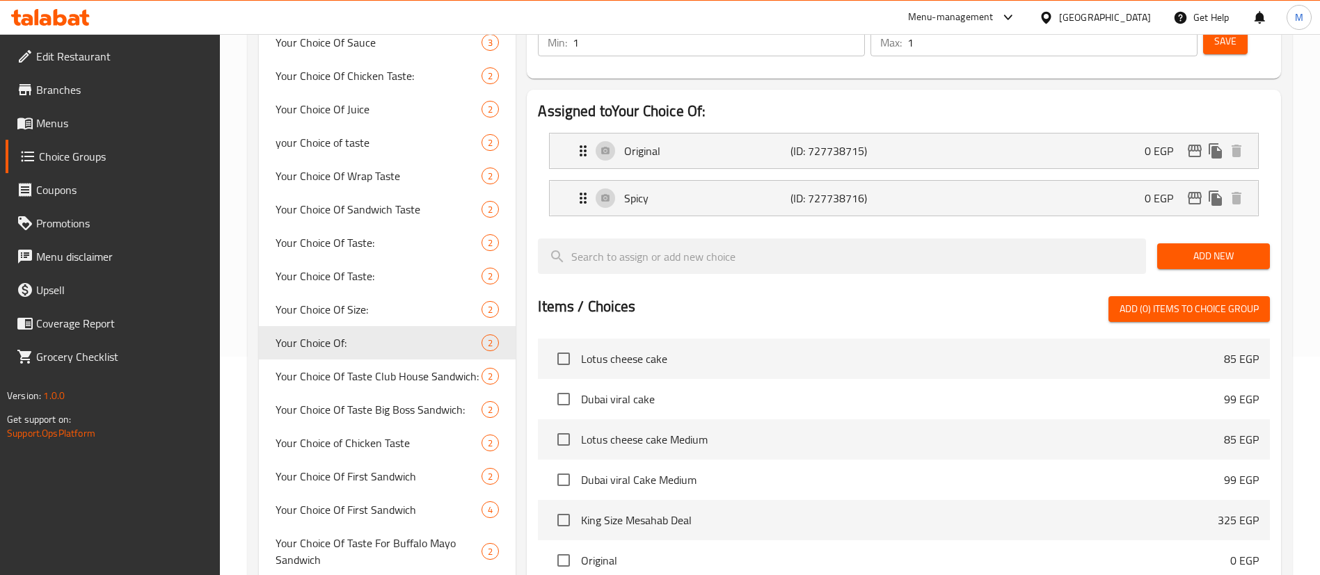
scroll to position [0, 0]
